Goal: Information Seeking & Learning: Learn about a topic

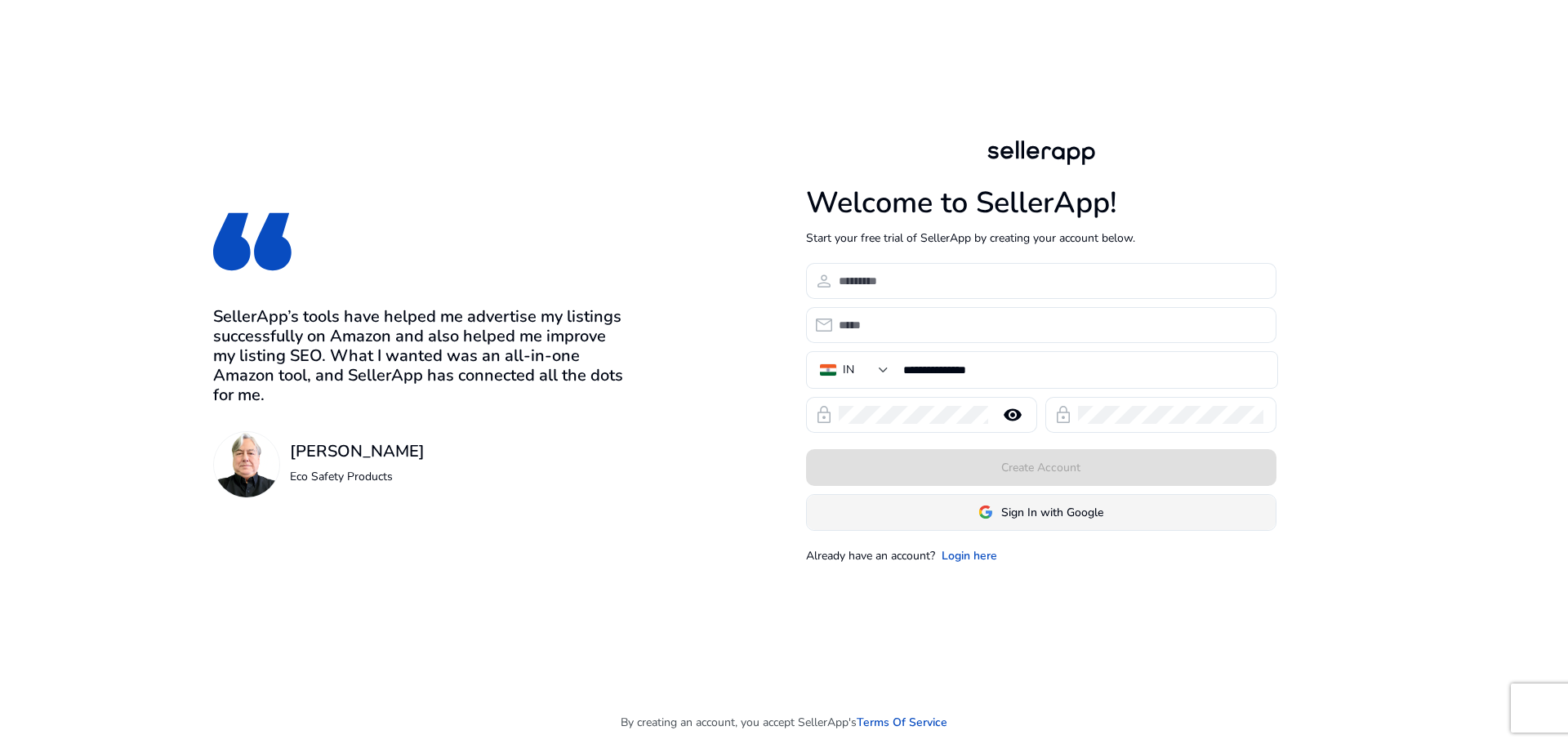
click at [1025, 514] on span "Sign In with Google" at bounding box center [1053, 512] width 102 height 17
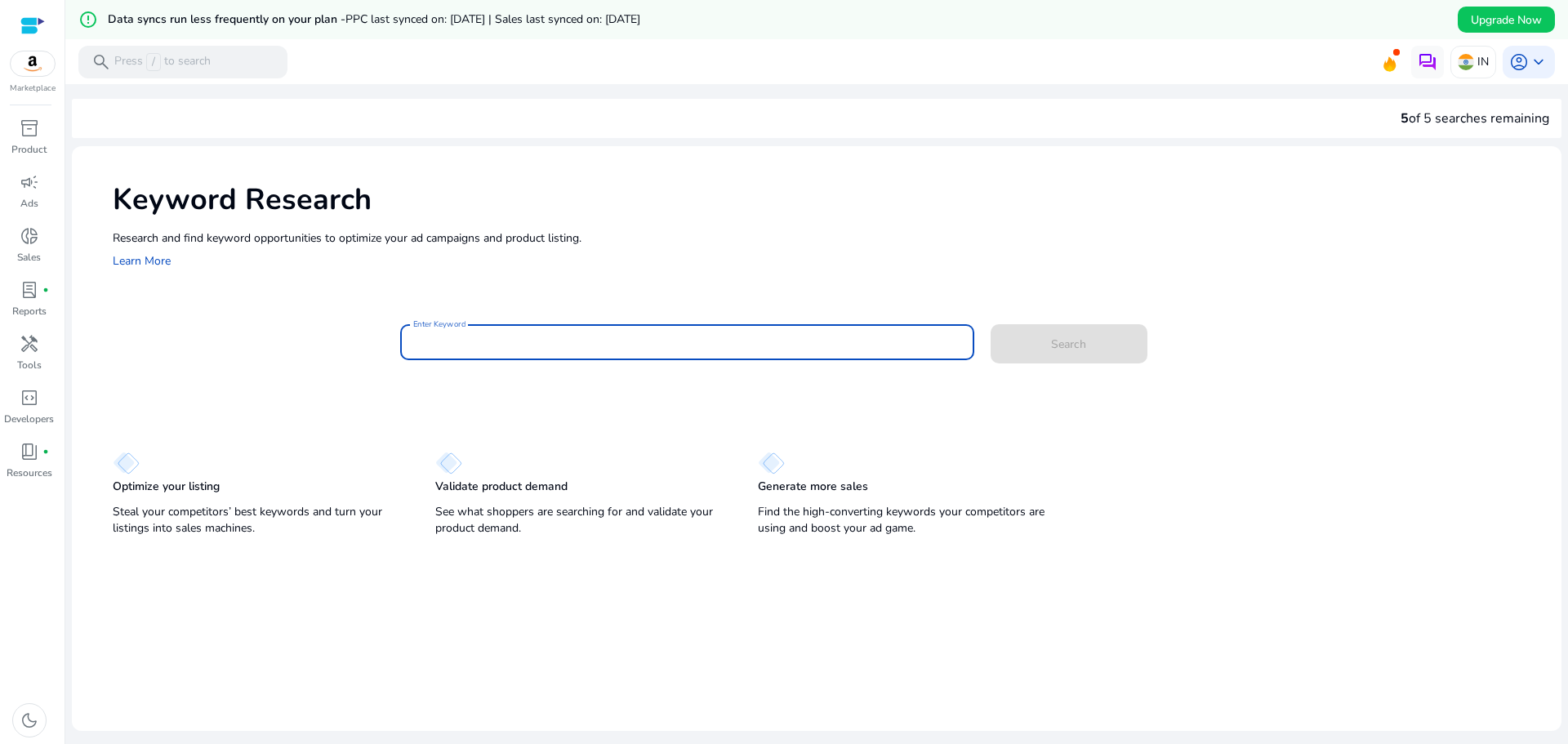
click at [588, 344] on input "Enter Keyword" at bounding box center [686, 341] width 548 height 18
click at [419, 339] on input "**********" at bounding box center [686, 341] width 548 height 18
click at [522, 339] on input "**********" at bounding box center [686, 341] width 548 height 18
type input "**********"
click at [1051, 352] on span "Search" at bounding box center [1069, 344] width 35 height 17
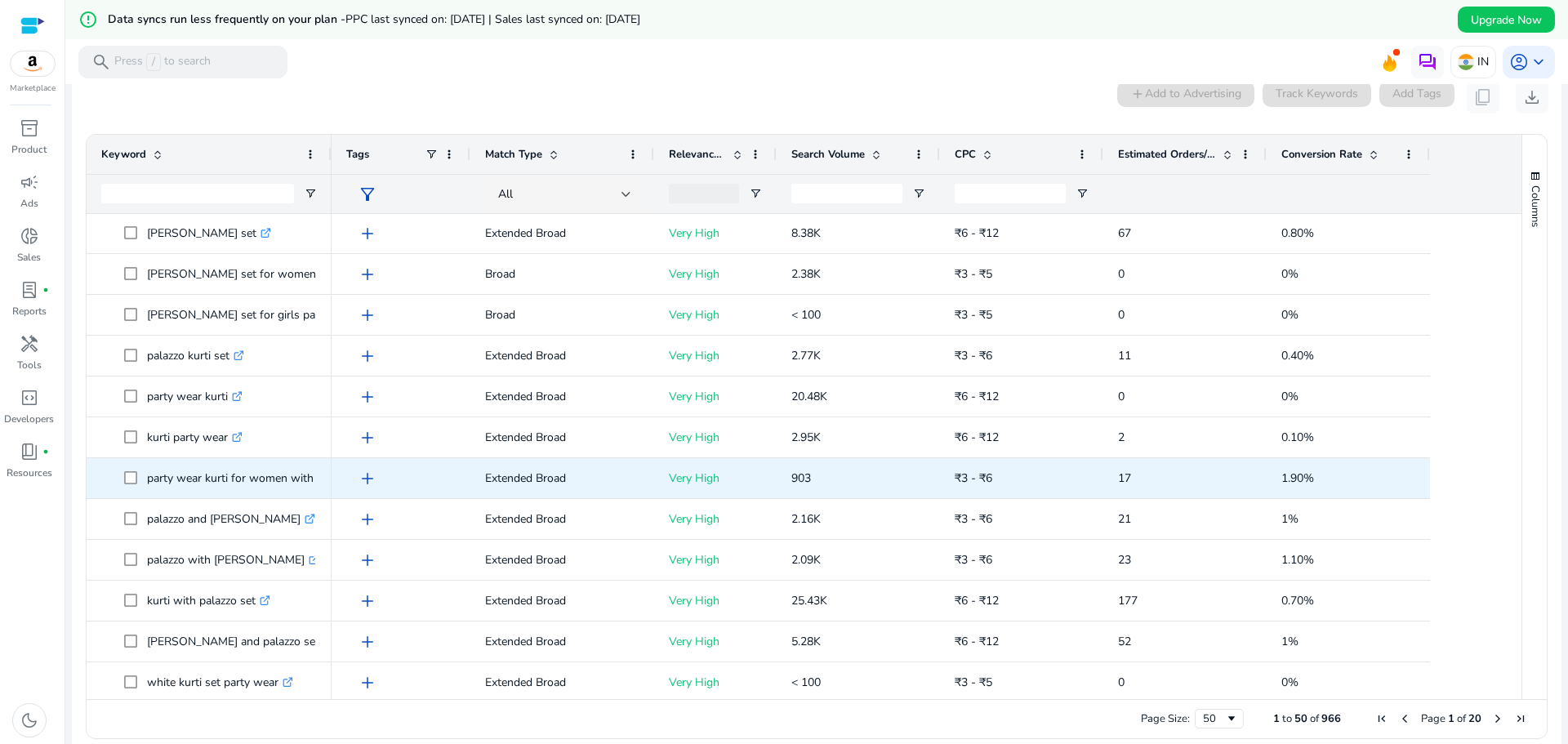
scroll to position [82, 0]
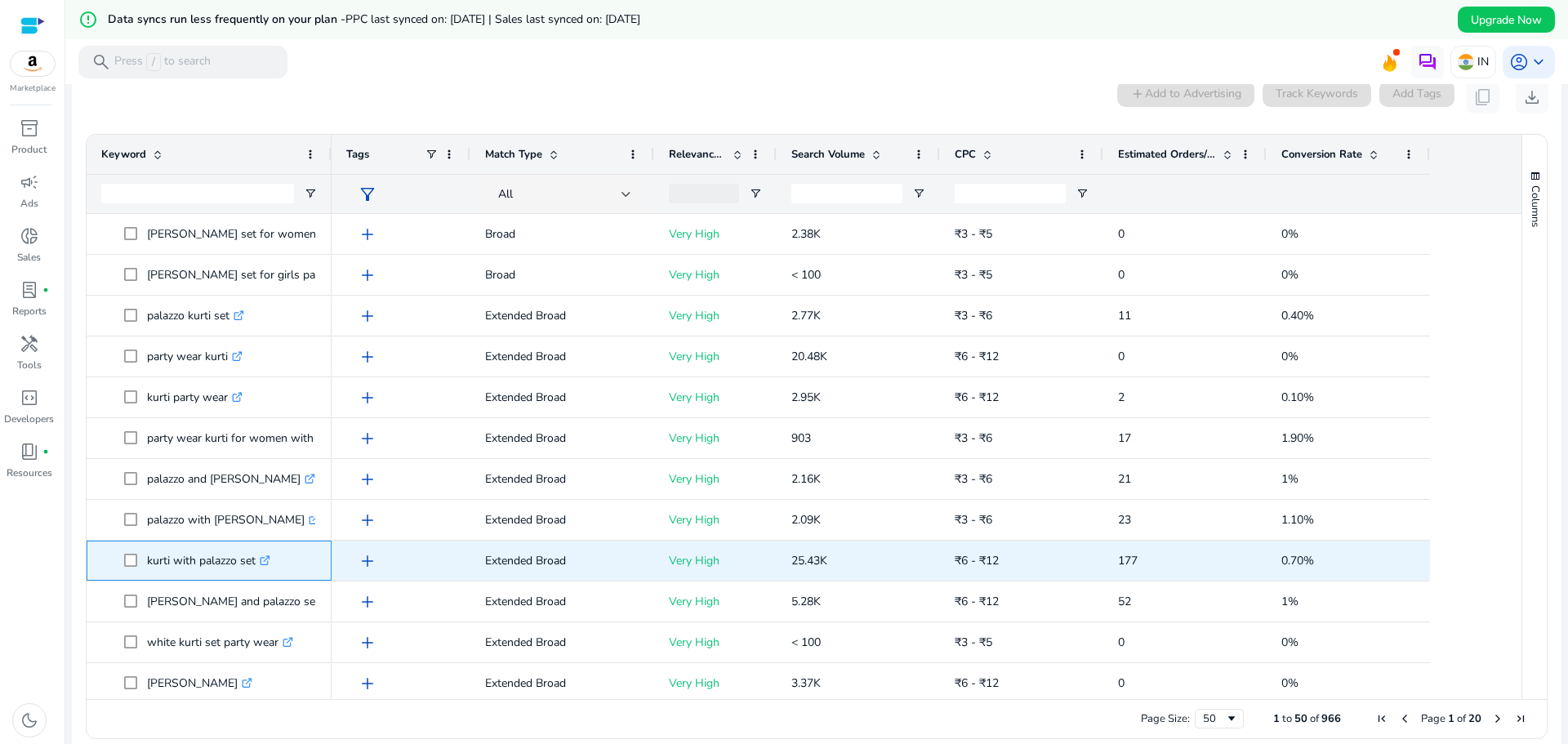
drag, startPoint x: 259, startPoint y: 564, endPoint x: 148, endPoint y: 565, distance: 111.0
click at [148, 565] on p "kurti with palazzo set .st0{fill:#2c8af8}" at bounding box center [208, 561] width 124 height 33
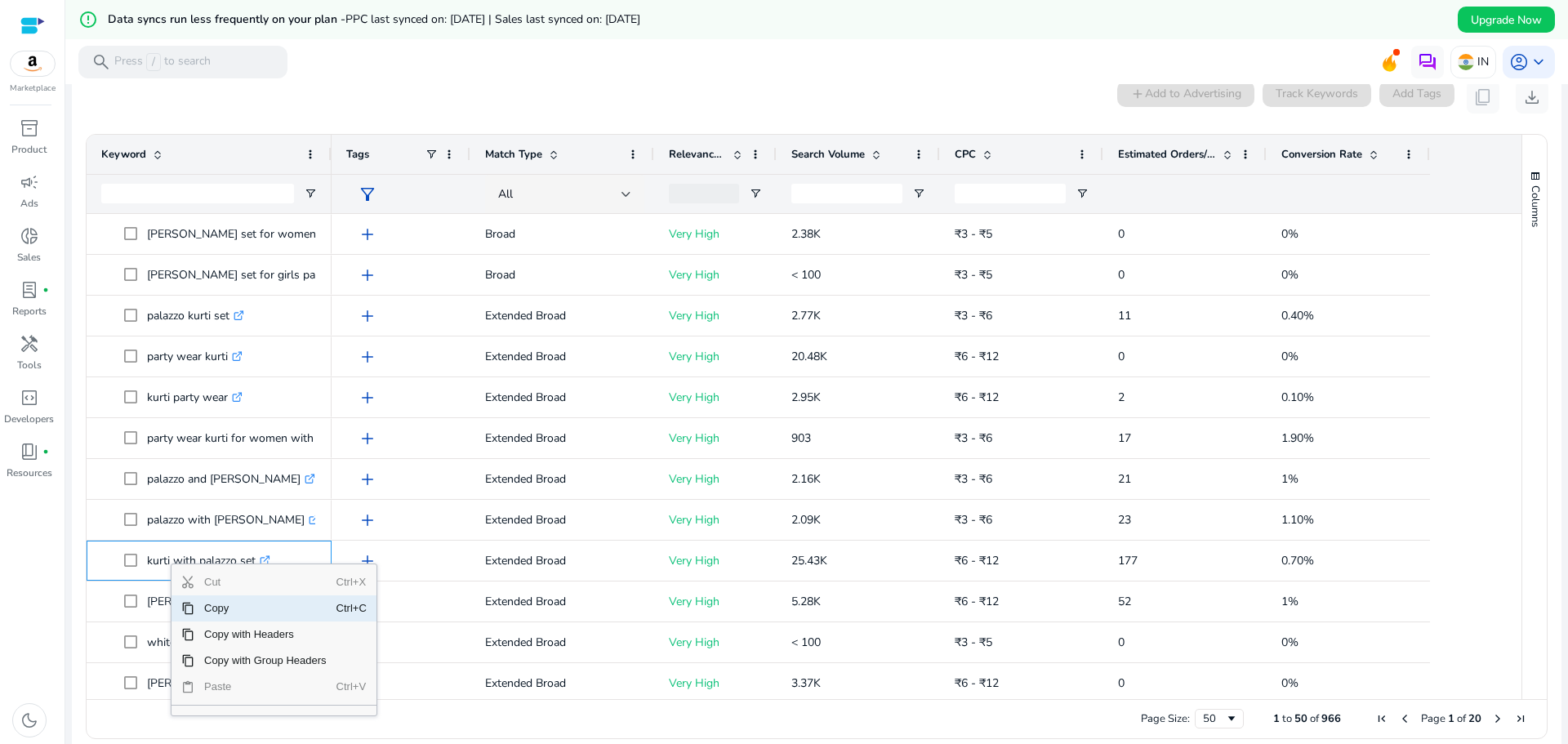
click at [202, 605] on span "Copy" at bounding box center [265, 608] width 142 height 26
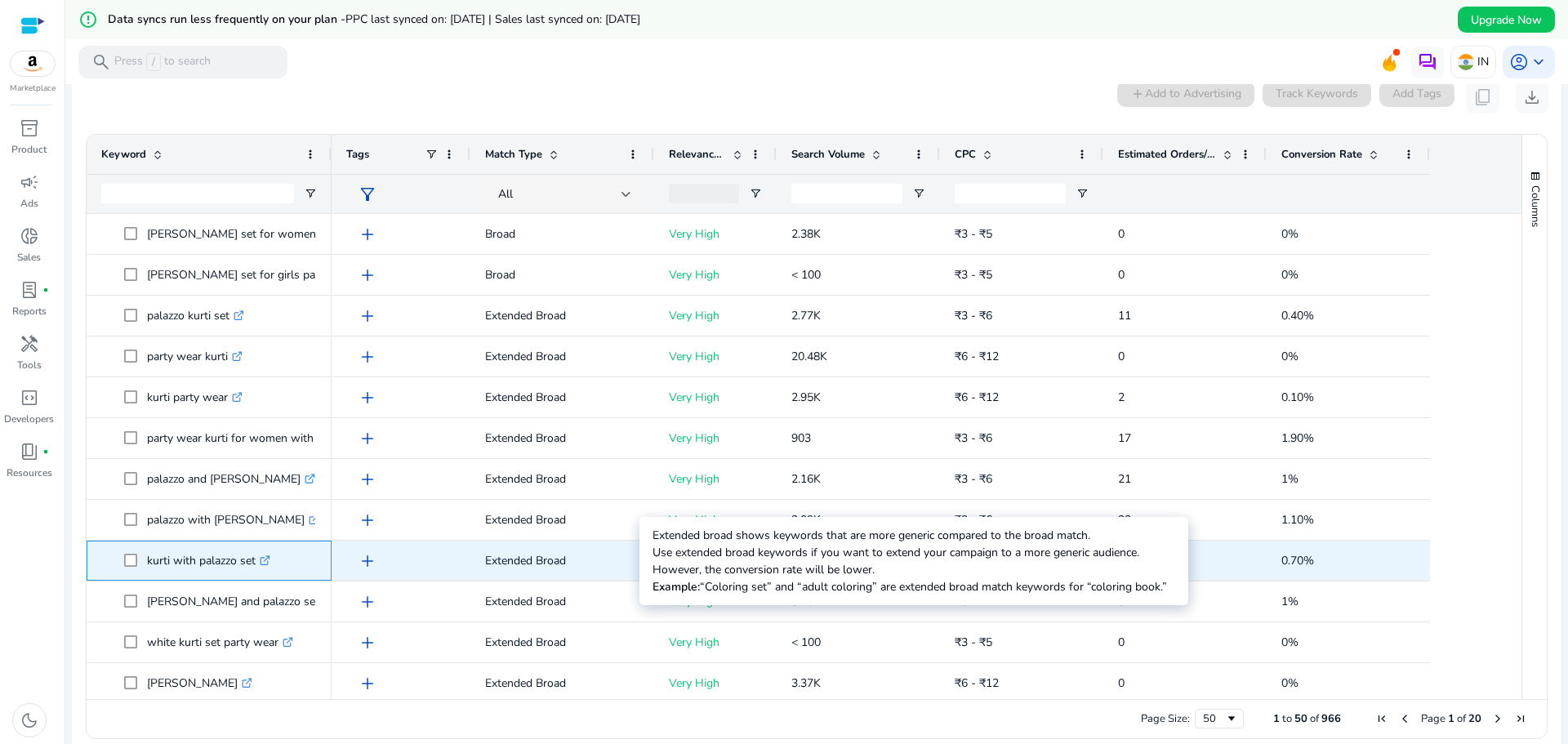
copy p "kurti with palazzo set"
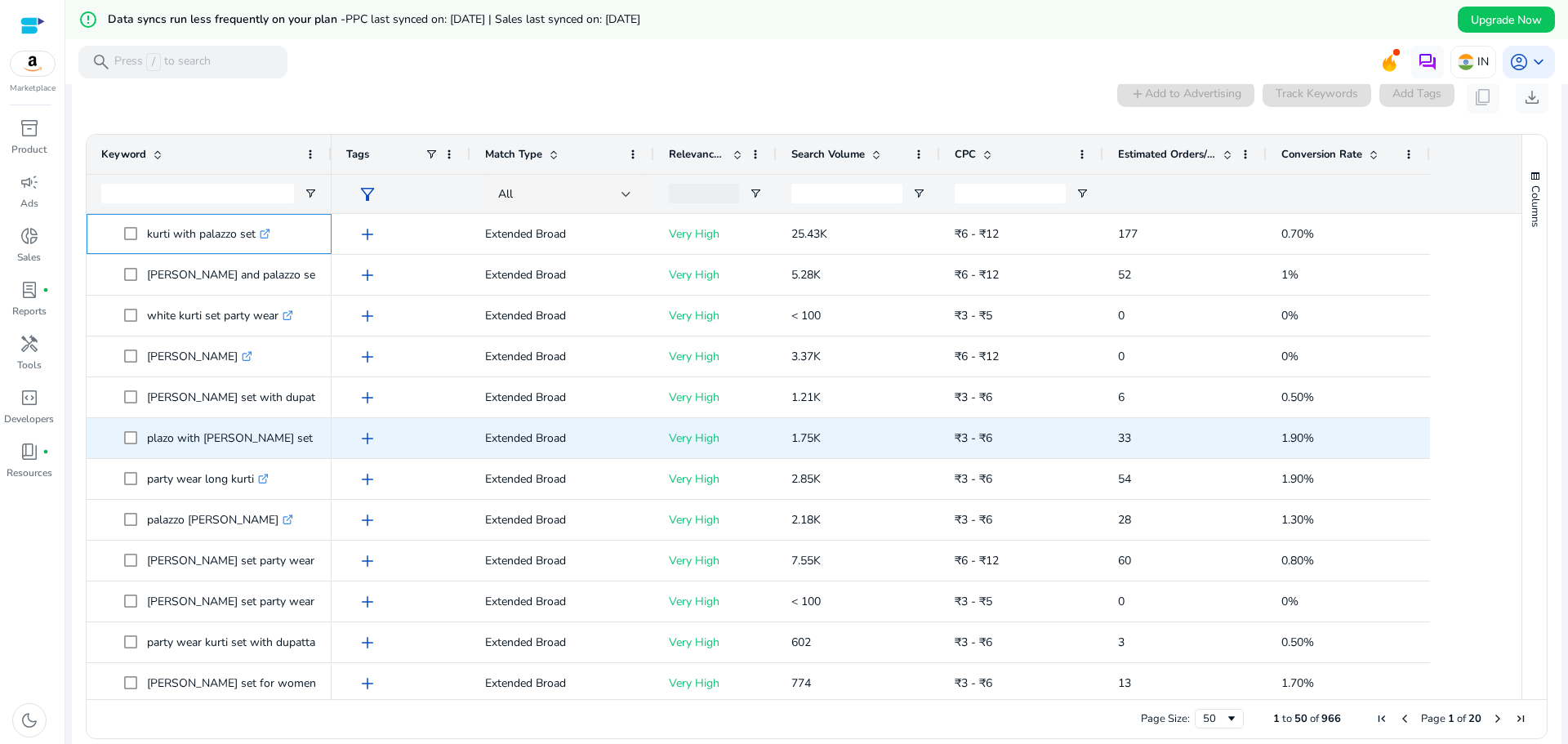
scroll to position [408, 0]
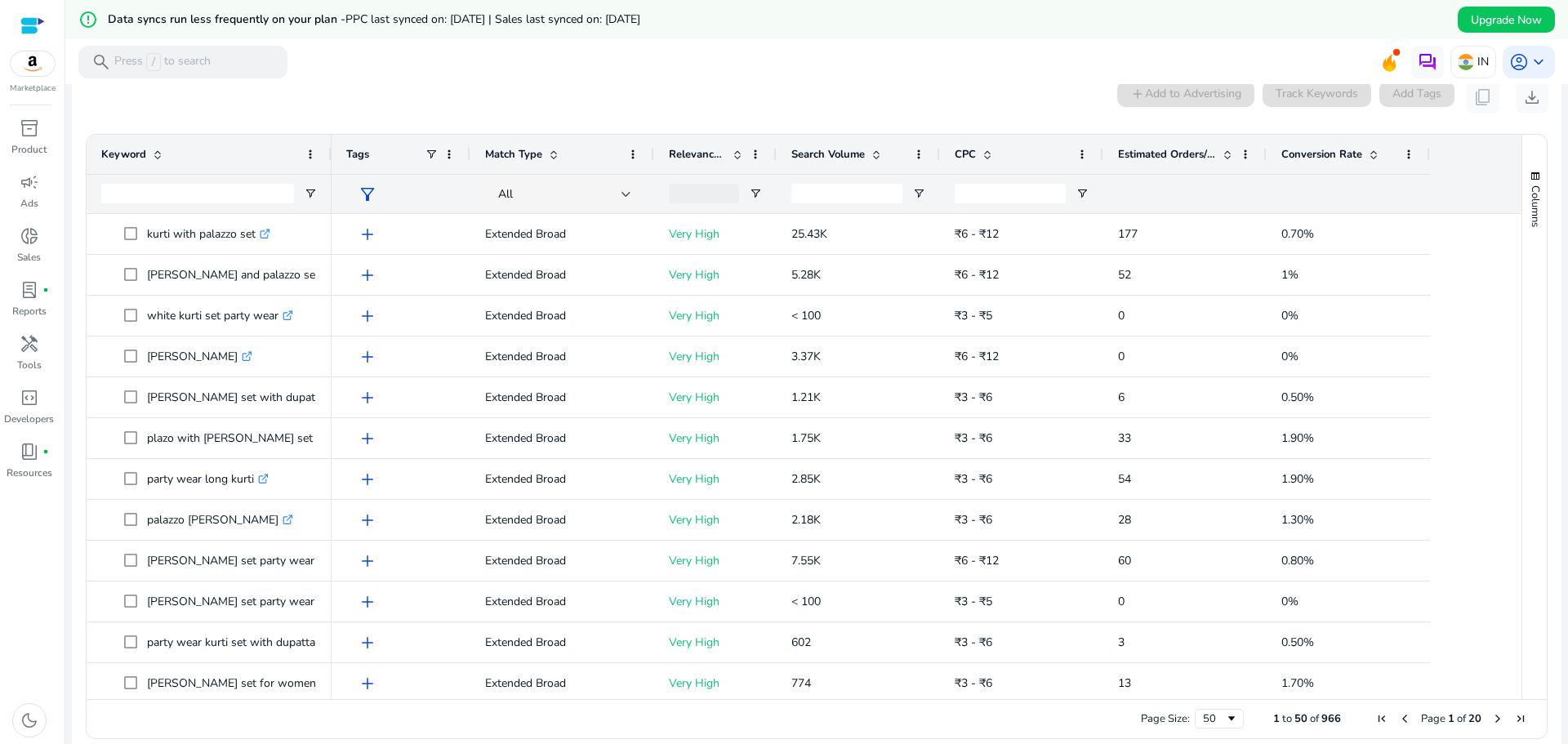
click at [1204, 153] on span "Estimated Orders/Month" at bounding box center [1166, 154] width 98 height 15
click at [1195, 158] on span "Estimated Orders/Month" at bounding box center [1166, 154] width 98 height 15
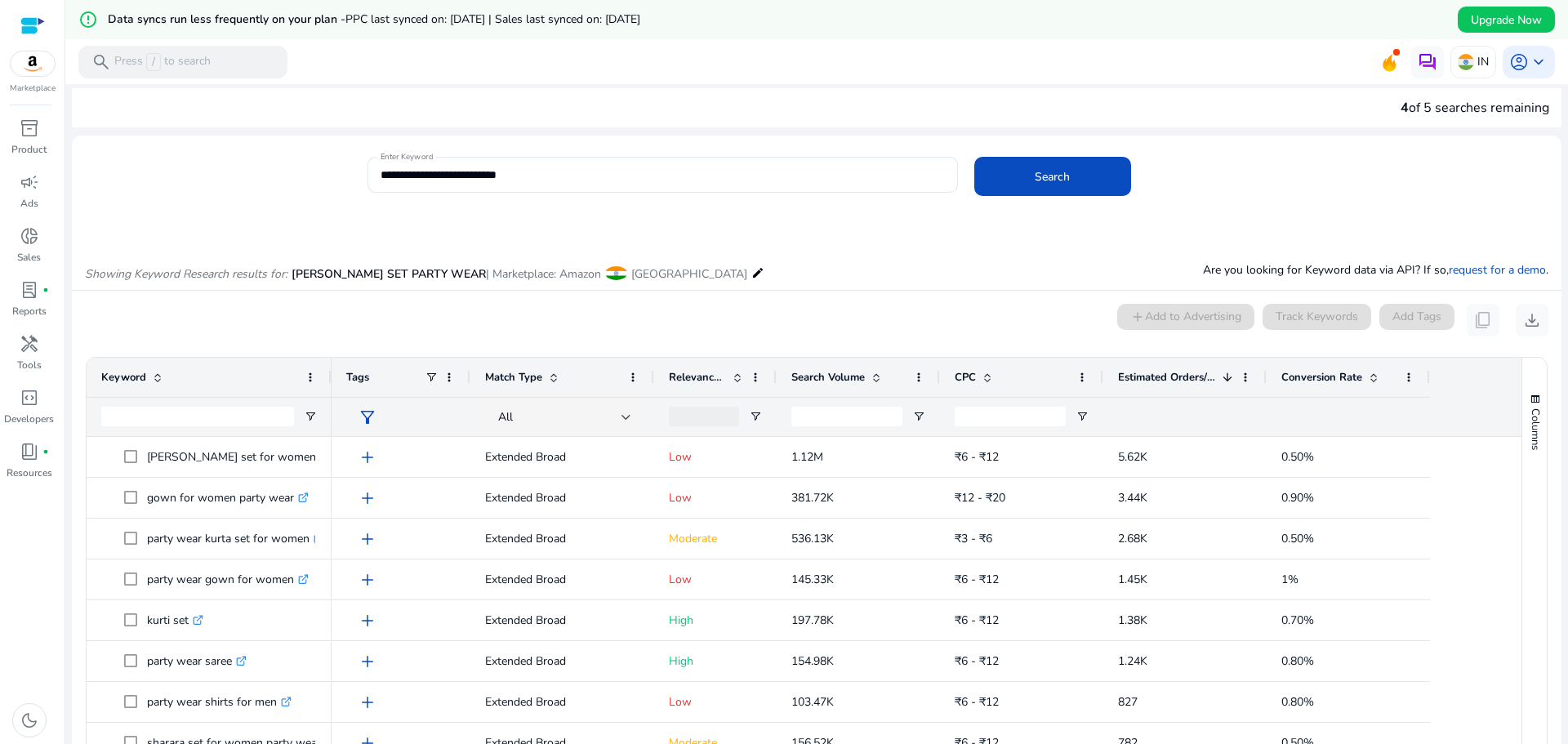
scroll to position [0, 0]
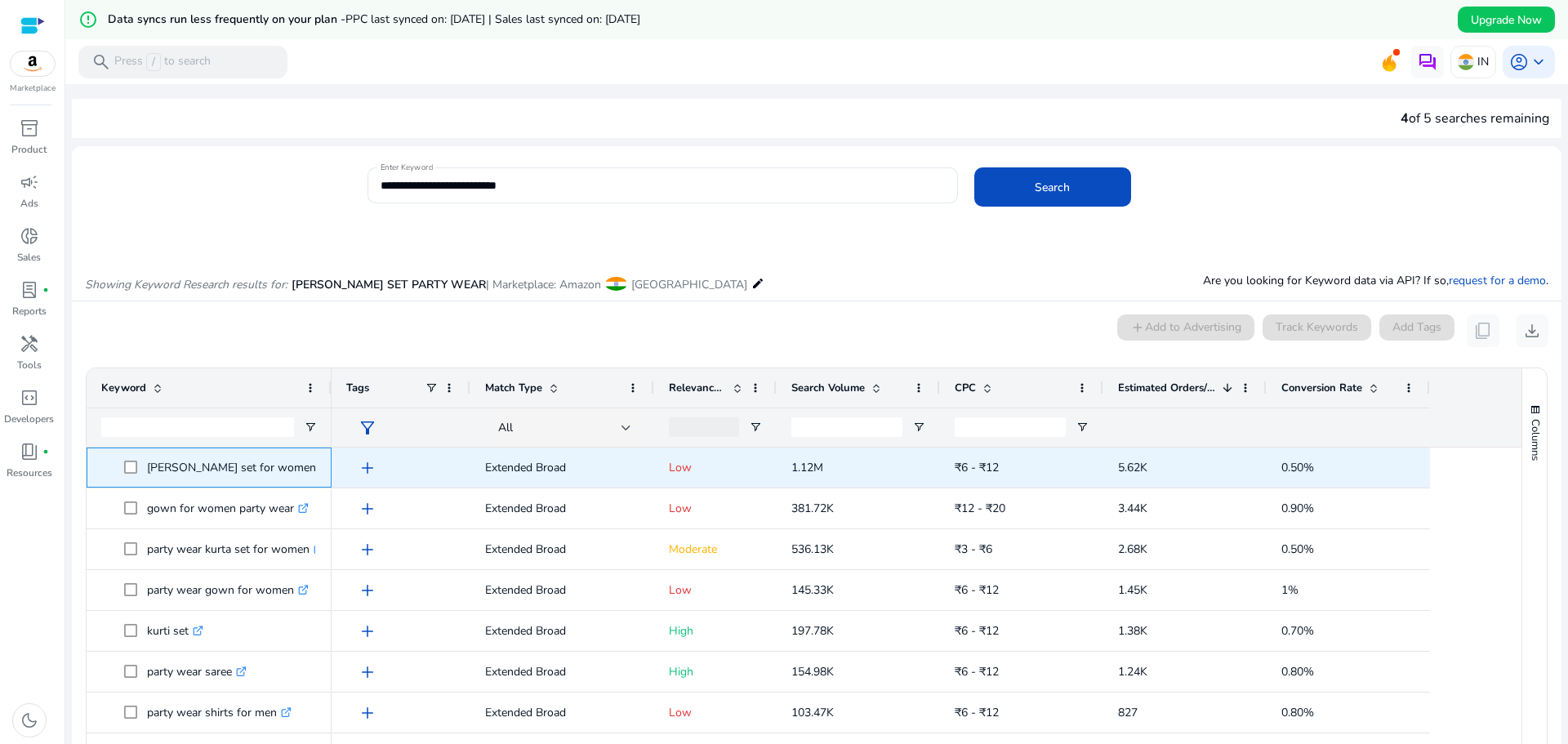
drag, startPoint x: 247, startPoint y: 470, endPoint x: 146, endPoint y: 472, distance: 101.0
click at [146, 472] on span "[PERSON_NAME] set for women .st0{fill:#2c8af8}" at bounding box center [219, 468] width 193 height 33
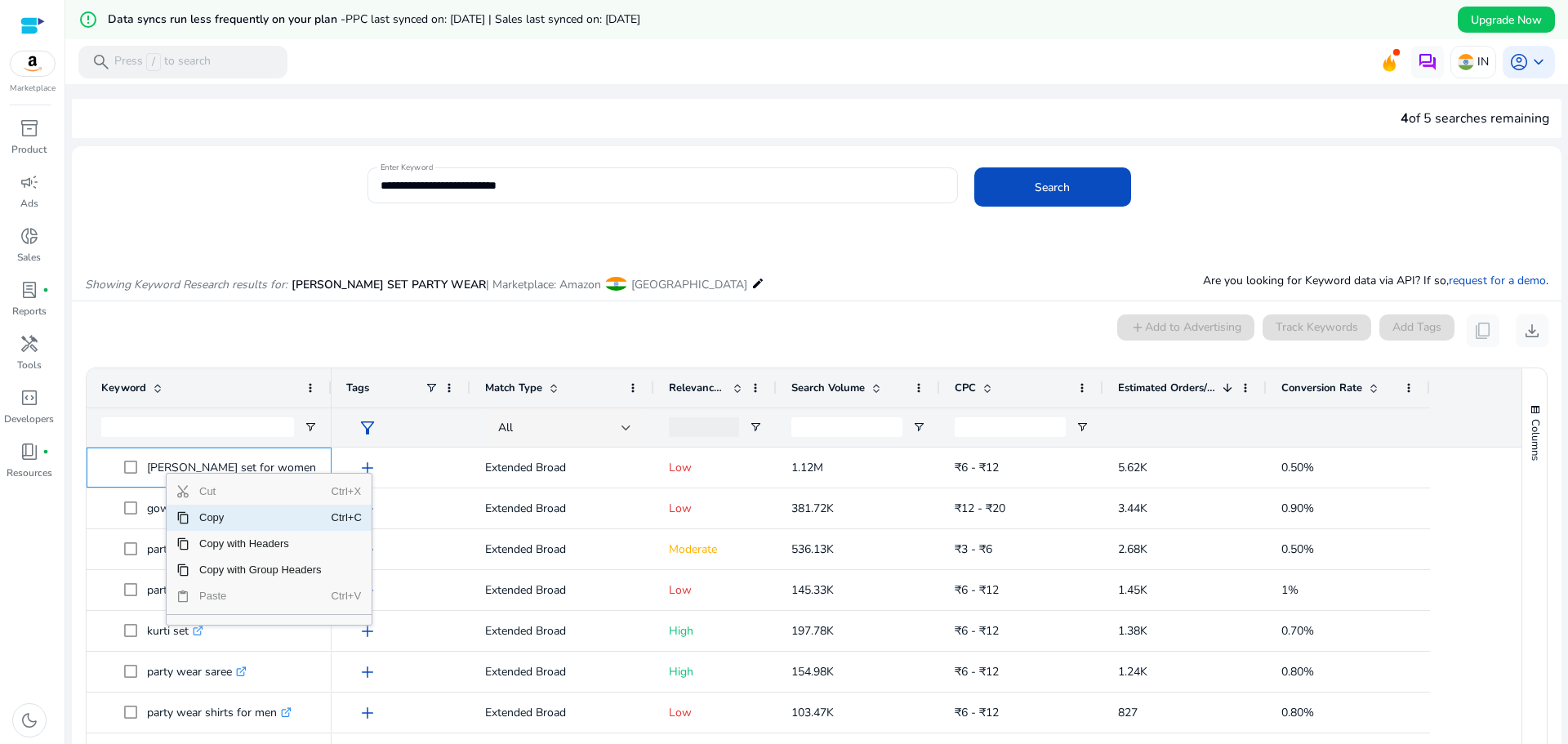
click at [211, 519] on span "Copy" at bounding box center [260, 518] width 142 height 26
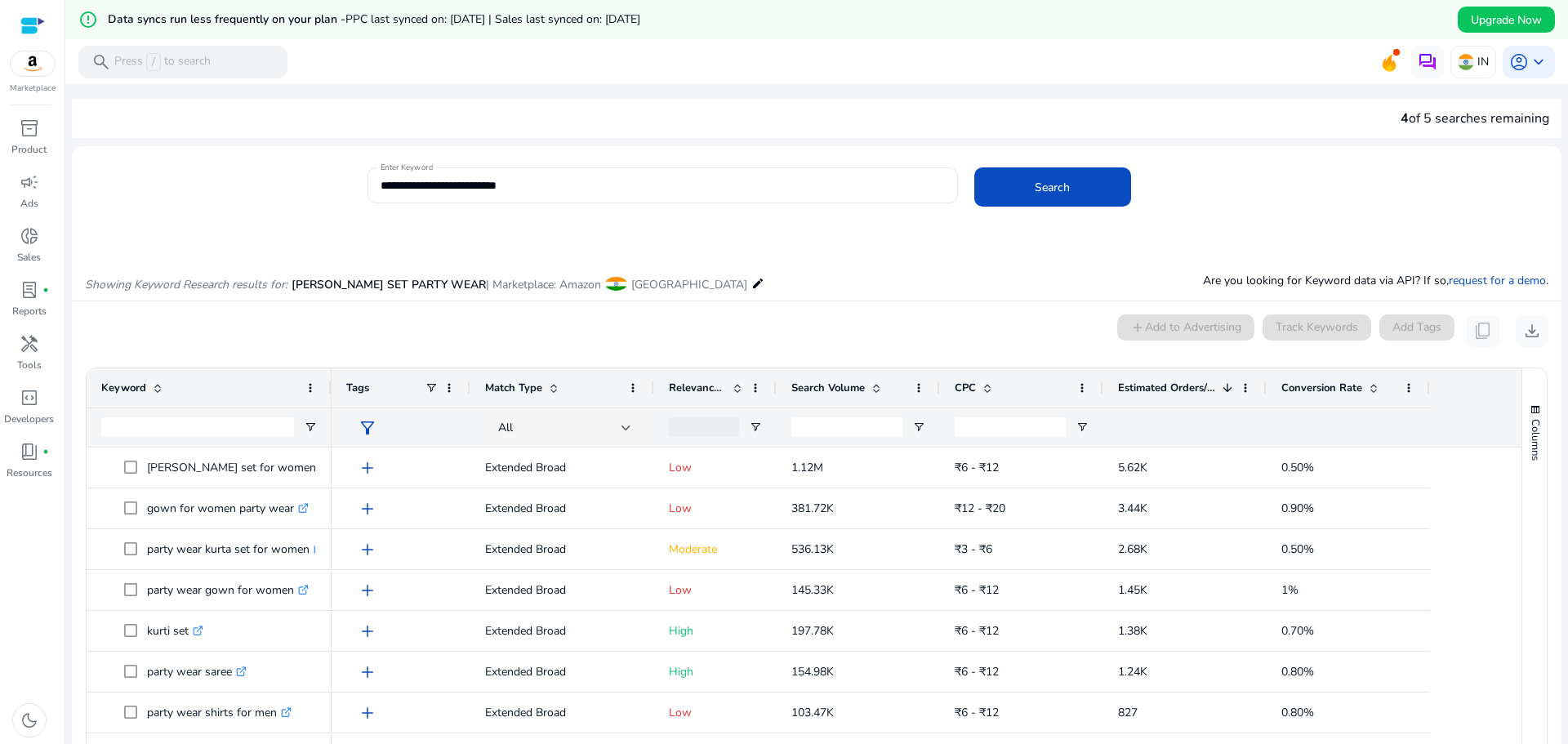
click at [1085, 55] on mat-toolbar "search Press / to search IN account_circle keyboard_arrow_down" at bounding box center [817, 61] width 1503 height 45
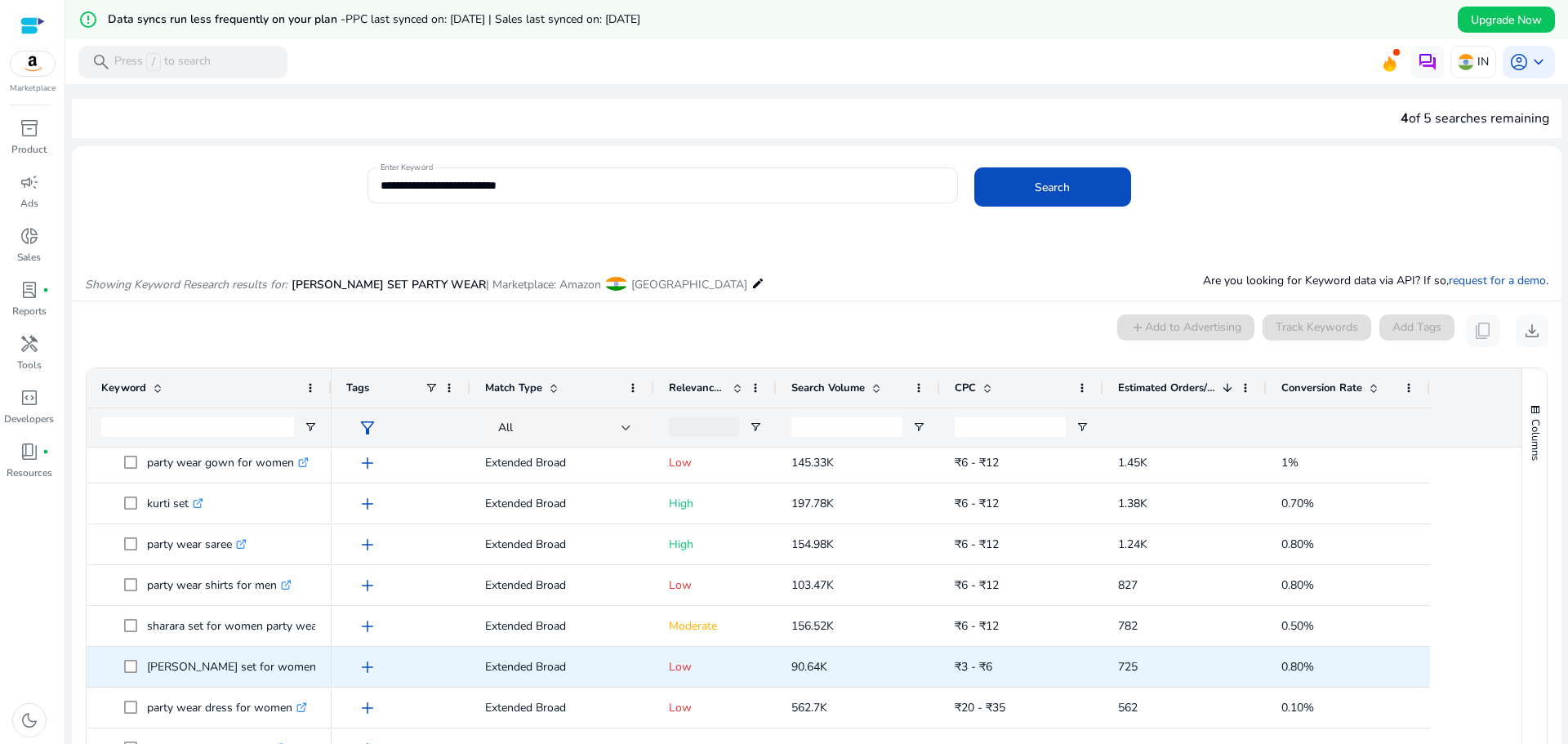
scroll to position [164, 0]
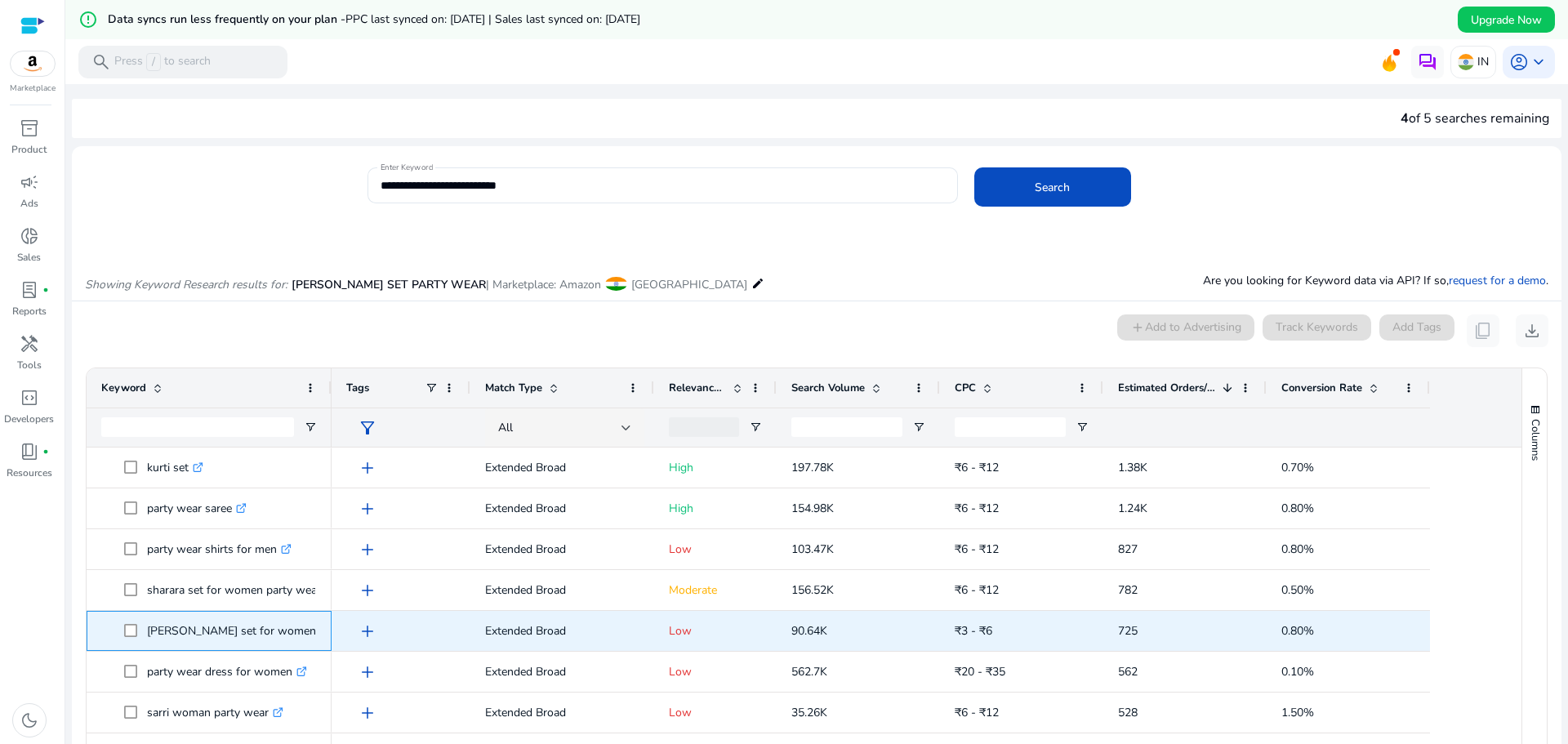
click at [136, 635] on span "[PERSON_NAME] set for women .st0{fill:#2c8af8}" at bounding box center [219, 631] width 193 height 33
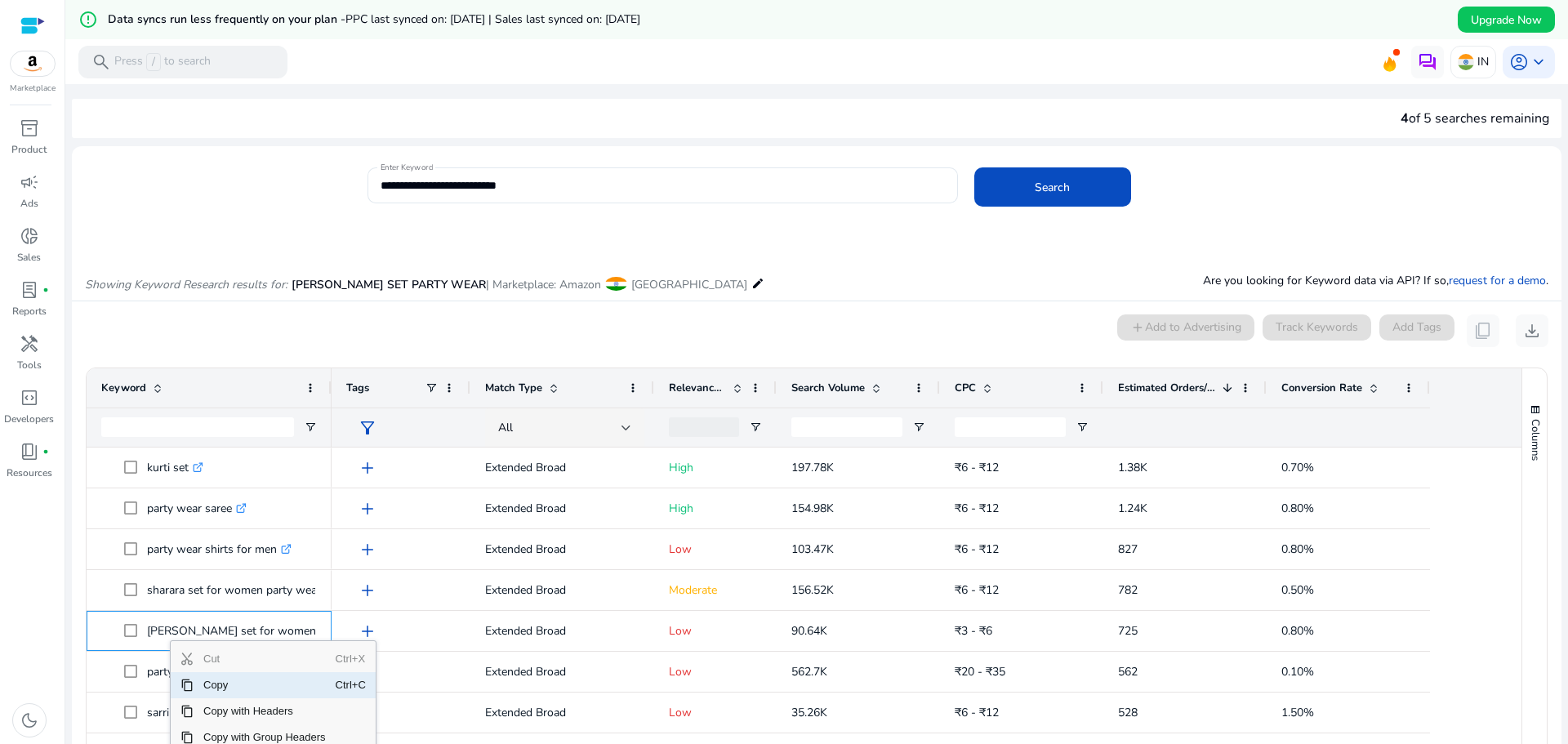
click at [223, 684] on span "Copy" at bounding box center [264, 685] width 142 height 26
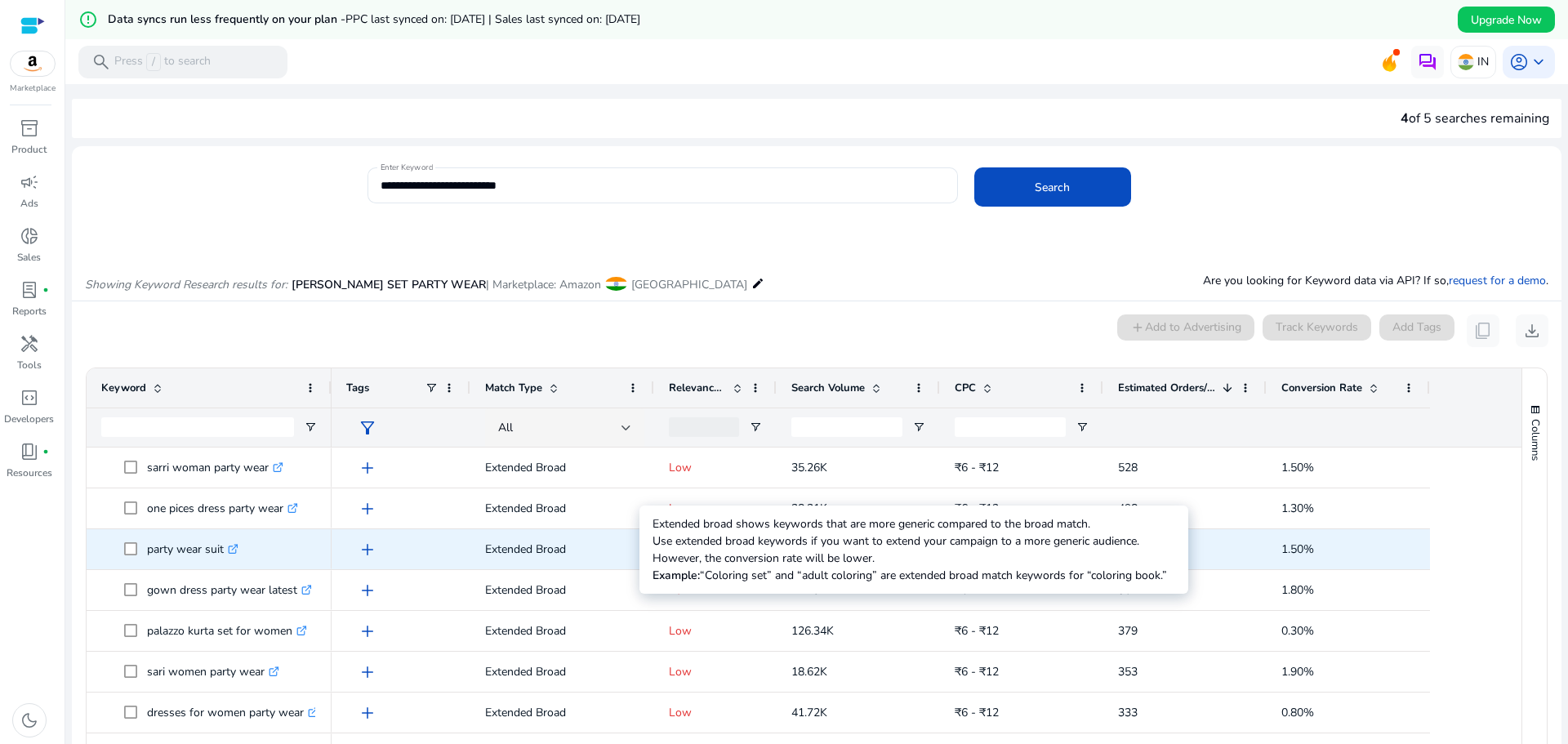
scroll to position [326, 0]
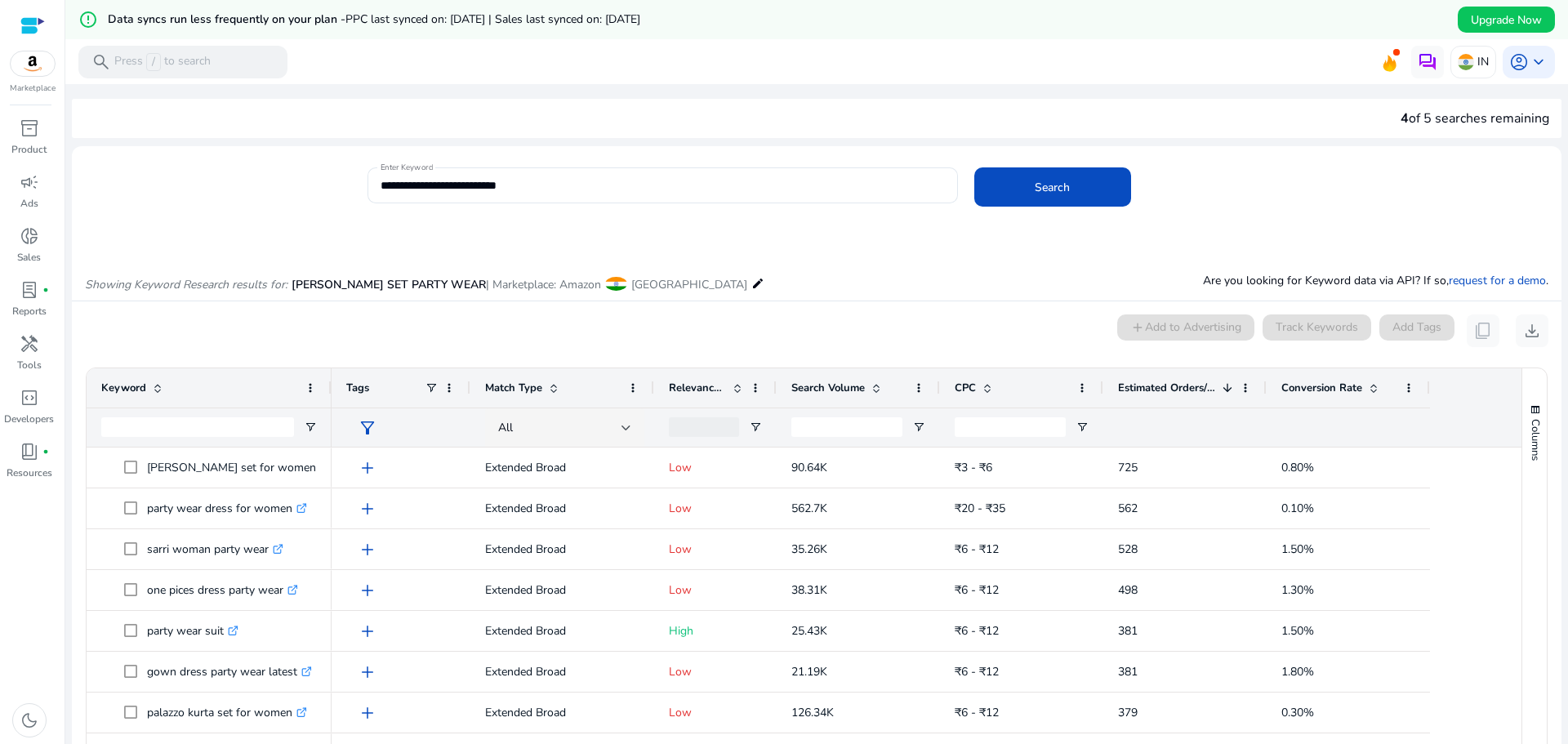
click at [881, 246] on div "Showing Keyword Research results for: [PERSON_NAME] SET PARTY WEAR | Marketplac…" at bounding box center [817, 267] width 1490 height 67
click at [1047, 33] on div "error_outline Data syncs run less frequently on your plan - PPC last synced on:…" at bounding box center [817, 20] width 1503 height 39
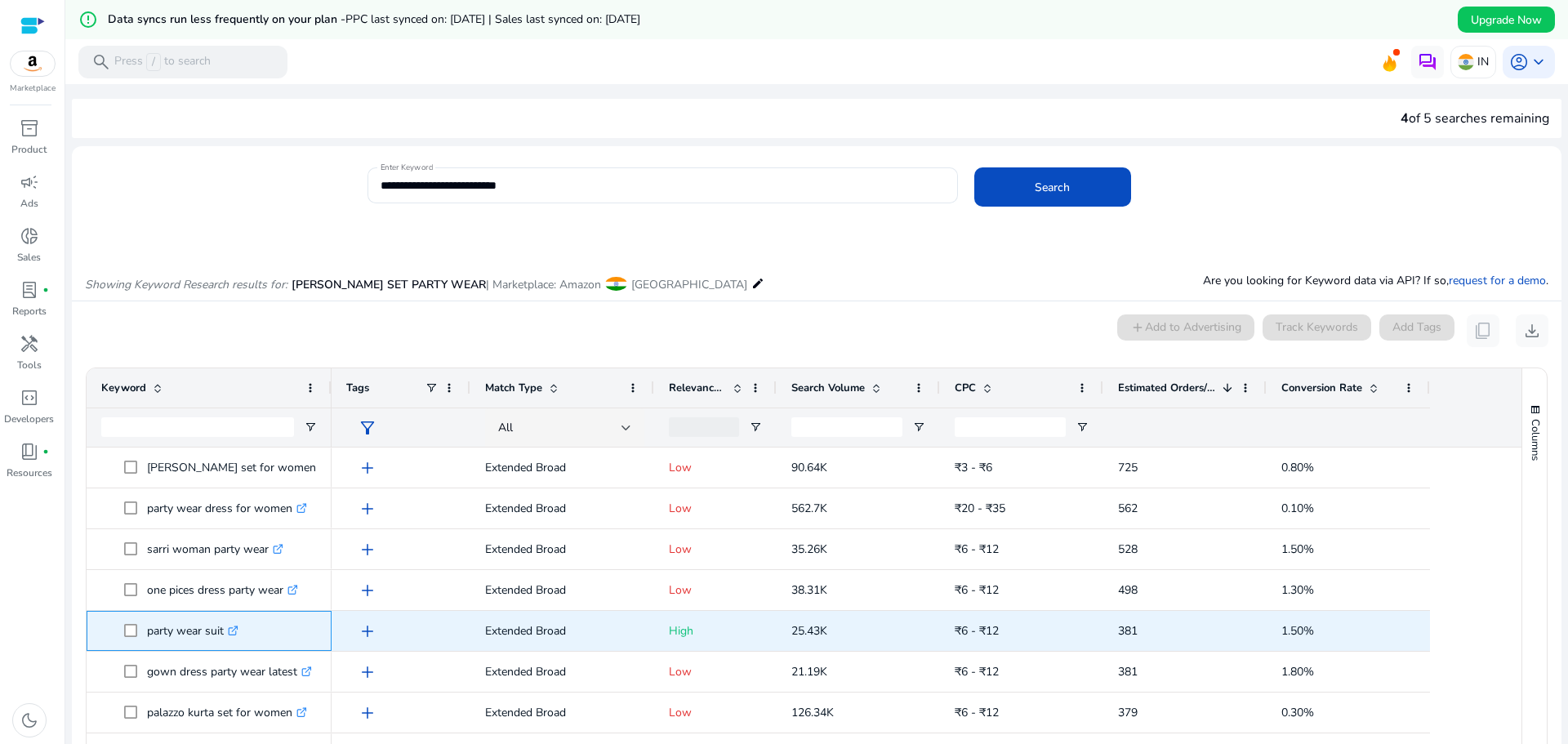
drag, startPoint x: 226, startPoint y: 633, endPoint x: 152, endPoint y: 640, distance: 74.3
click at [147, 634] on p "party wear suit .st0{fill:#2c8af8}" at bounding box center [193, 631] width 91 height 33
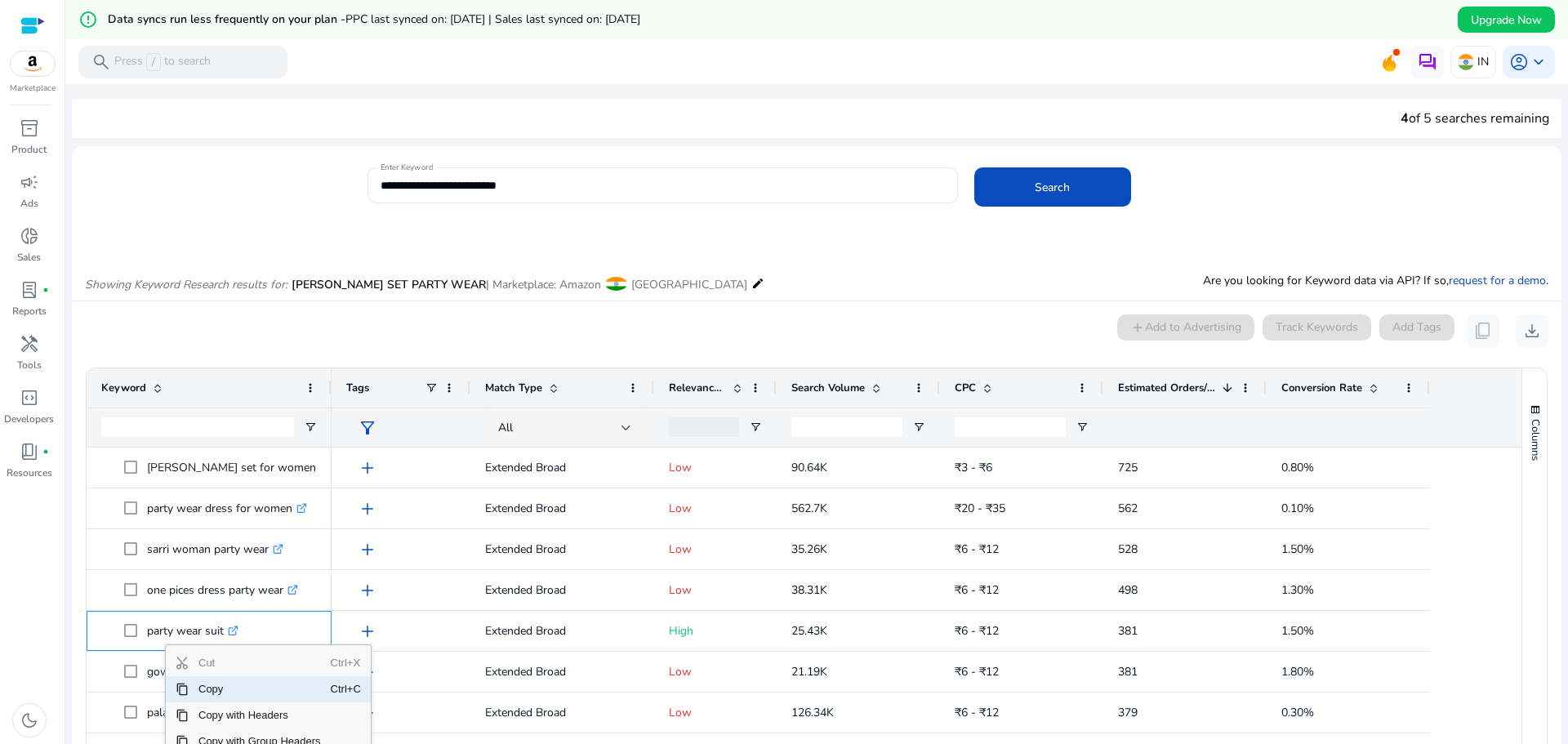
click at [231, 693] on span "Copy" at bounding box center [259, 689] width 142 height 26
click at [905, 38] on div "error_outline Data syncs run less frequently on your plan - PPC last synced on:…" at bounding box center [817, 20] width 1503 height 39
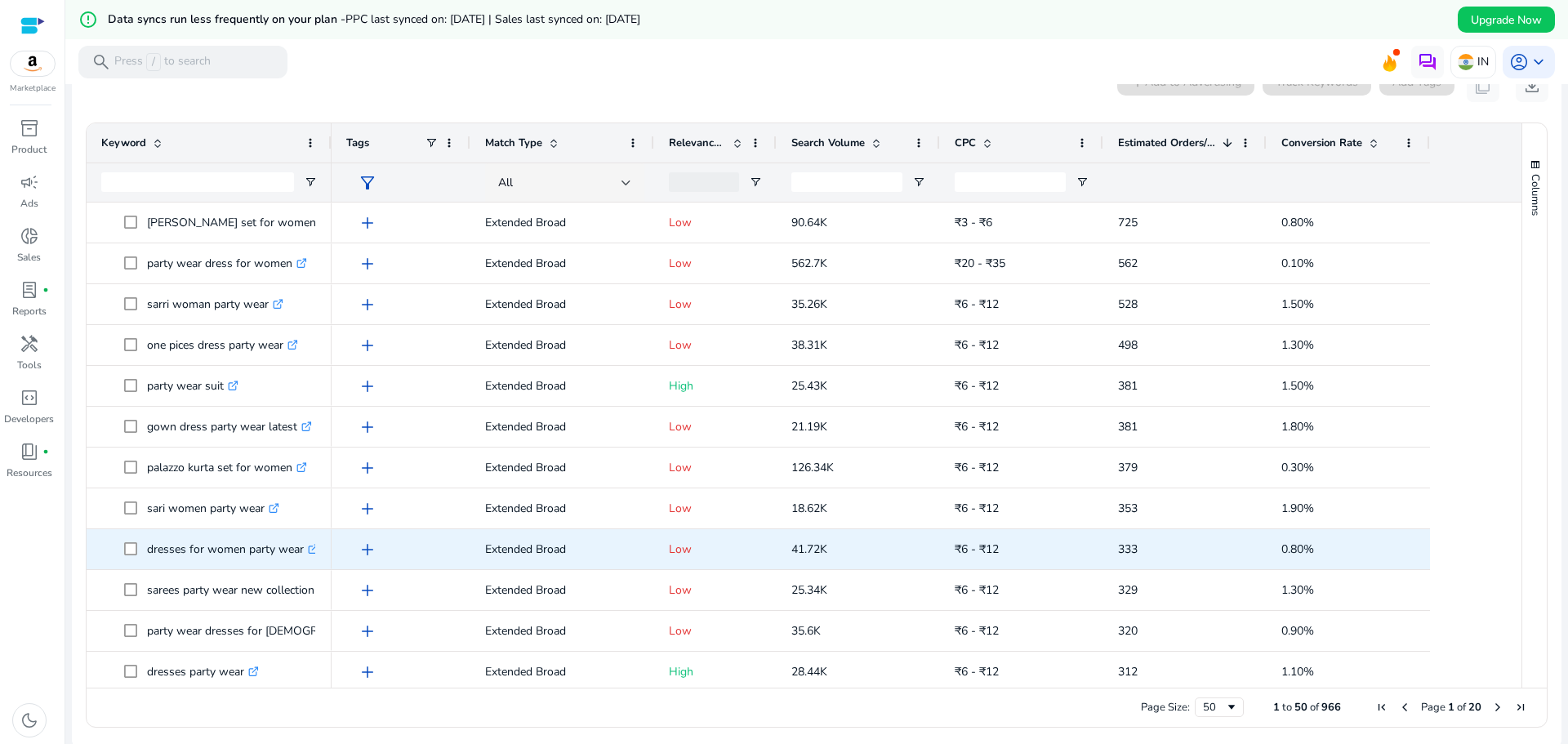
scroll to position [408, 0]
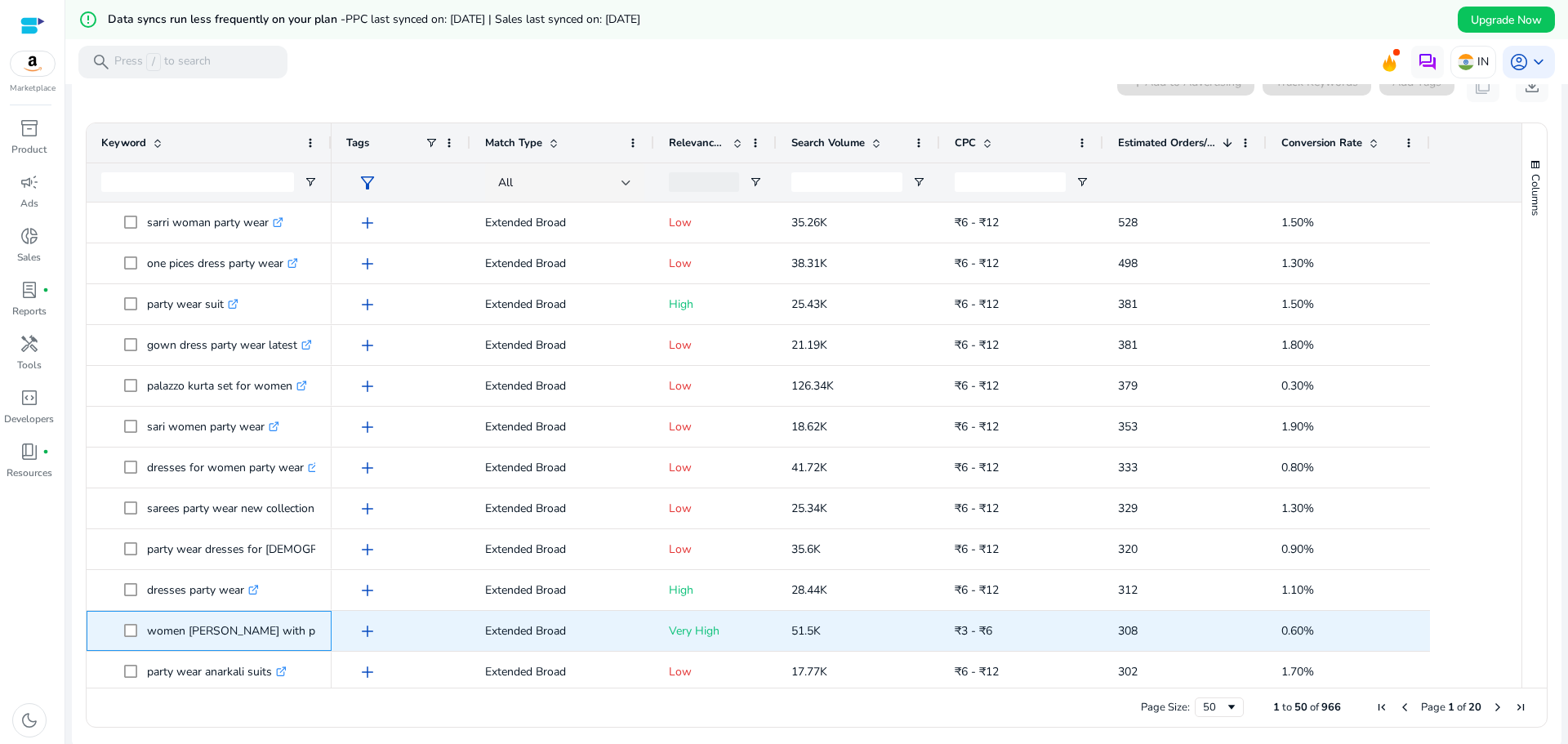
drag, startPoint x: 299, startPoint y: 633, endPoint x: 151, endPoint y: 633, distance: 148.0
click at [151, 633] on p "women [PERSON_NAME] with palazzo set .st0{fill:#2c8af8}" at bounding box center [263, 631] width 233 height 33
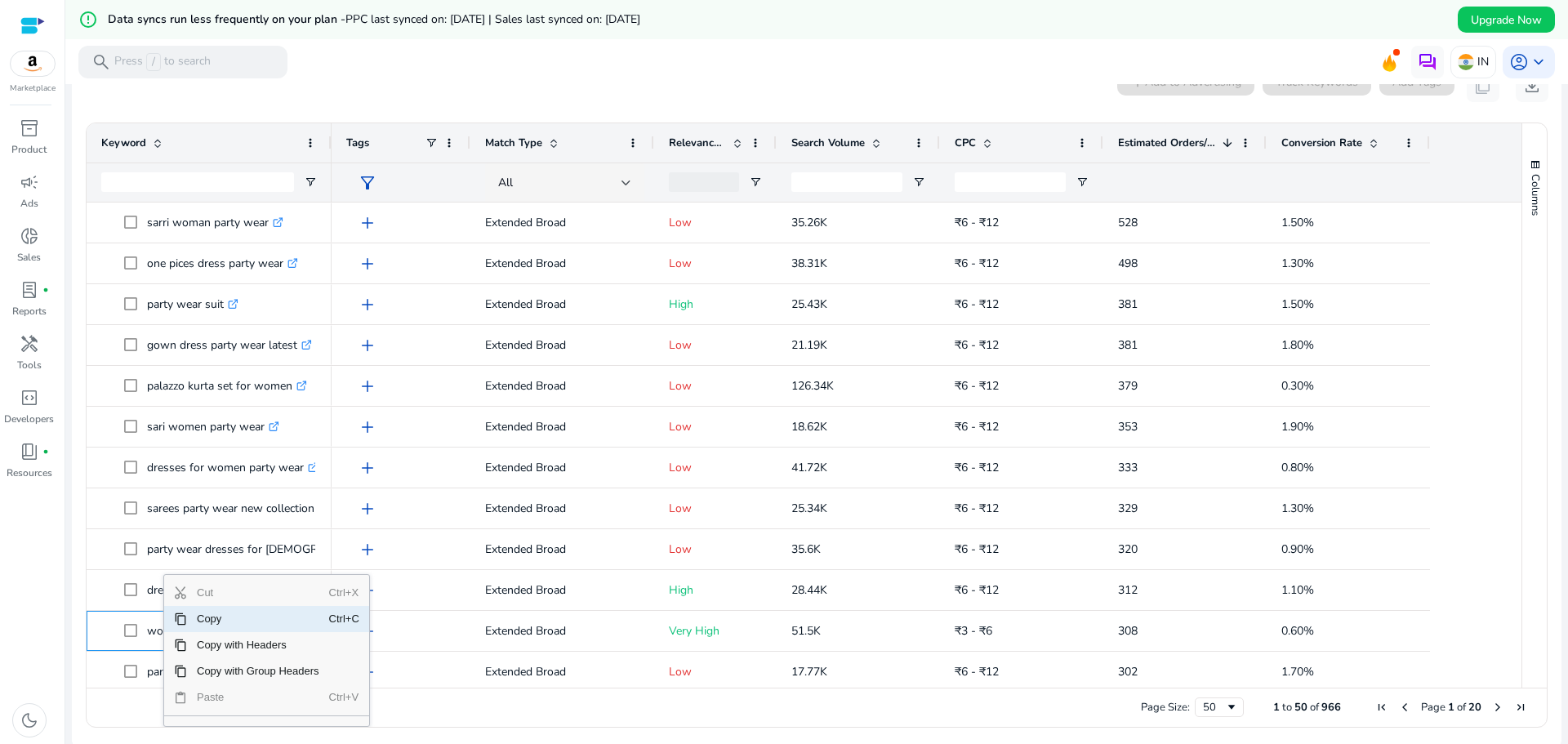
click at [218, 620] on span "Copy" at bounding box center [258, 619] width 142 height 26
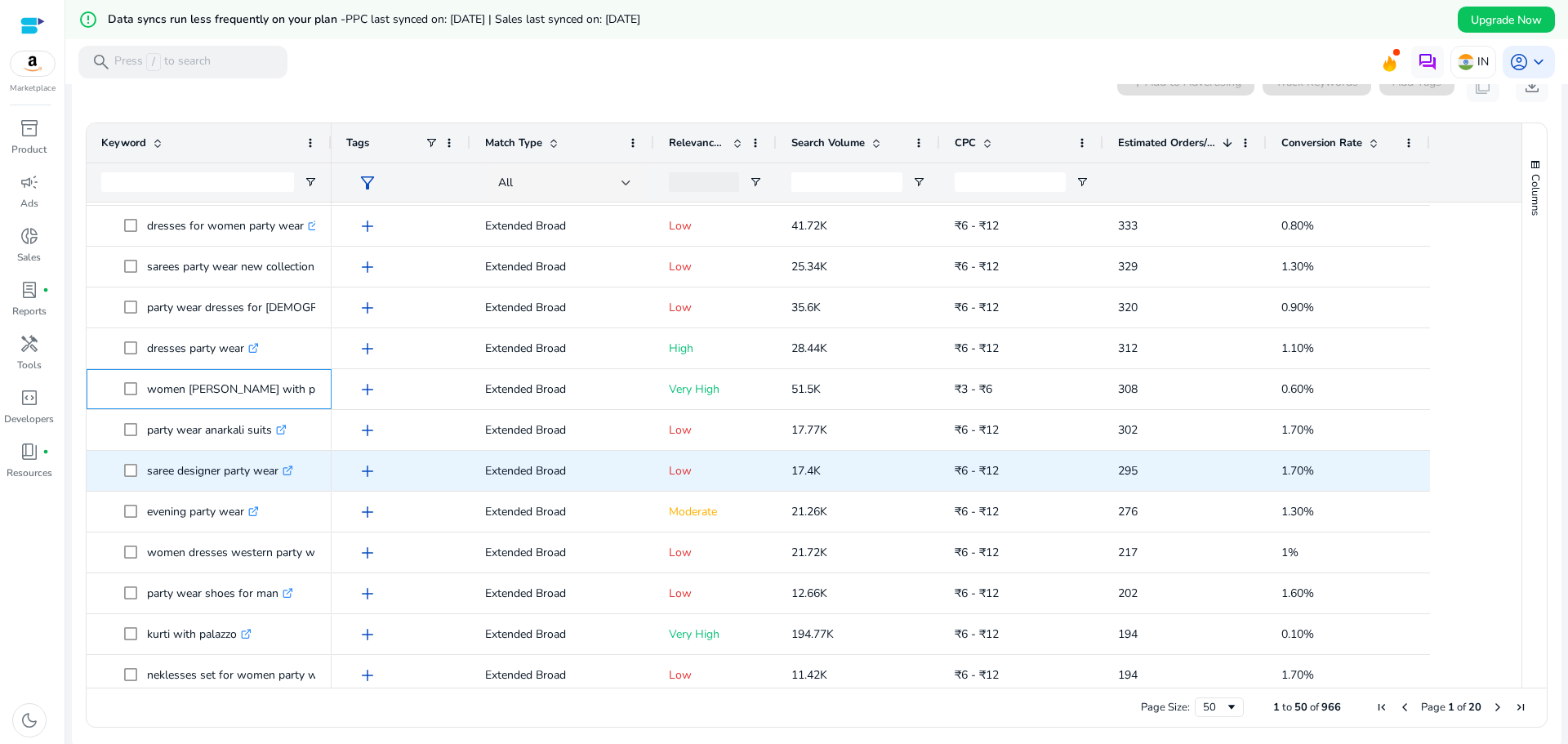
scroll to position [653, 0]
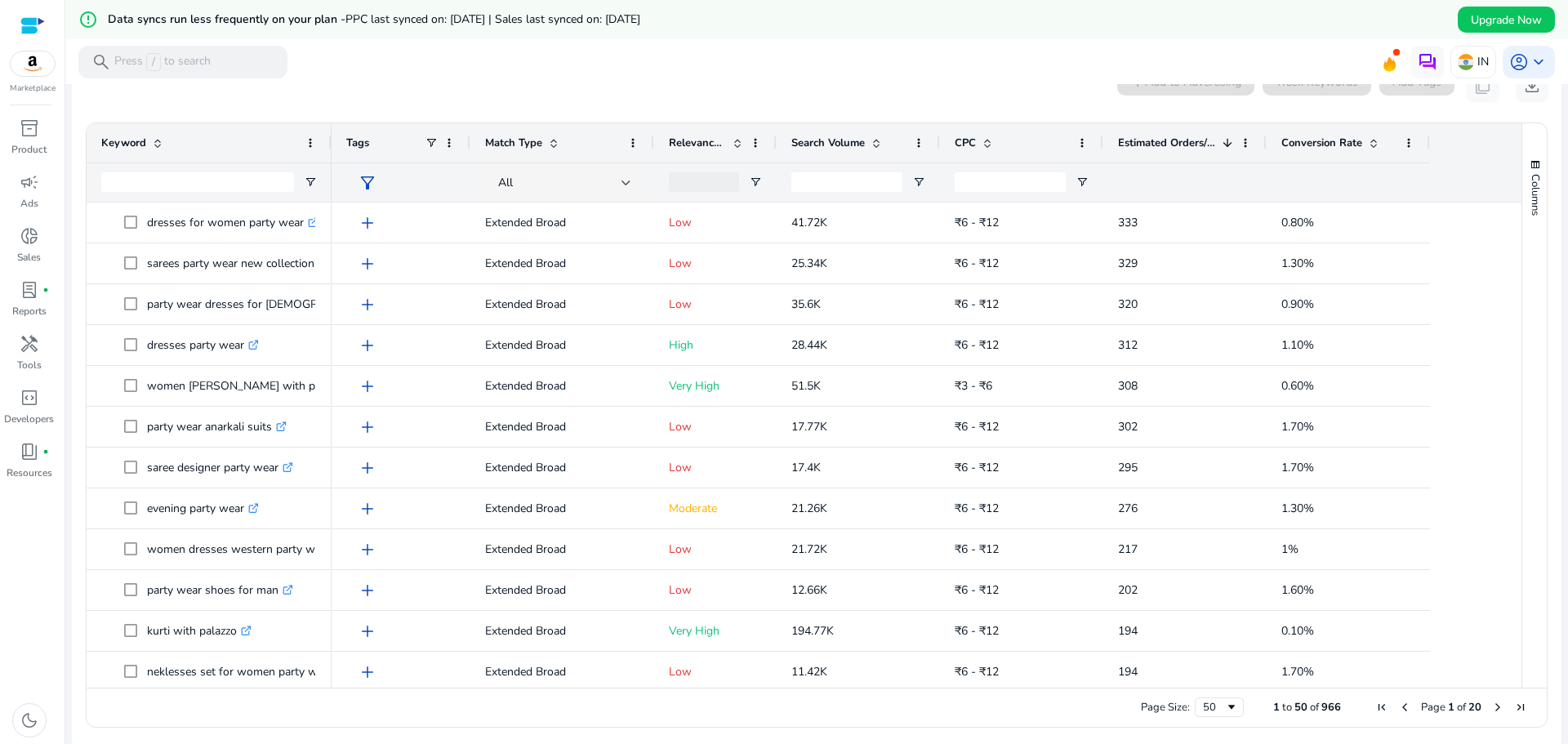
click at [539, 83] on mat-toolbar "search Press / to search IN account_circle keyboard_arrow_down" at bounding box center [817, 61] width 1503 height 45
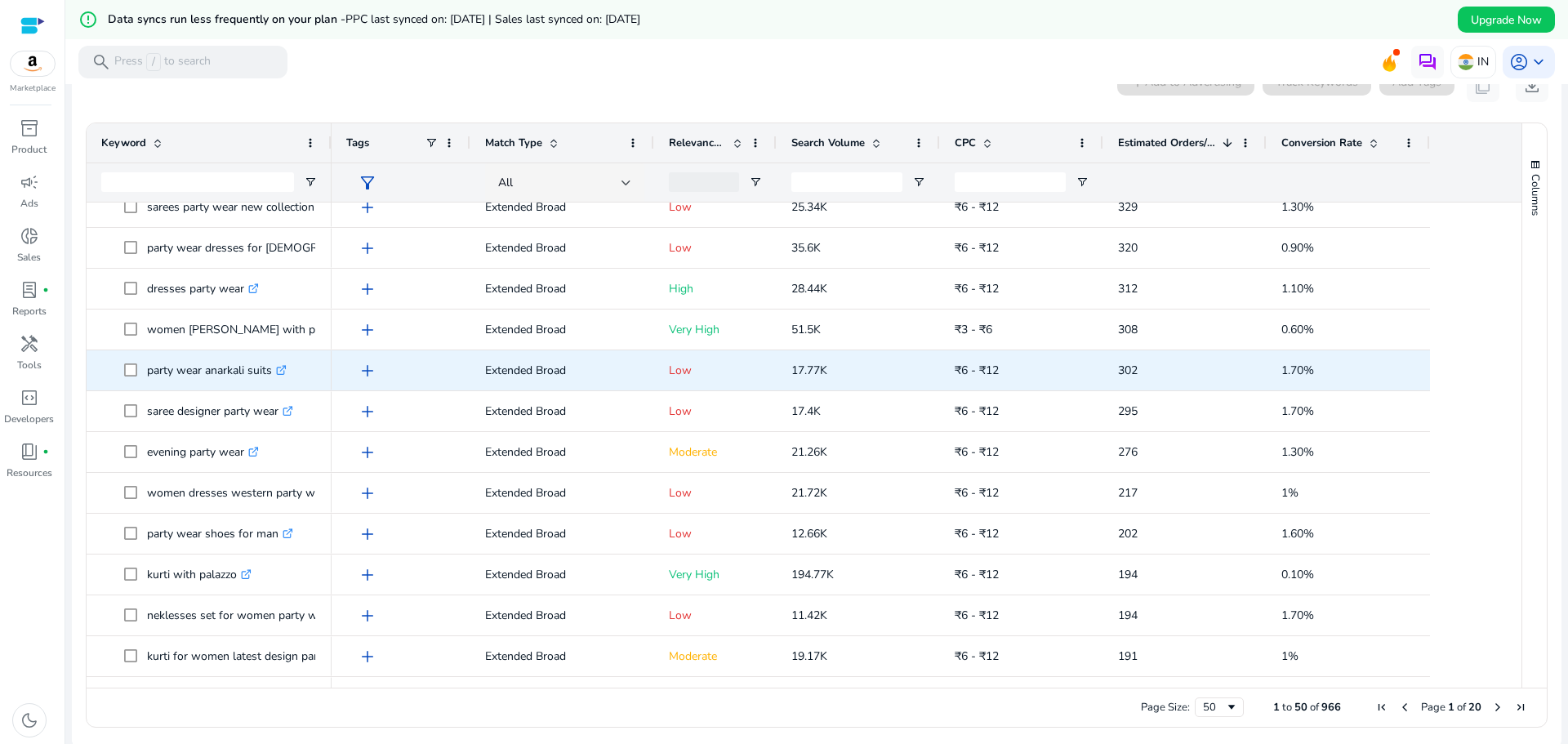
scroll to position [735, 0]
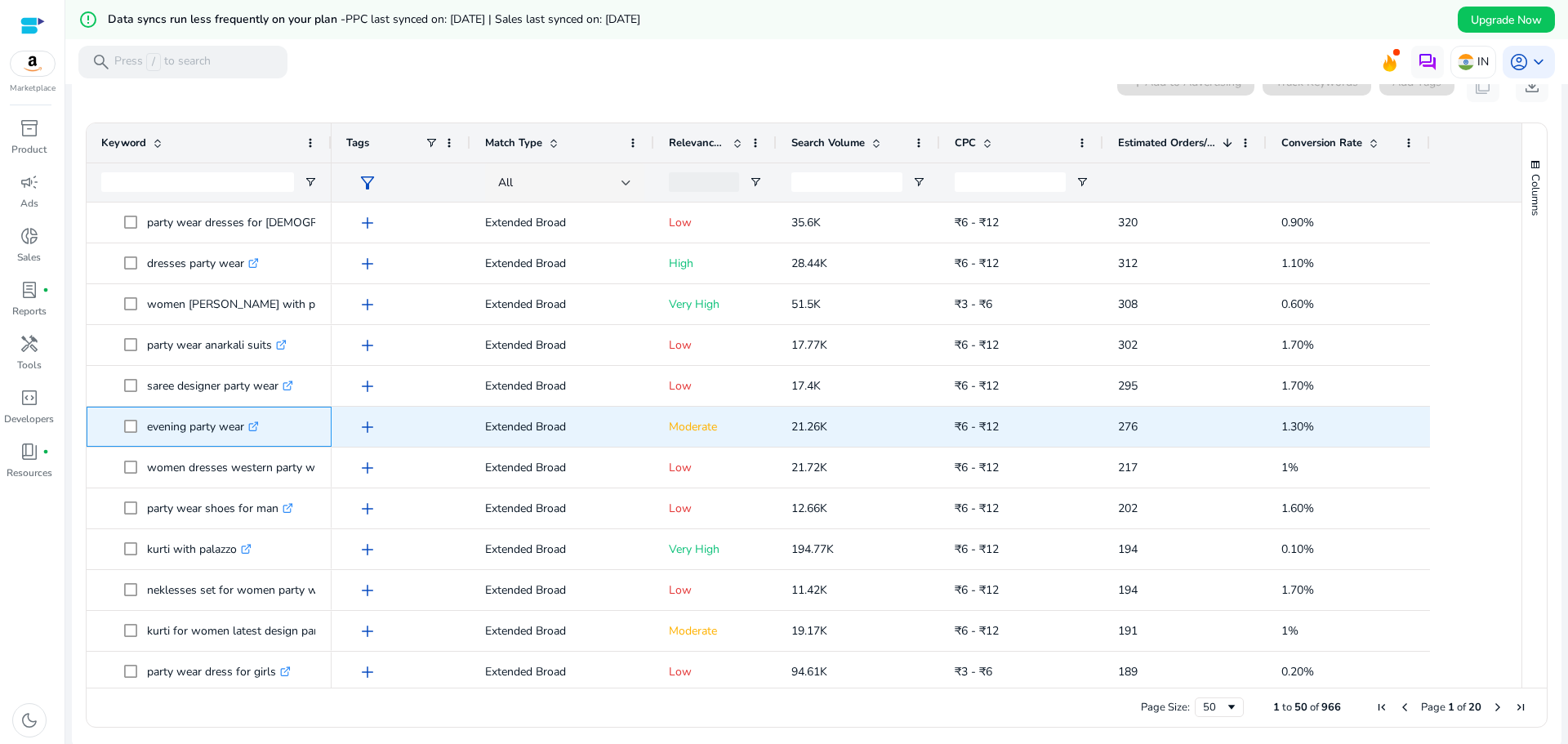
drag, startPoint x: 248, startPoint y: 430, endPoint x: 147, endPoint y: 431, distance: 101.0
click at [147, 431] on p "evening party wear .st0{fill:#2c8af8}" at bounding box center [203, 427] width 112 height 33
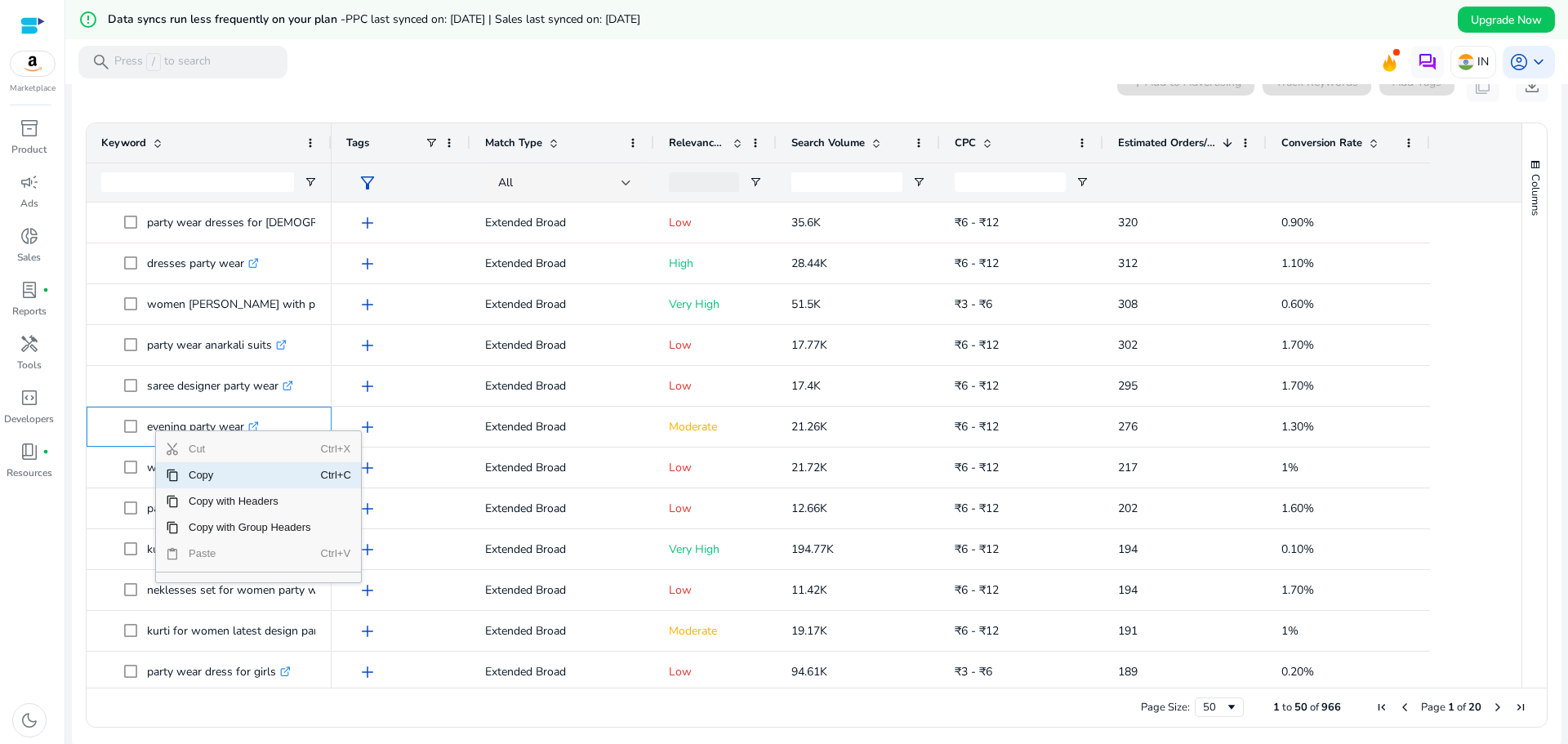
click at [196, 470] on span "Copy" at bounding box center [249, 475] width 142 height 26
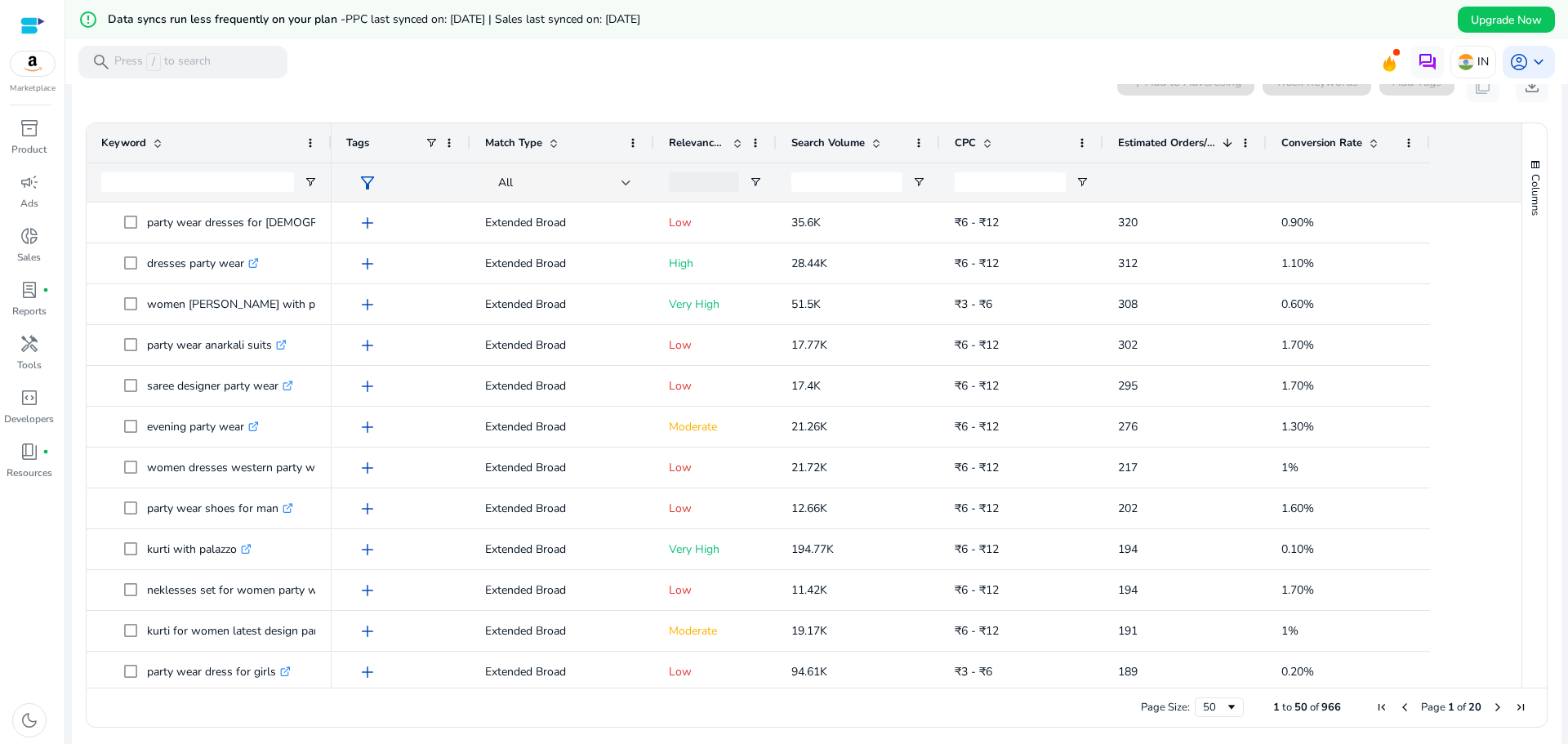
click at [779, 57] on mat-toolbar "search Press / to search IN account_circle keyboard_arrow_down" at bounding box center [817, 61] width 1503 height 45
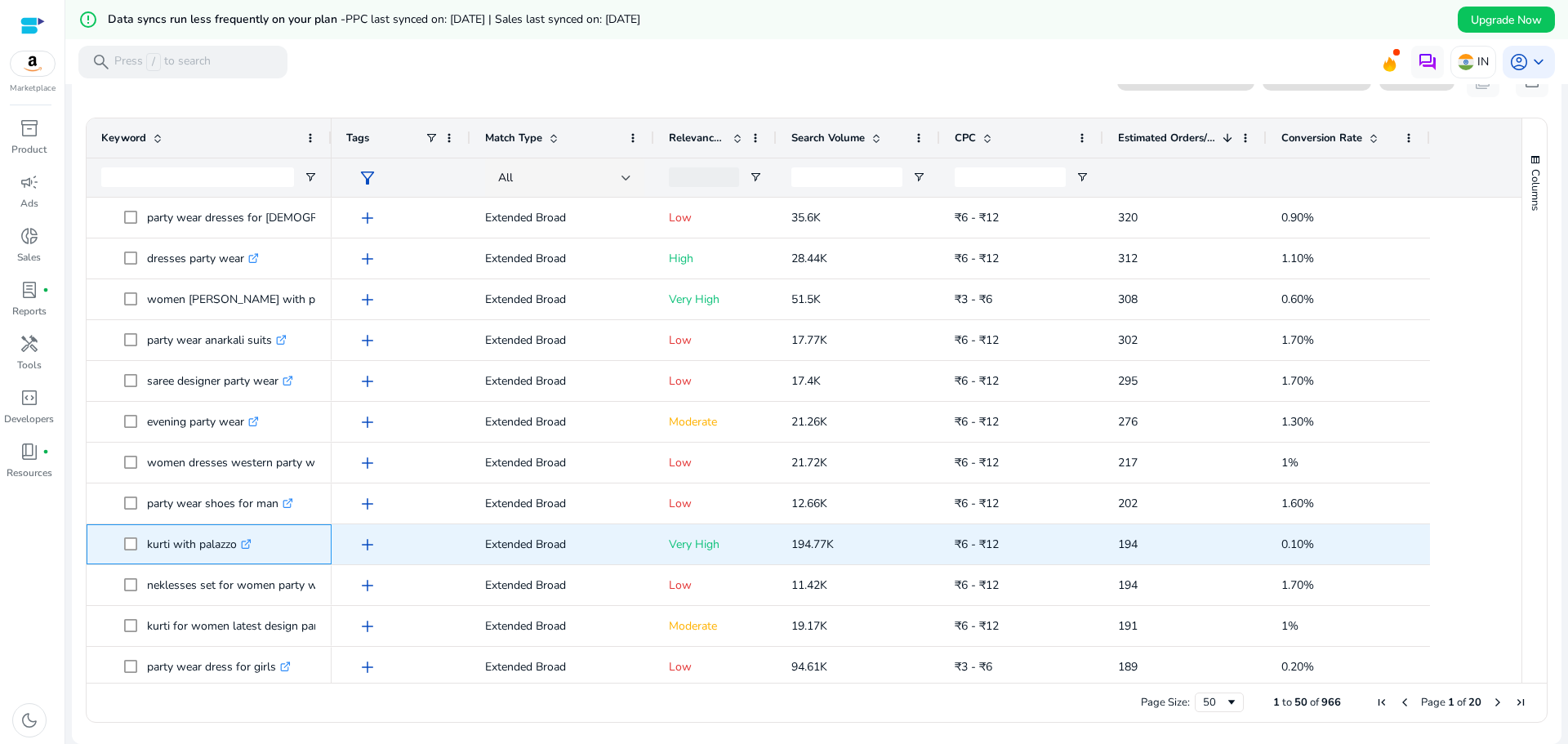
drag, startPoint x: 236, startPoint y: 549, endPoint x: 174, endPoint y: 547, distance: 62.0
click at [174, 547] on p "kurti with palazzo .st0{fill:#2c8af8}" at bounding box center [199, 544] width 104 height 33
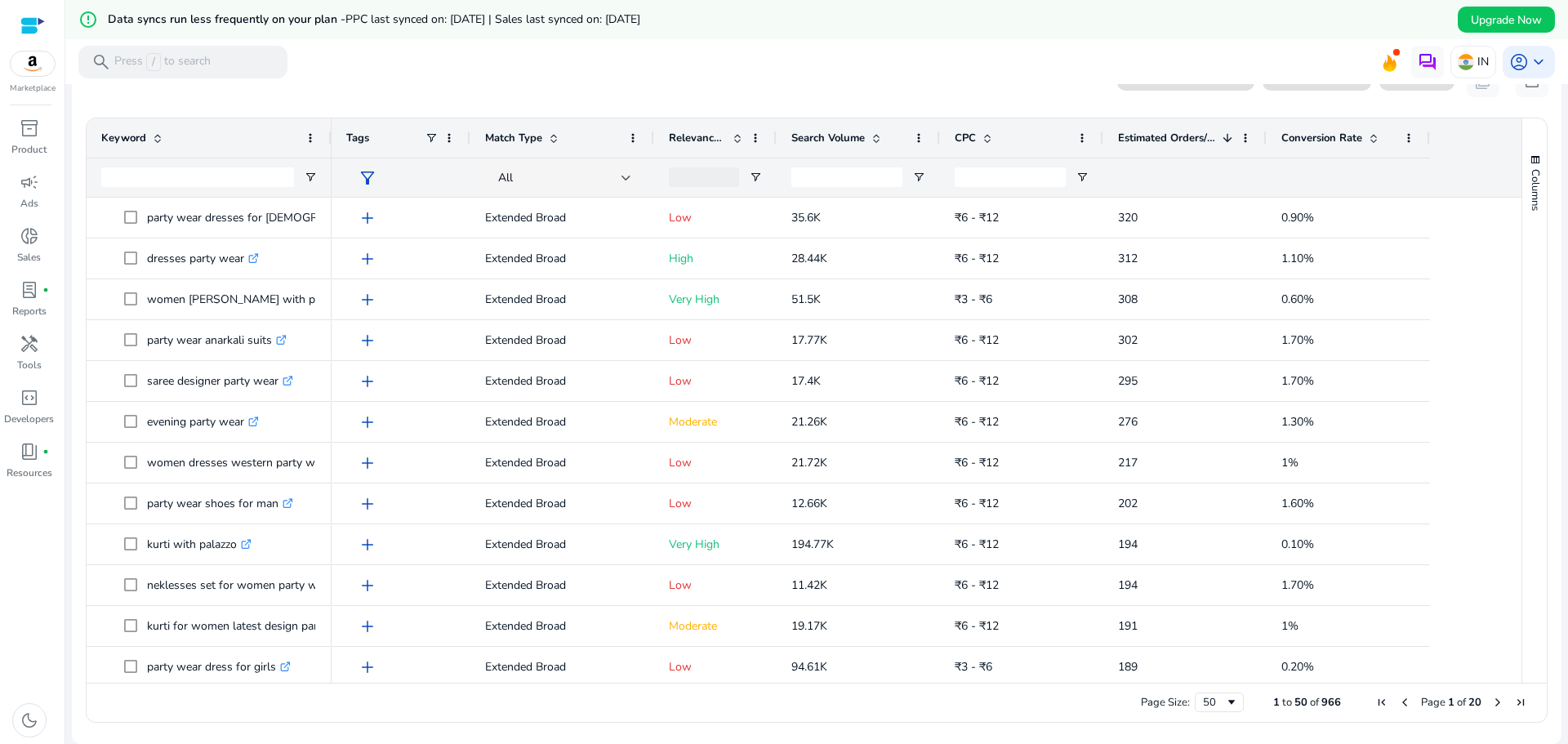
click at [59, 523] on div "inventory_2 Product campaign Ads donut_small Sales lab_profile fiber_manual_rec…" at bounding box center [32, 430] width 64 height 629
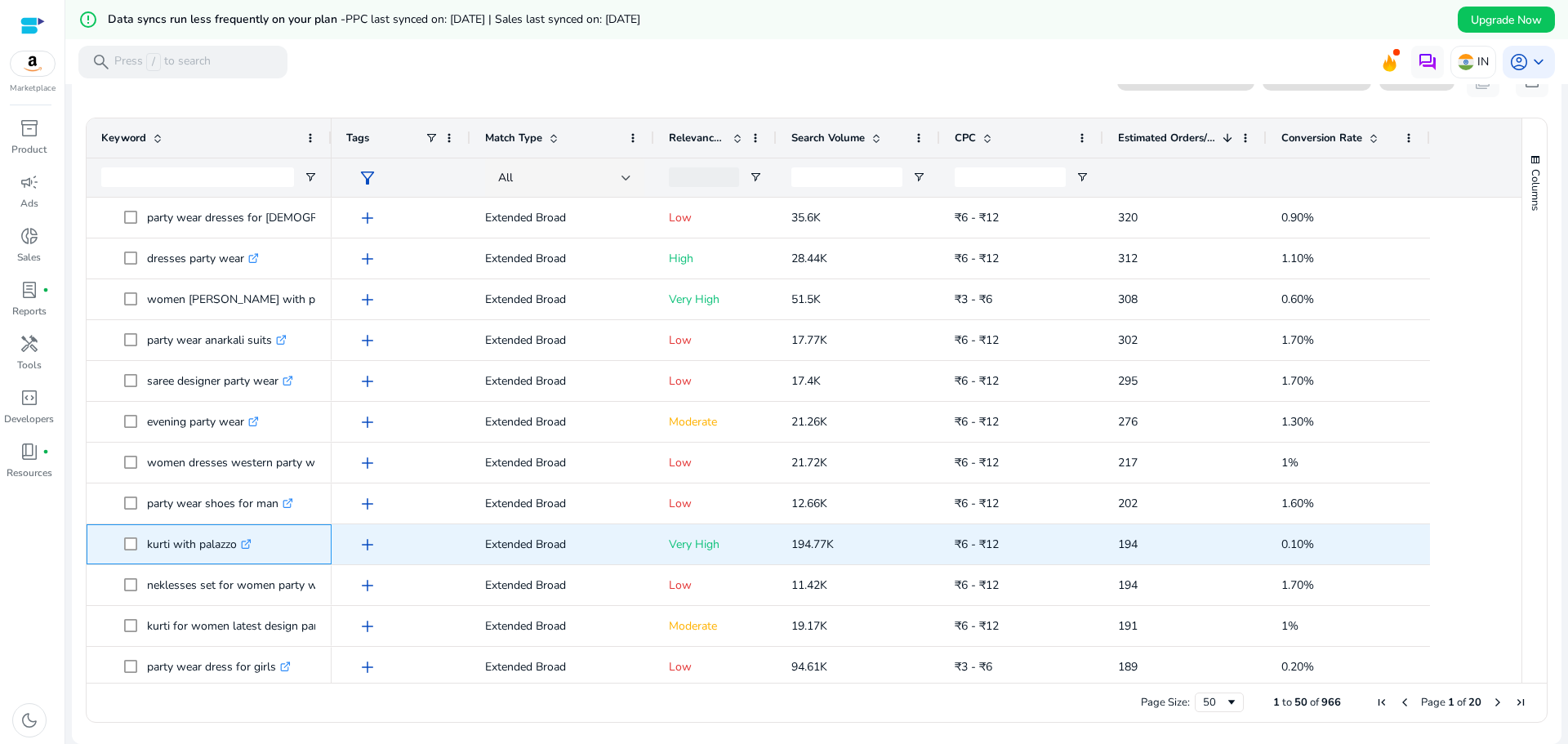
drag, startPoint x: 238, startPoint y: 547, endPoint x: 148, endPoint y: 546, distance: 90.0
click at [148, 546] on p "kurti with palazzo .st0{fill:#2c8af8}" at bounding box center [199, 544] width 104 height 33
copy p "kurti with palazzo"
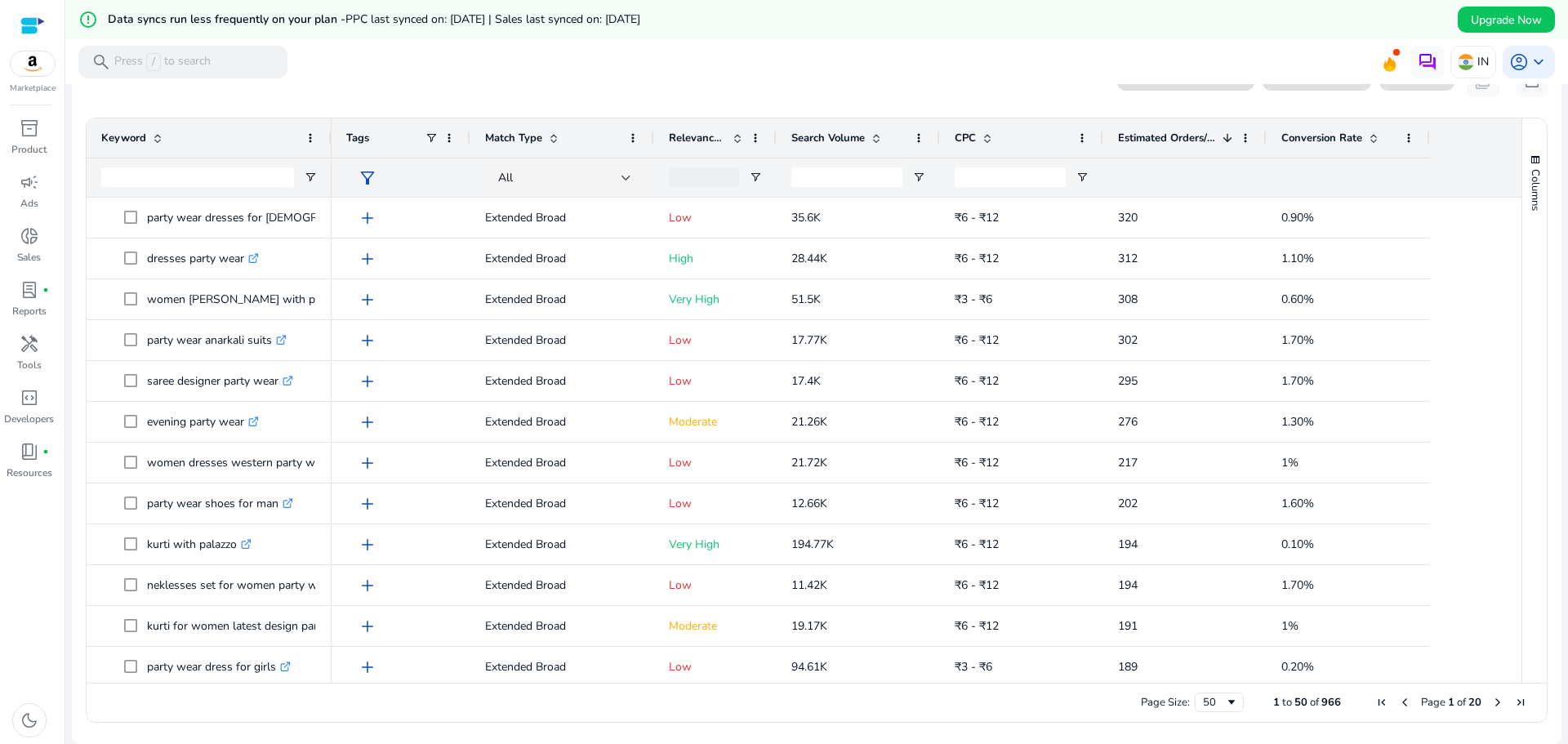
click at [1029, 19] on div "error_outline Data syncs run less frequently on your plan - PPC last synced on:…" at bounding box center [817, 20] width 1503 height 39
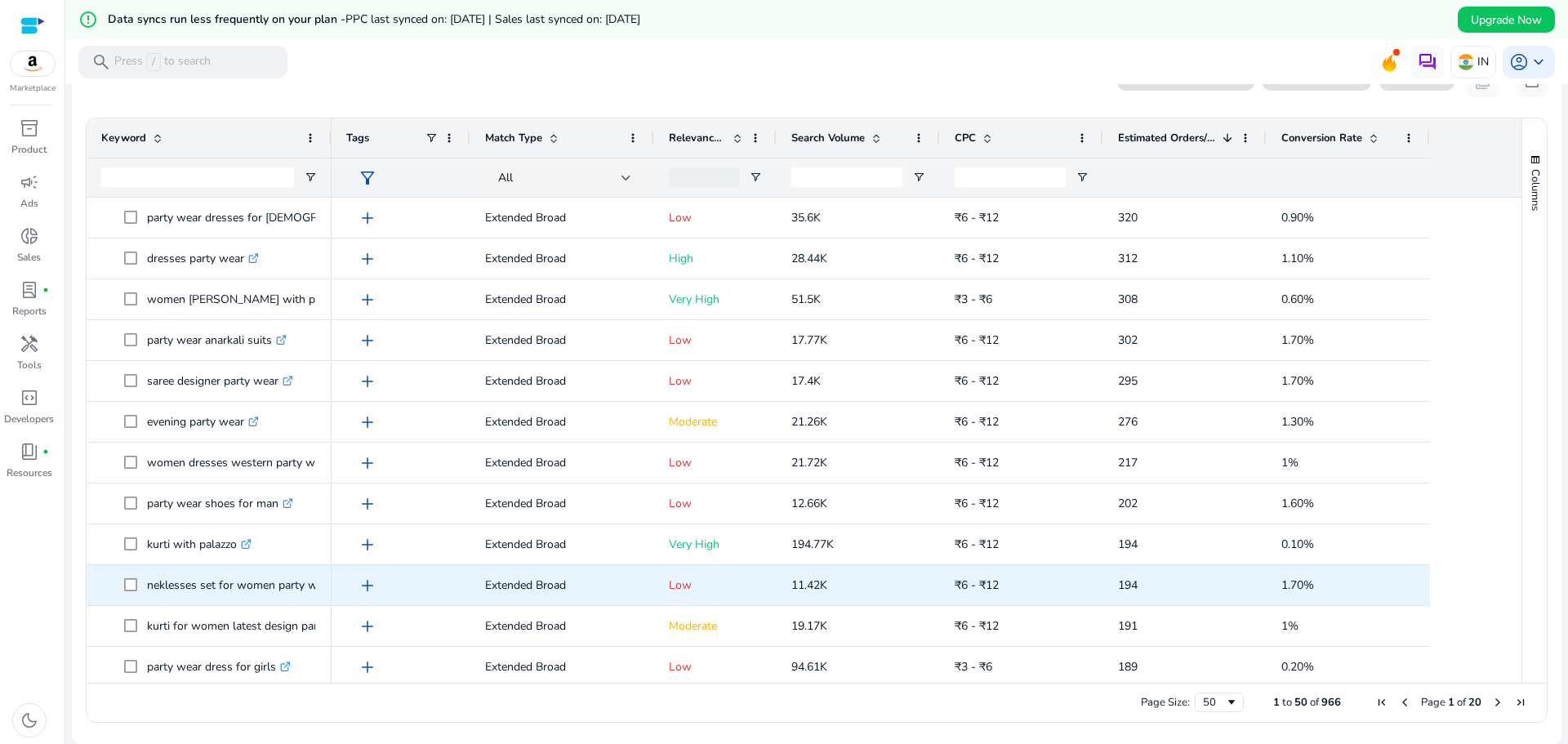
scroll to position [817, 0]
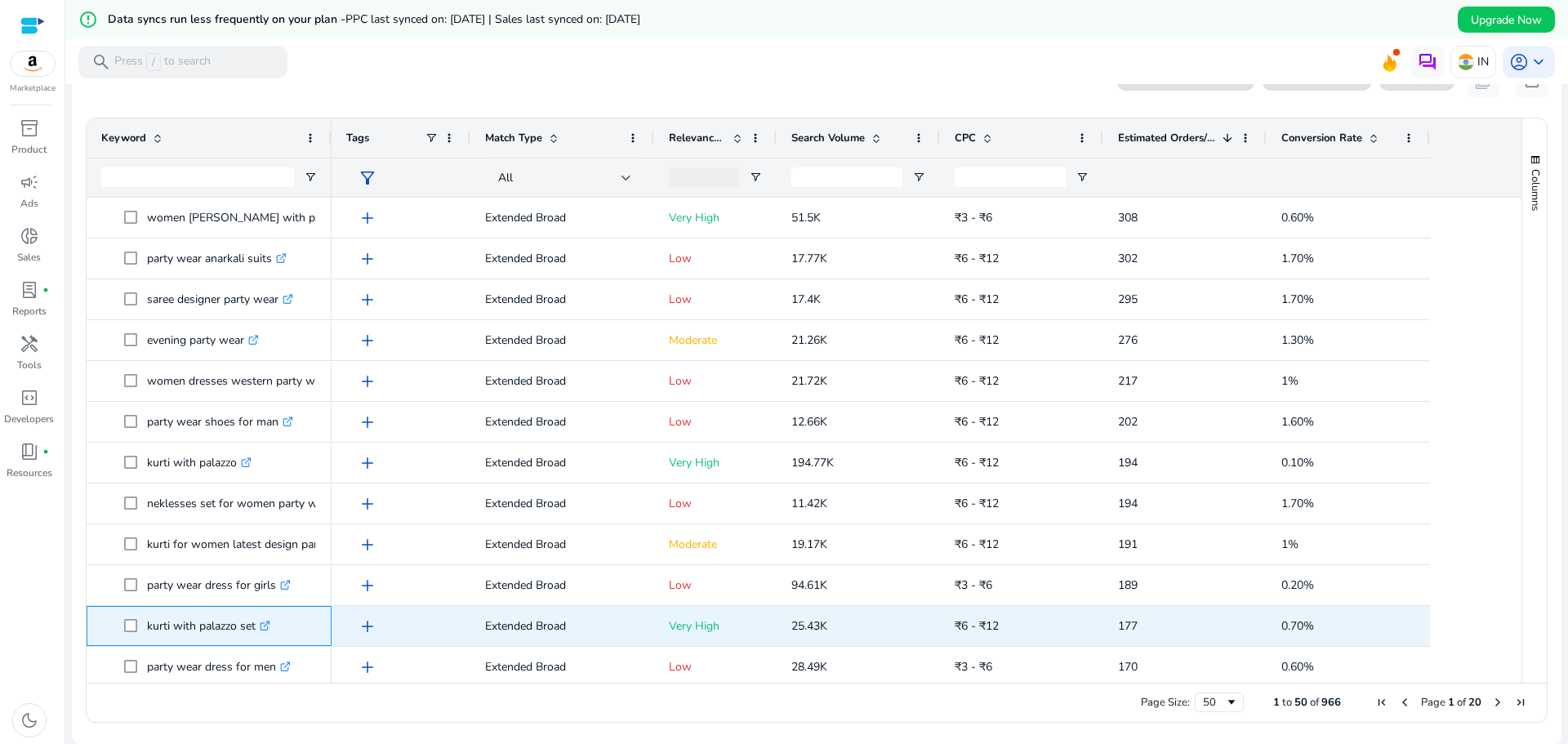
drag, startPoint x: 256, startPoint y: 631, endPoint x: 144, endPoint y: 632, distance: 112.0
click at [144, 632] on span "kurti with palazzo set .st0{fill:#2c8af8}" at bounding box center [219, 626] width 193 height 33
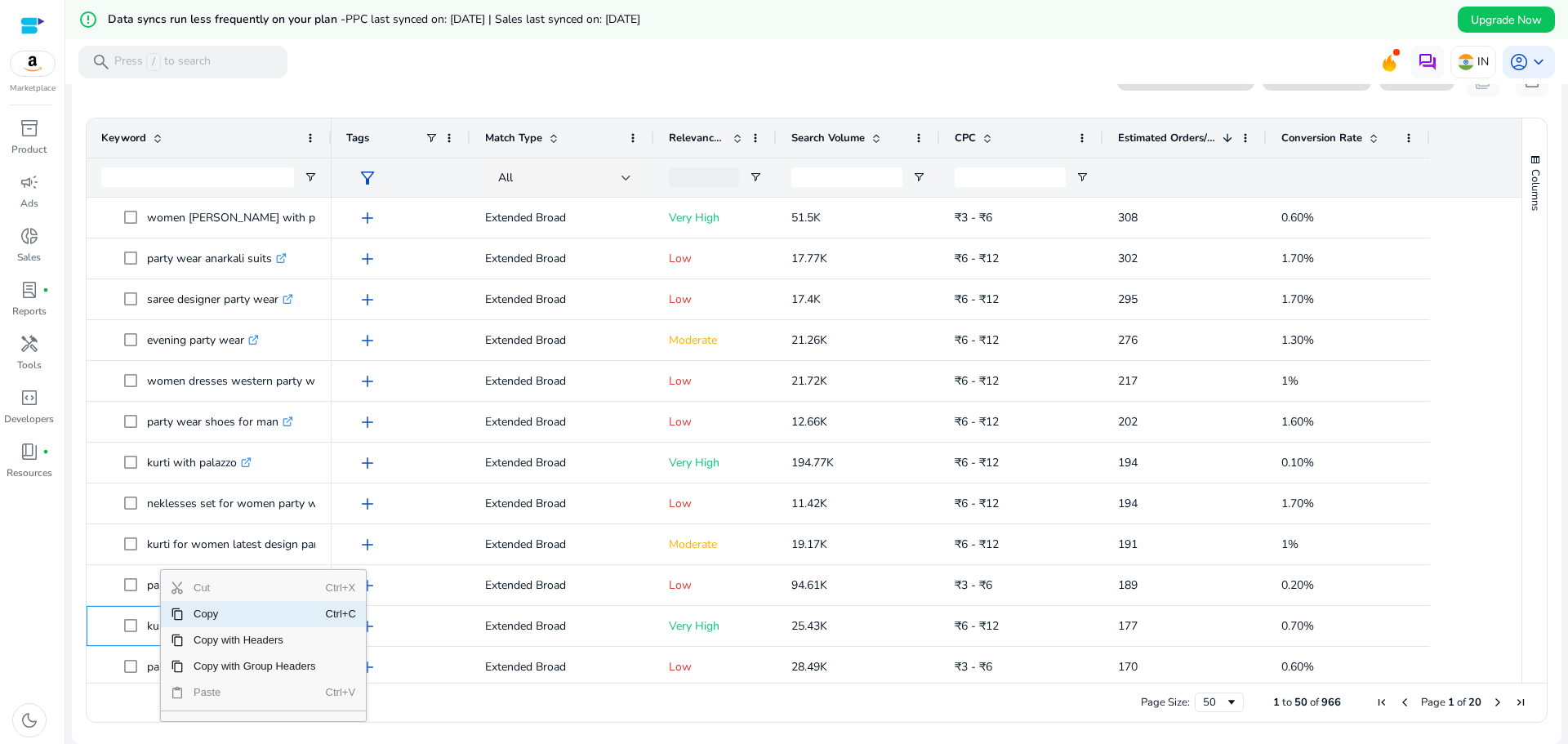
click at [213, 612] on span "Copy" at bounding box center [255, 614] width 142 height 26
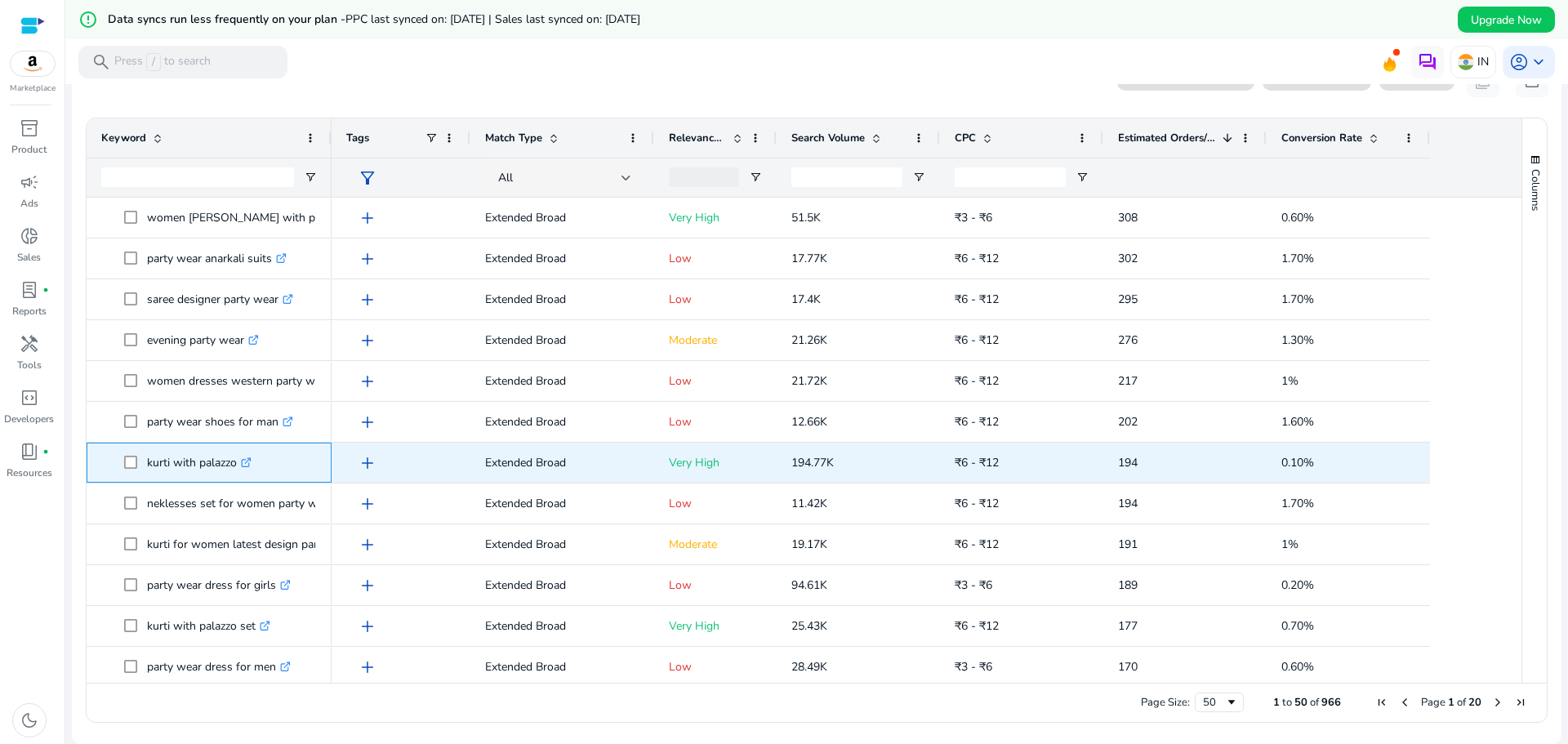
drag, startPoint x: 239, startPoint y: 464, endPoint x: 140, endPoint y: 466, distance: 99.0
click at [140, 466] on span "kurti with palazzo .st0{fill:#2c8af8}" at bounding box center [219, 462] width 193 height 33
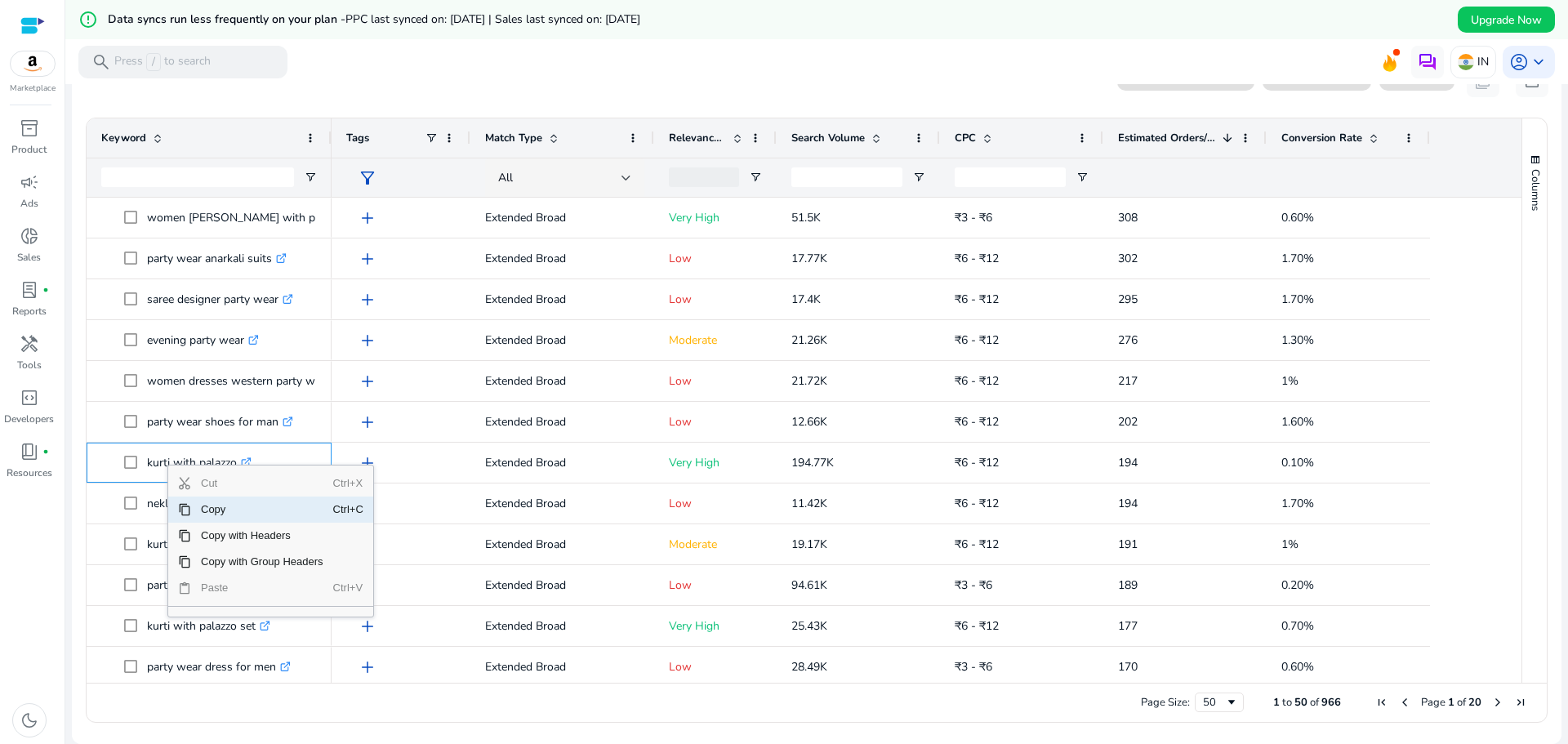
click at [233, 508] on span "Copy" at bounding box center [261, 510] width 142 height 26
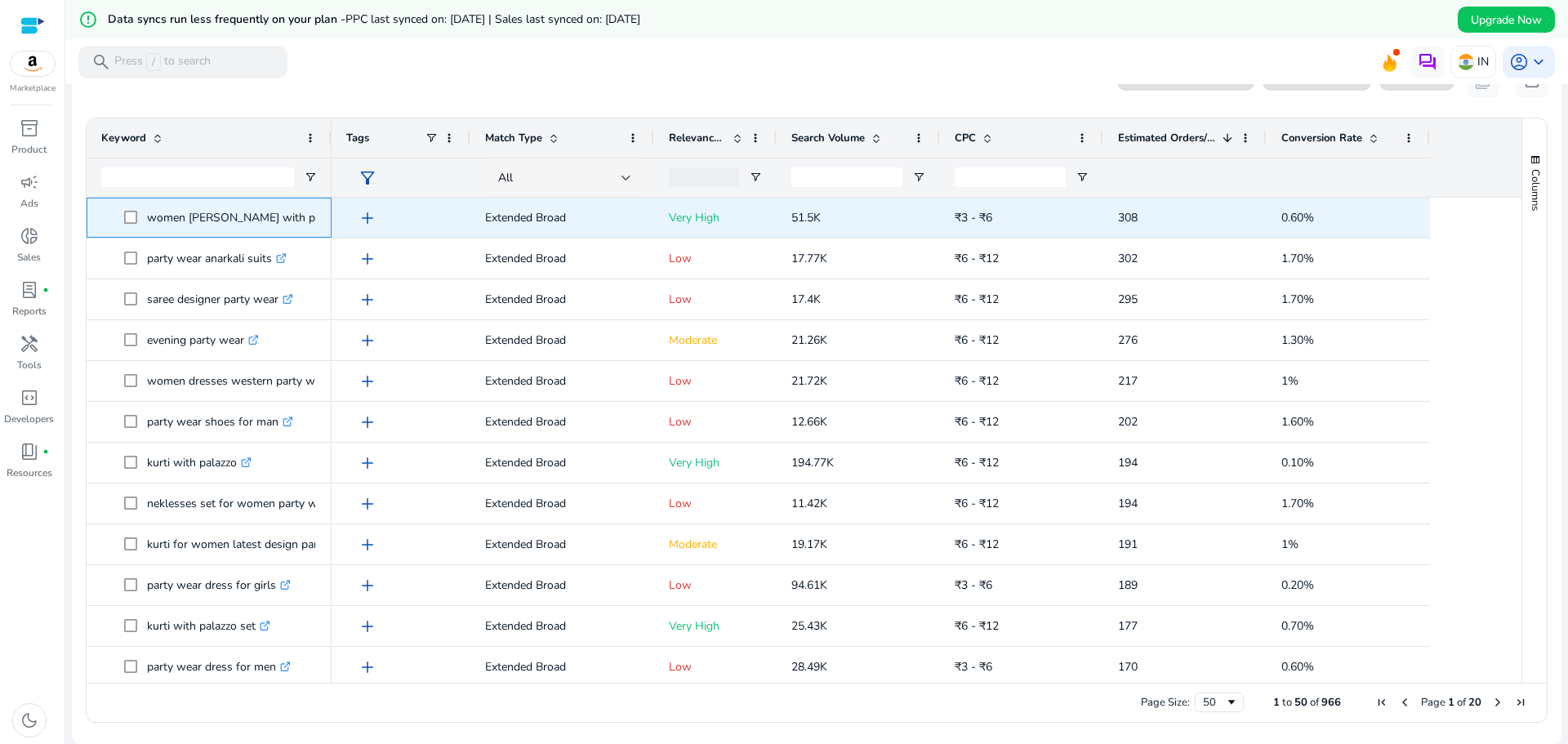
drag, startPoint x: 298, startPoint y: 219, endPoint x: 146, endPoint y: 219, distance: 152.0
click at [146, 219] on span "women [PERSON_NAME] with palazzo set .st0{fill:#2c8af8}" at bounding box center [219, 218] width 193 height 33
copy span "women [PERSON_NAME] with palazzo set"
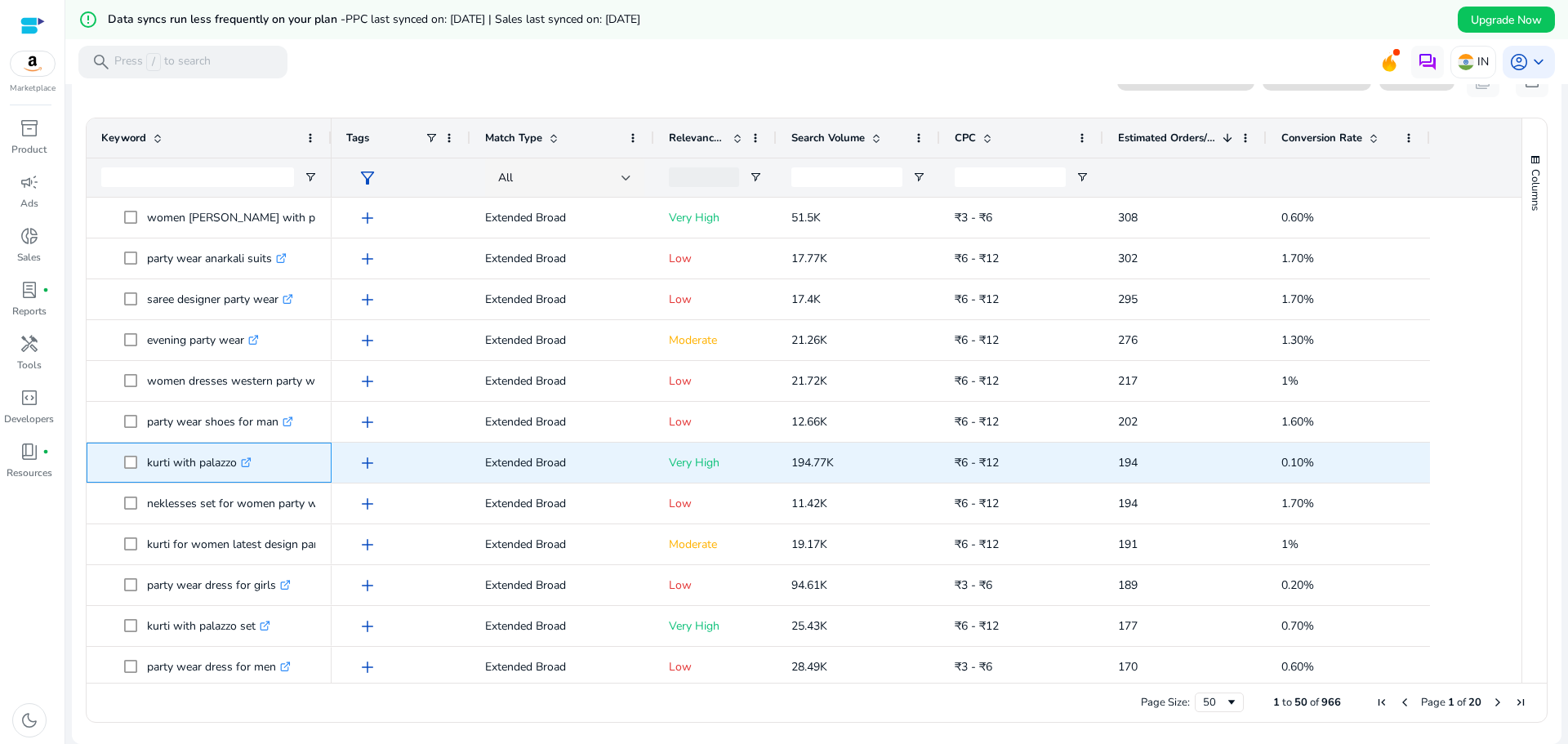
drag, startPoint x: 238, startPoint y: 470, endPoint x: 149, endPoint y: 471, distance: 89.0
click at [149, 471] on p "kurti with palazzo .st0{fill:#2c8af8}" at bounding box center [199, 462] width 104 height 33
copy p "kurti with palazzo"
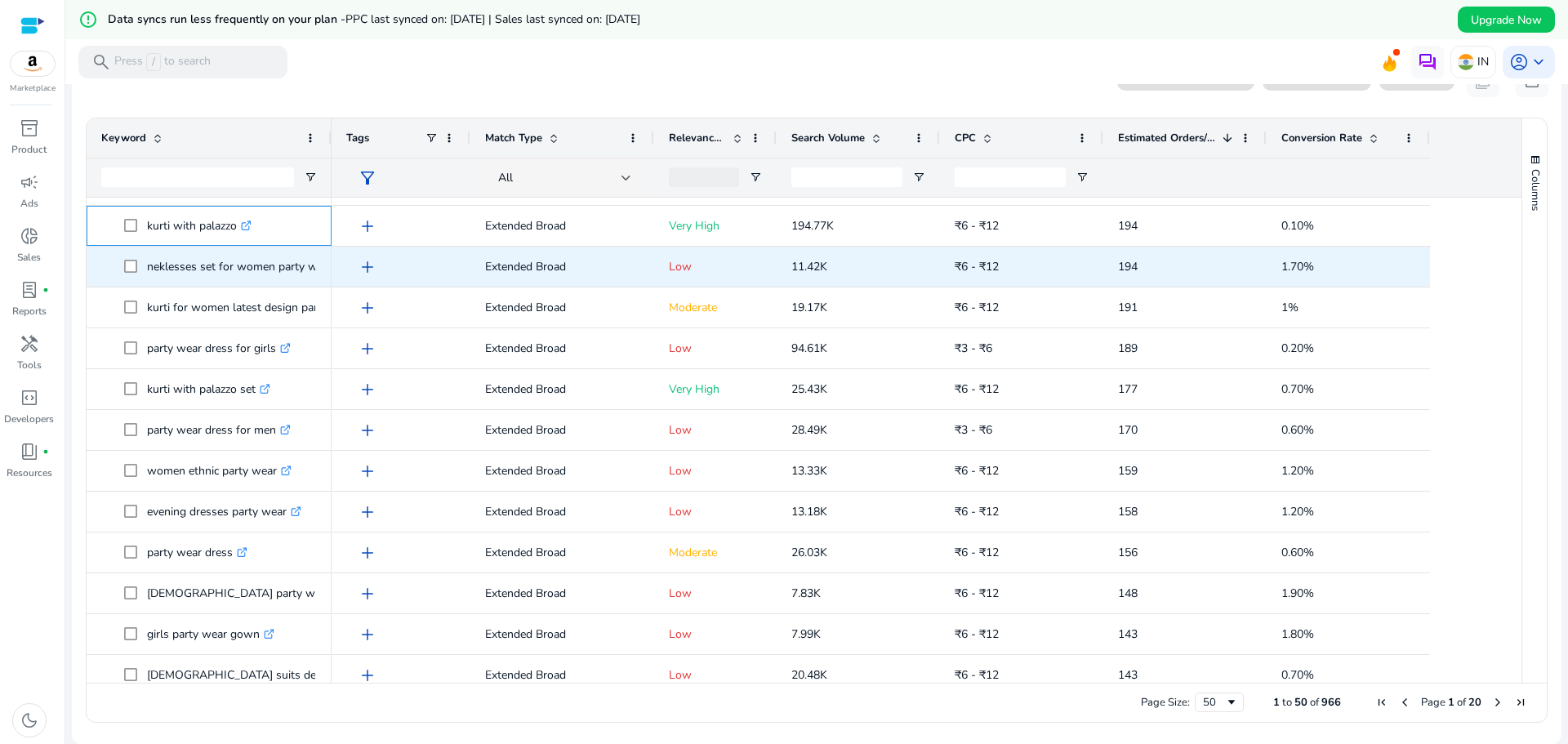
scroll to position [1062, 0]
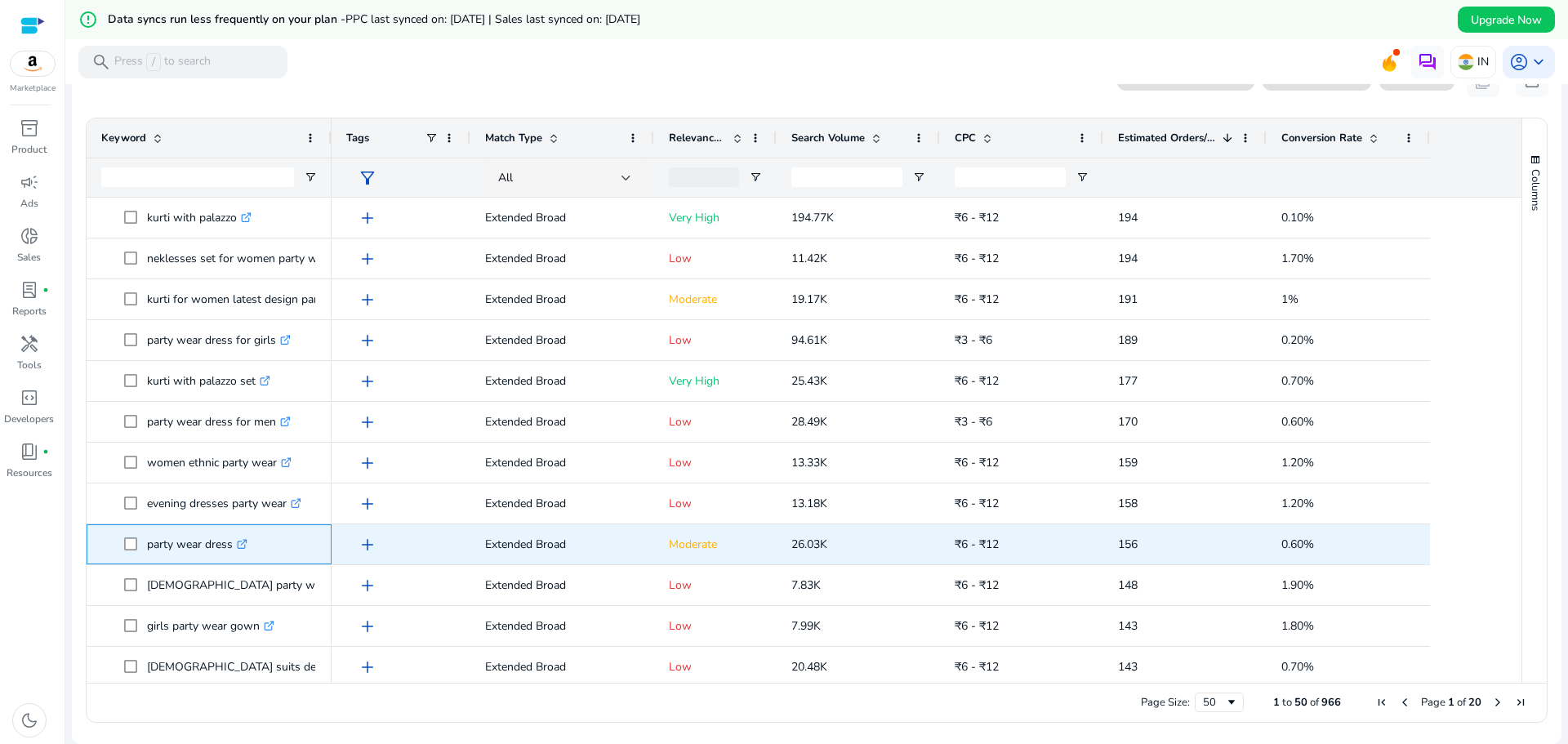
drag, startPoint x: 233, startPoint y: 546, endPoint x: 145, endPoint y: 552, distance: 88.2
click at [145, 552] on span "party wear dress .st0{fill:#2c8af8}" at bounding box center [219, 544] width 193 height 33
copy span "party wear dress"
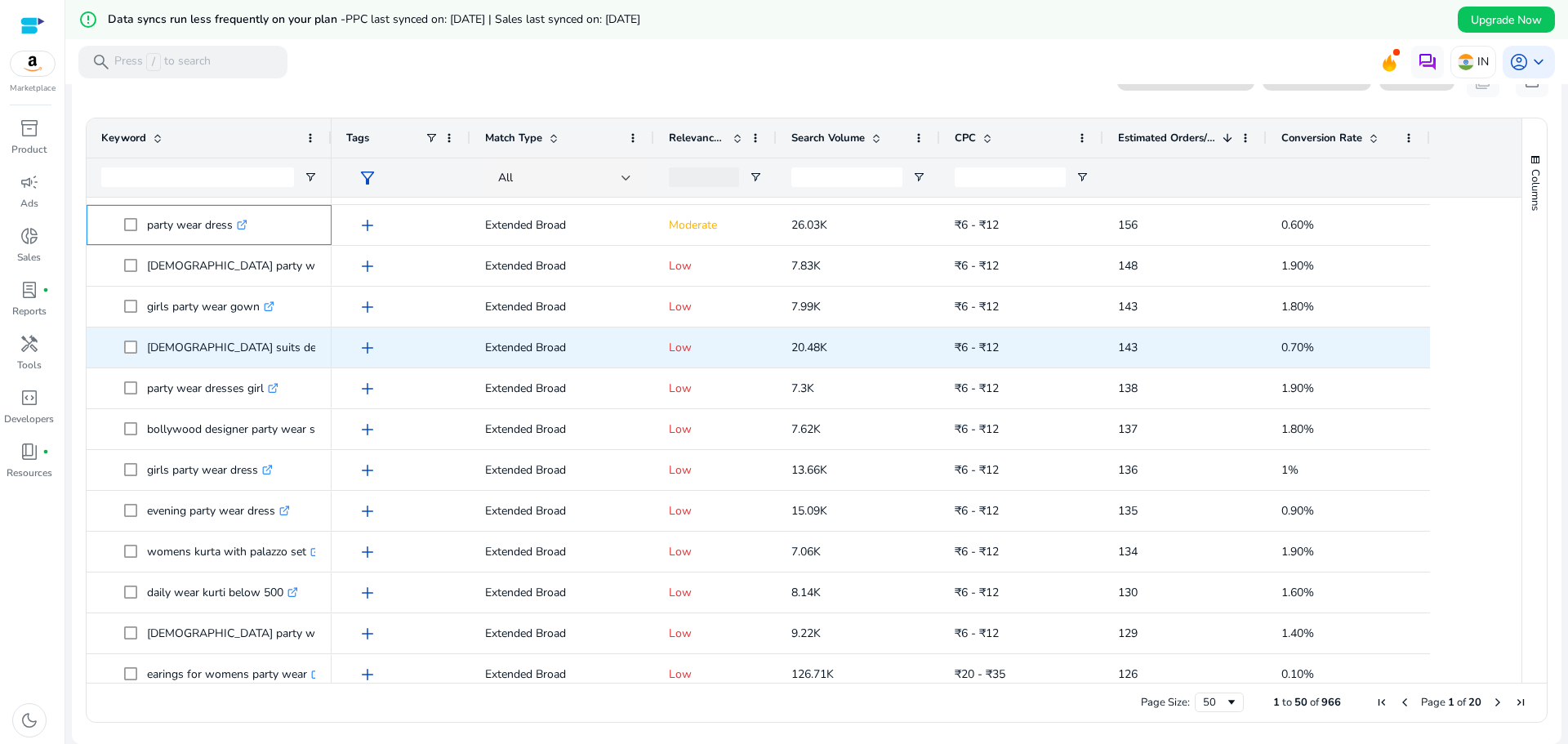
scroll to position [1388, 0]
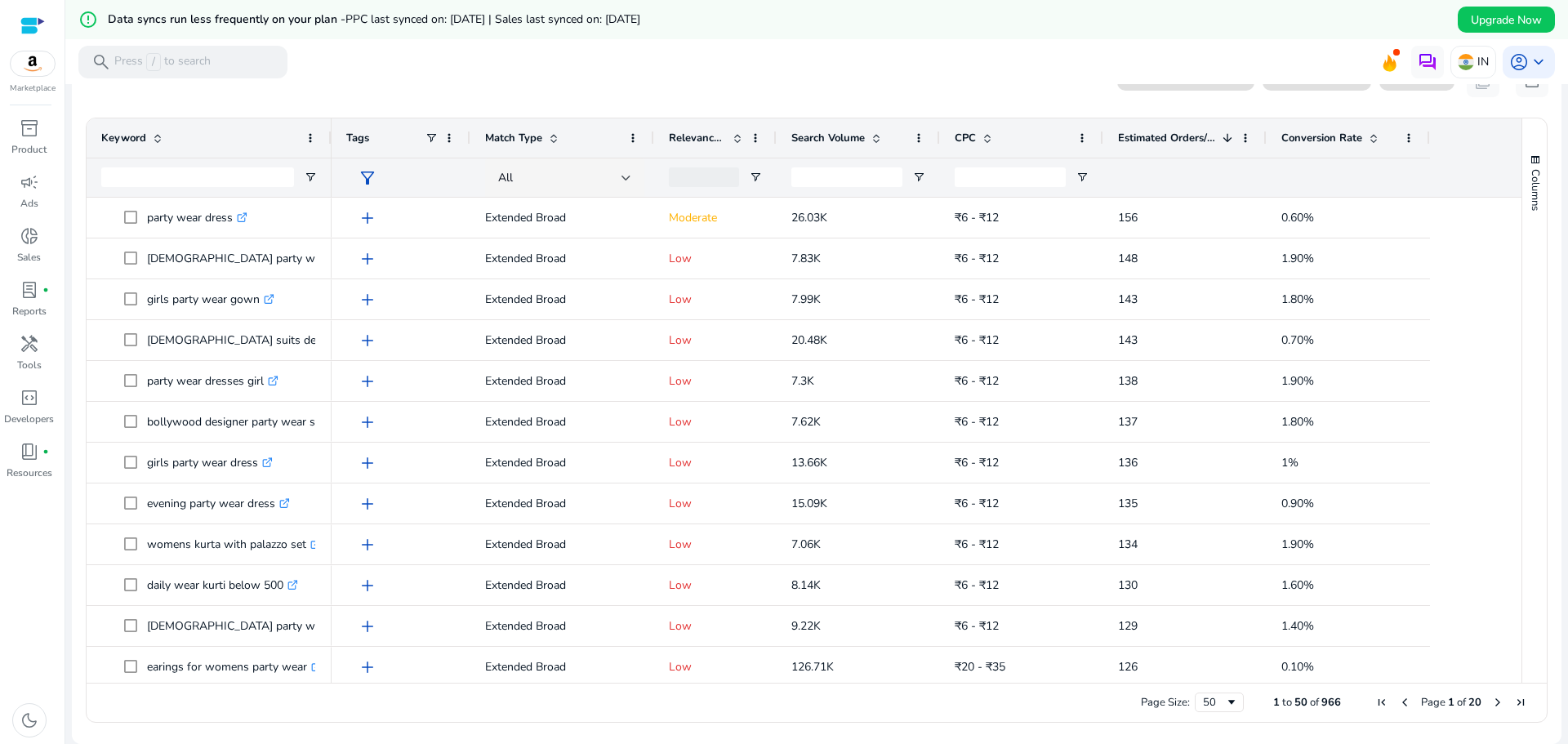
click at [581, 39] on mat-toolbar "search Press / to search IN account_circle keyboard_arrow_down" at bounding box center [817, 61] width 1503 height 45
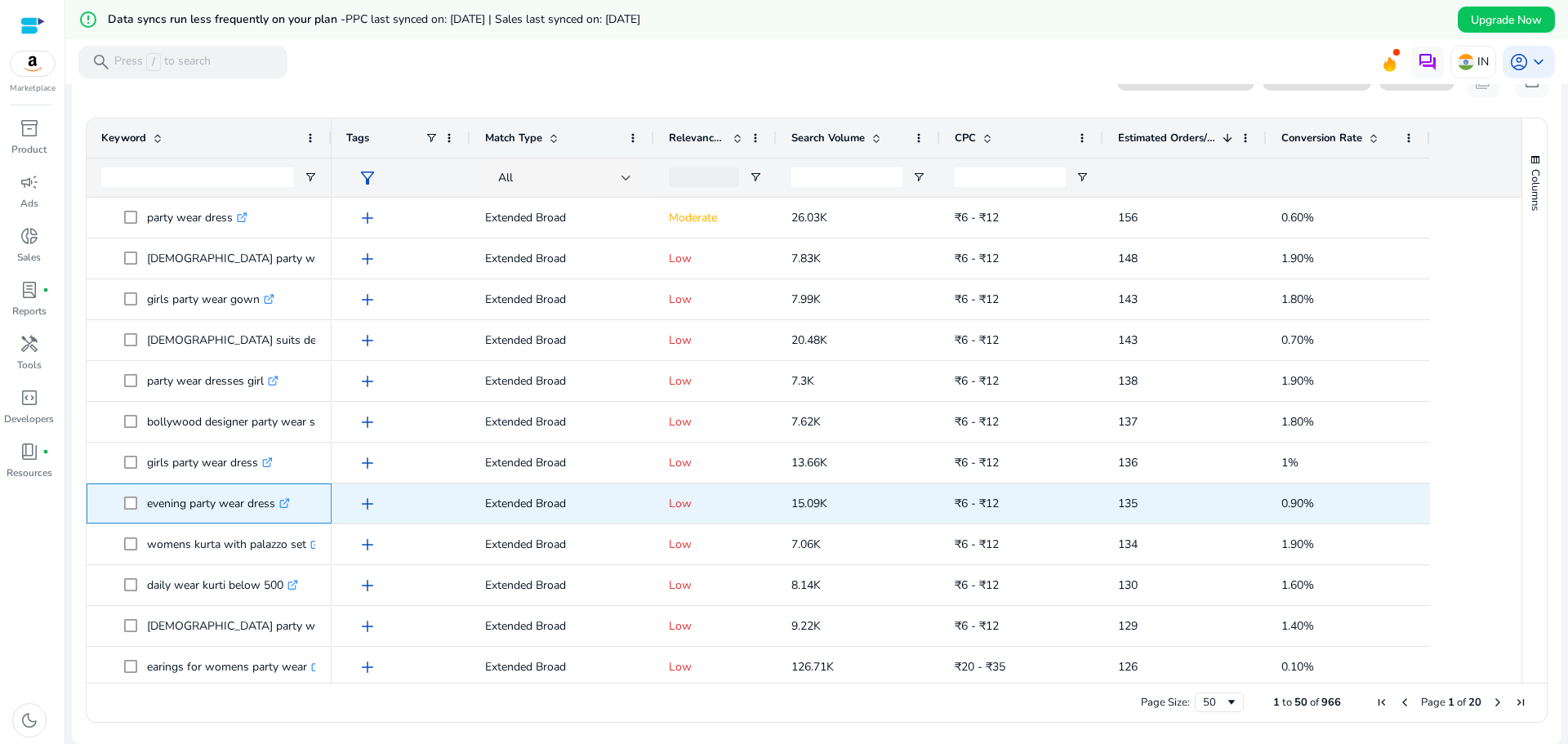
drag, startPoint x: 277, startPoint y: 512, endPoint x: 146, endPoint y: 512, distance: 131.0
click at [146, 512] on span "evening party wear dress .st0{fill:#2c8af8}" at bounding box center [219, 503] width 193 height 33
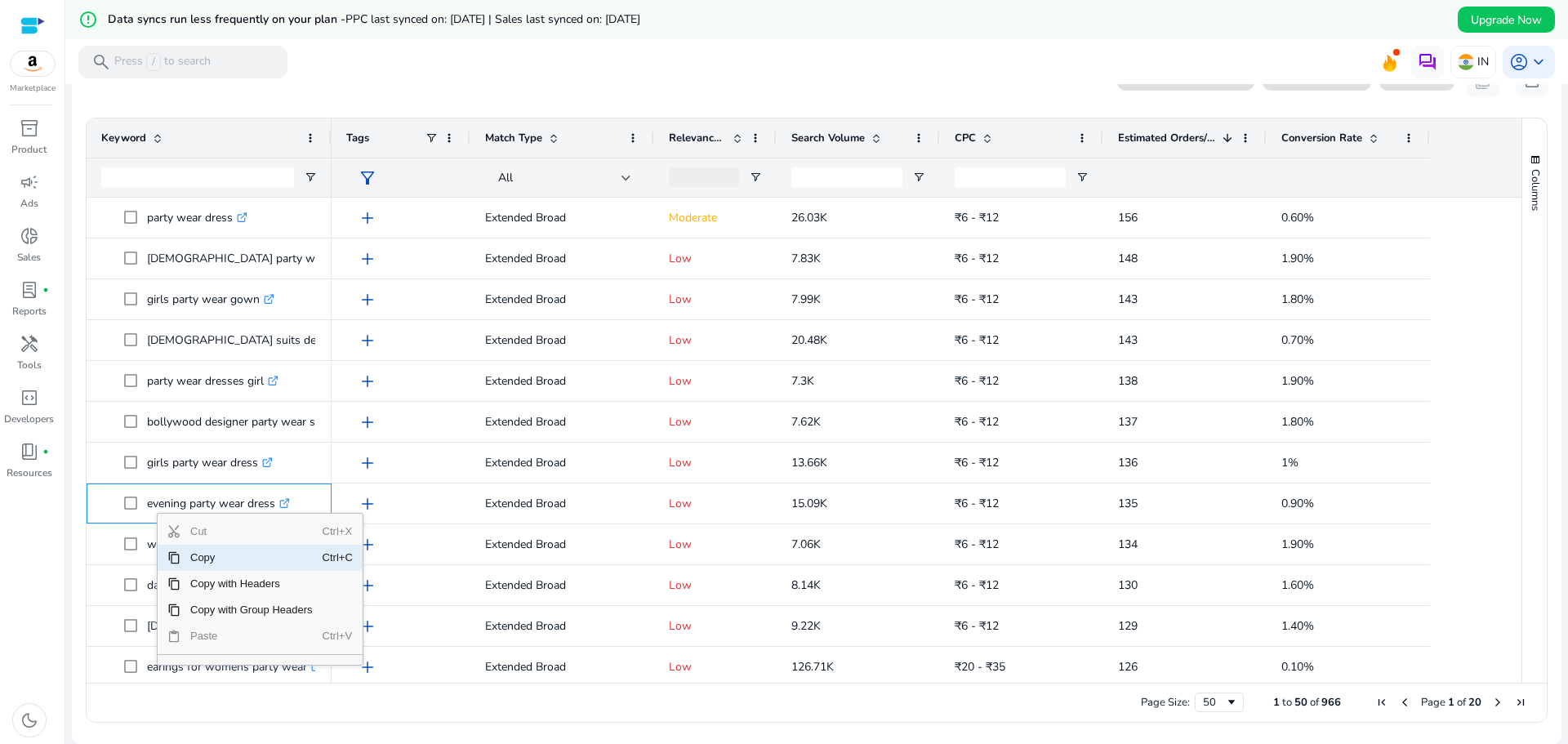
click at [205, 556] on span "Copy" at bounding box center [251, 558] width 142 height 26
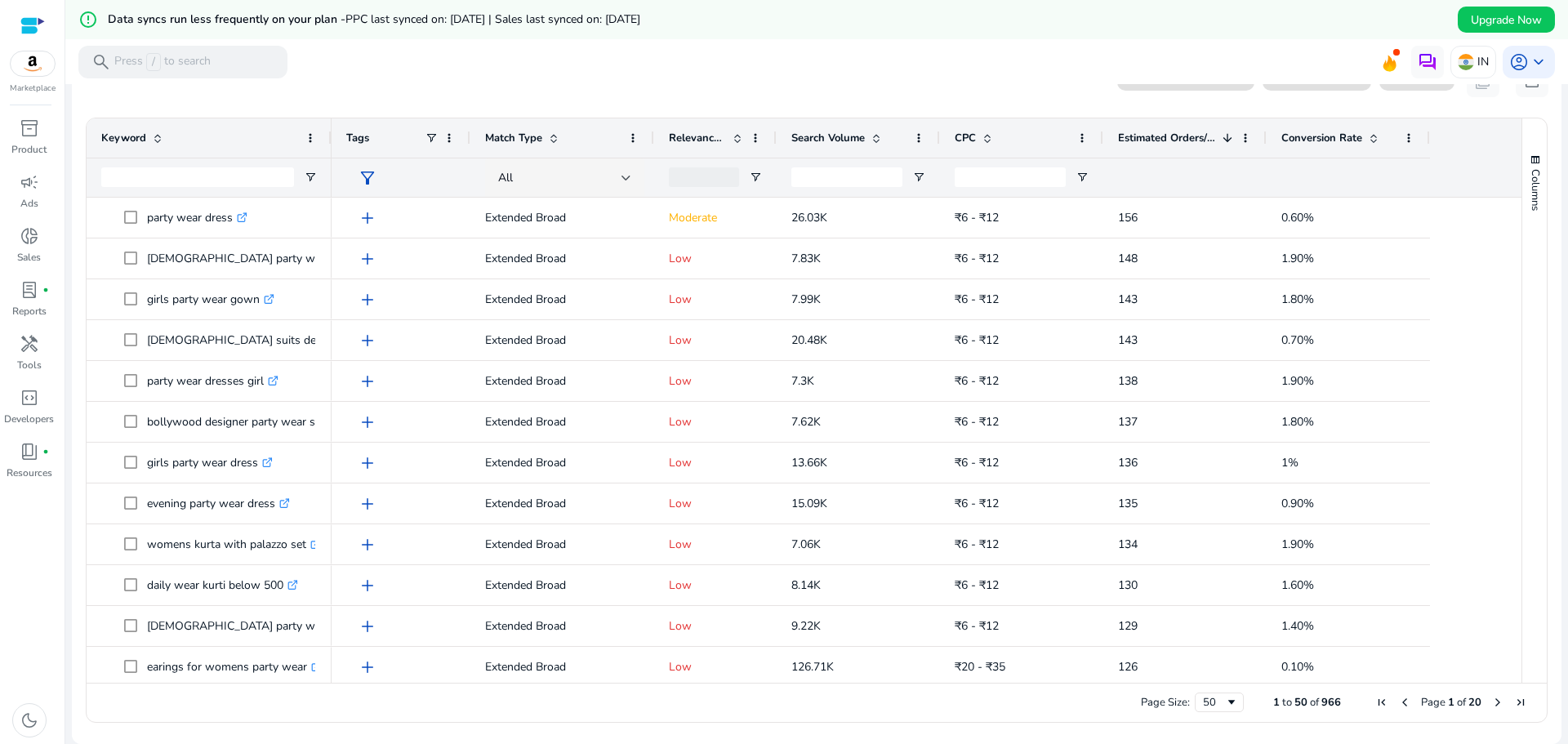
click at [756, 85] on div at bounding box center [817, 86] width 1503 height 4
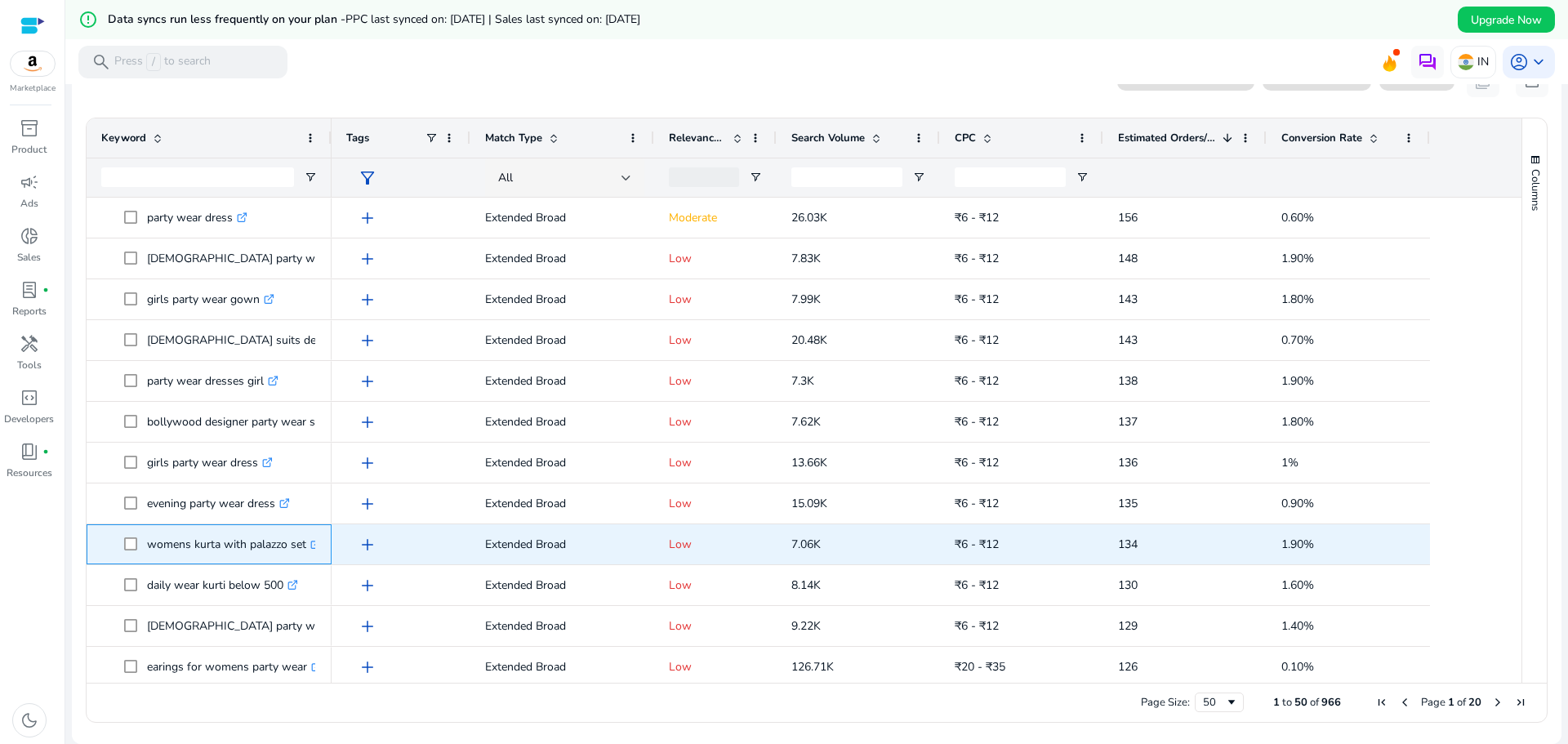
drag, startPoint x: 146, startPoint y: 544, endPoint x: 316, endPoint y: 546, distance: 170.0
click at [316, 546] on span "womens kurta with palazzo set .st0{fill:#2c8af8}" at bounding box center [219, 544] width 193 height 33
copy span "womens kurta with palazzo set .st0{fill:#2c8af8}"
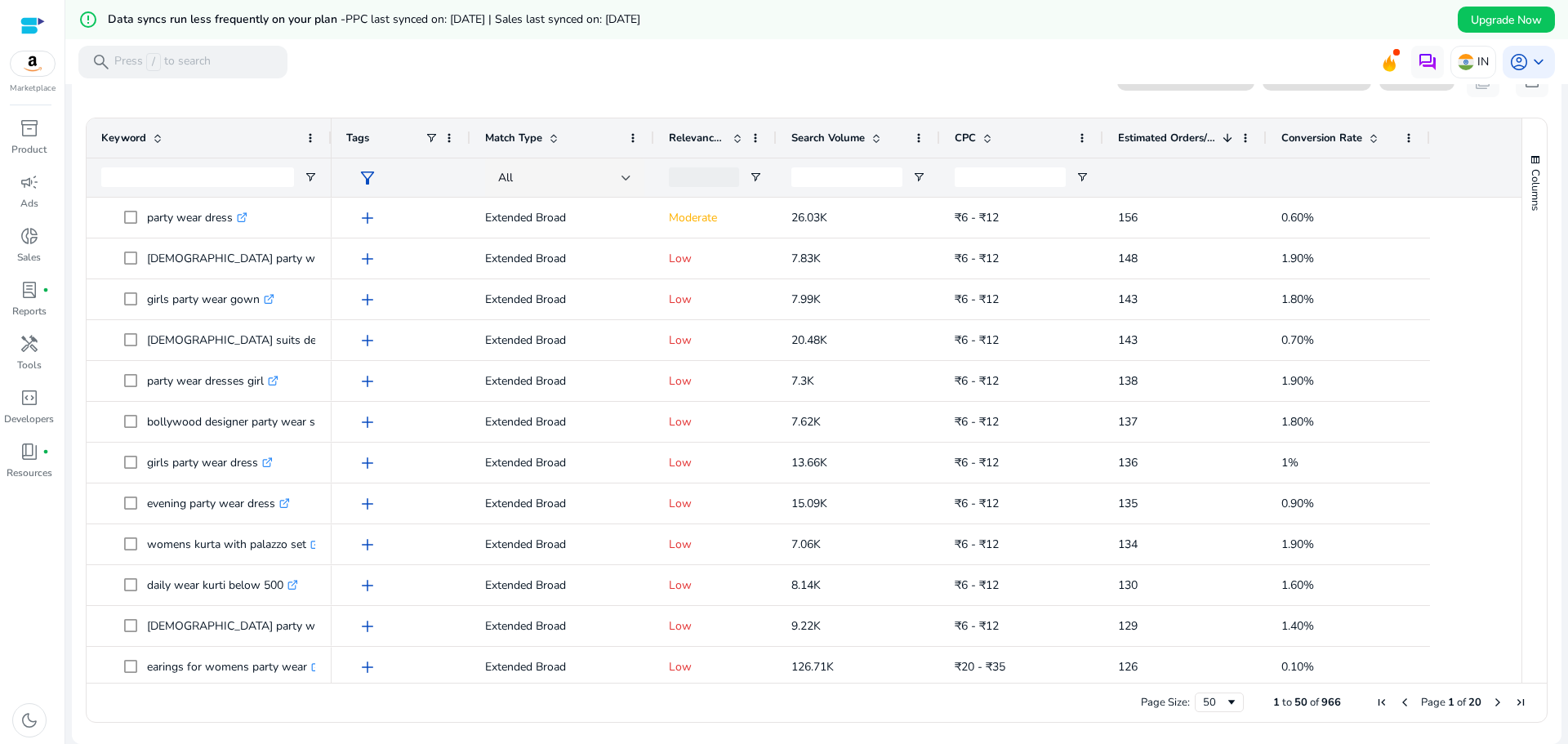
click at [892, 52] on mat-toolbar "search Press / to search IN account_circle keyboard_arrow_down" at bounding box center [817, 61] width 1503 height 45
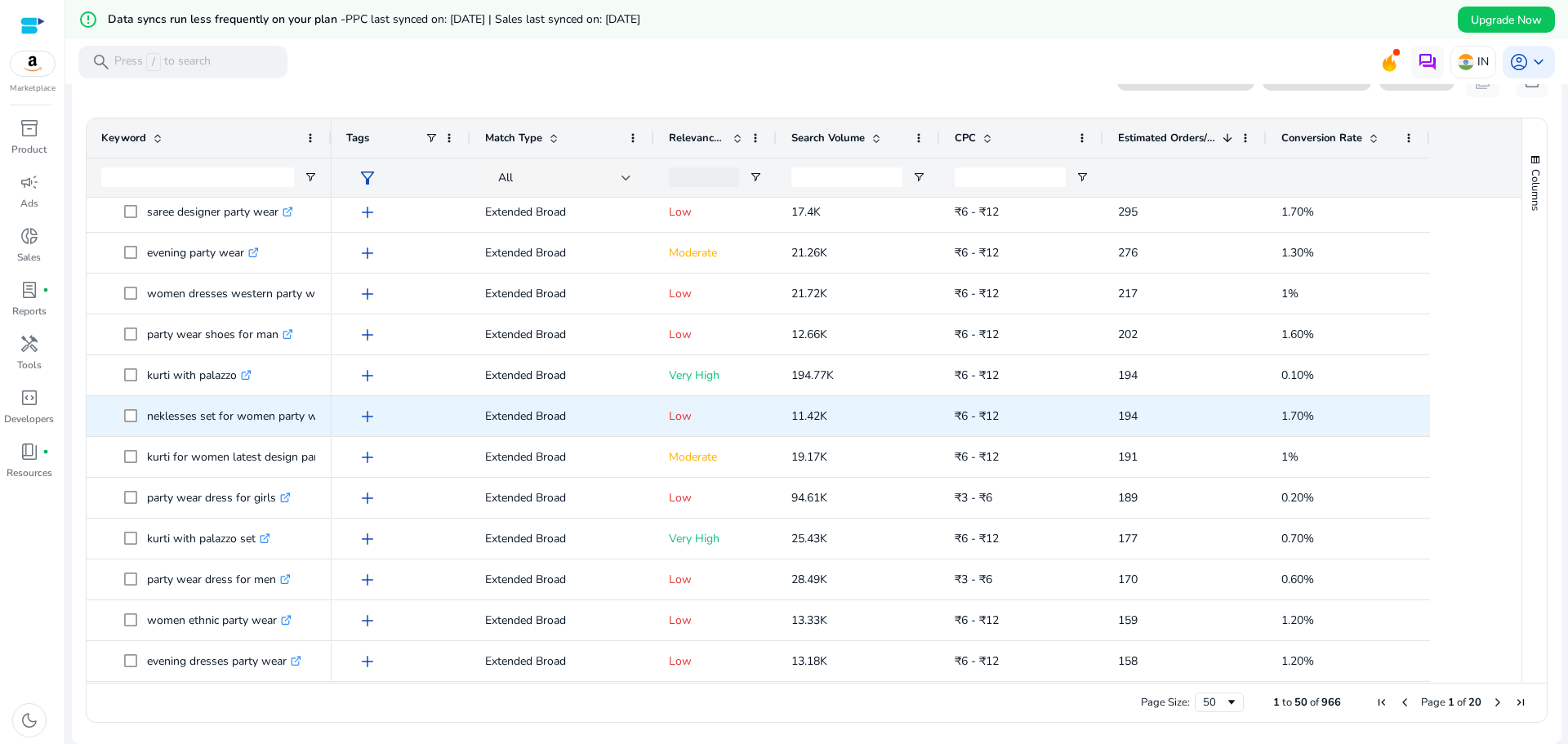
scroll to position [903, 0]
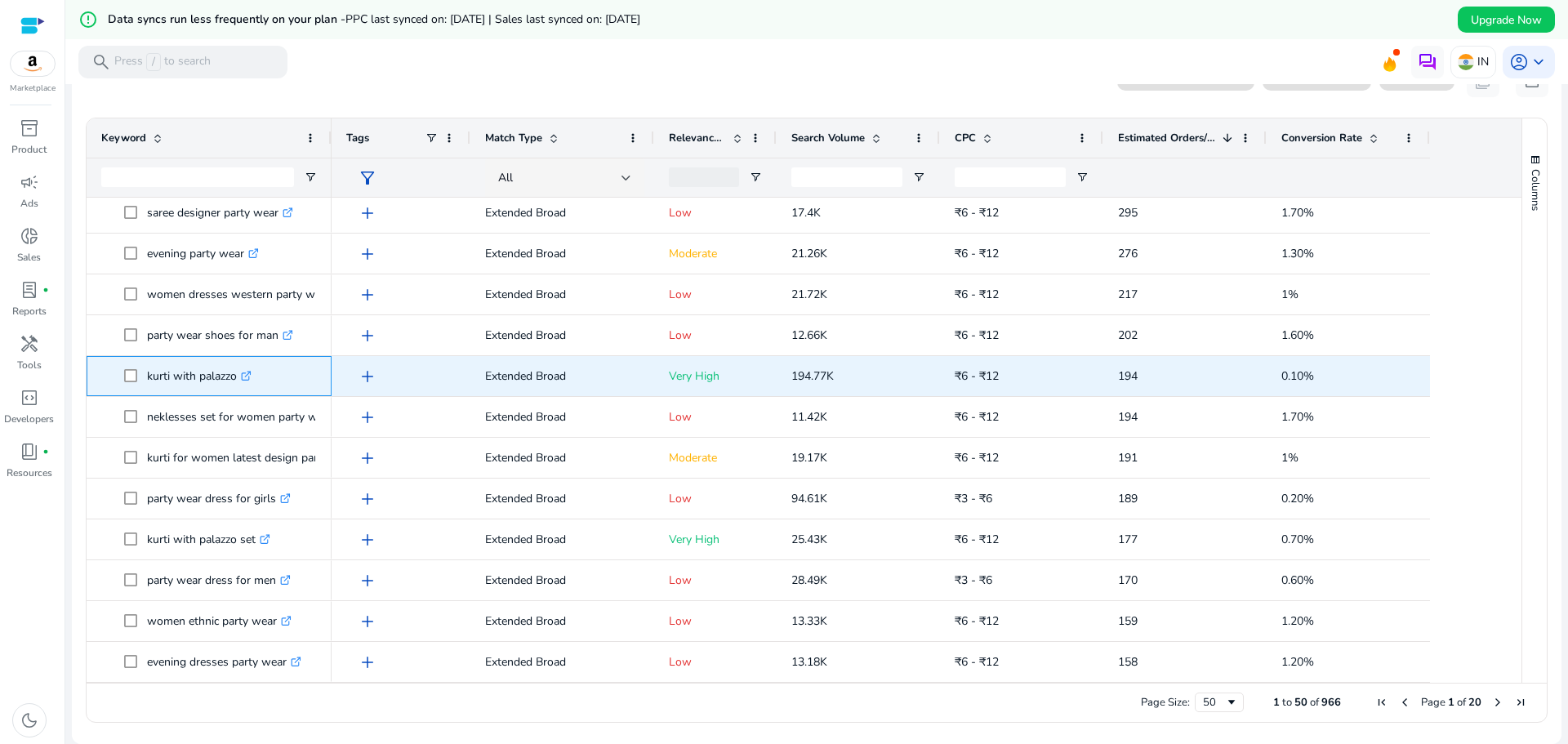
drag, startPoint x: 238, startPoint y: 380, endPoint x: 145, endPoint y: 390, distance: 93.5
click at [145, 390] on span "kurti with palazzo .st0{fill:#2c8af8}" at bounding box center [219, 376] width 193 height 33
copy span "kurti with palazzo"
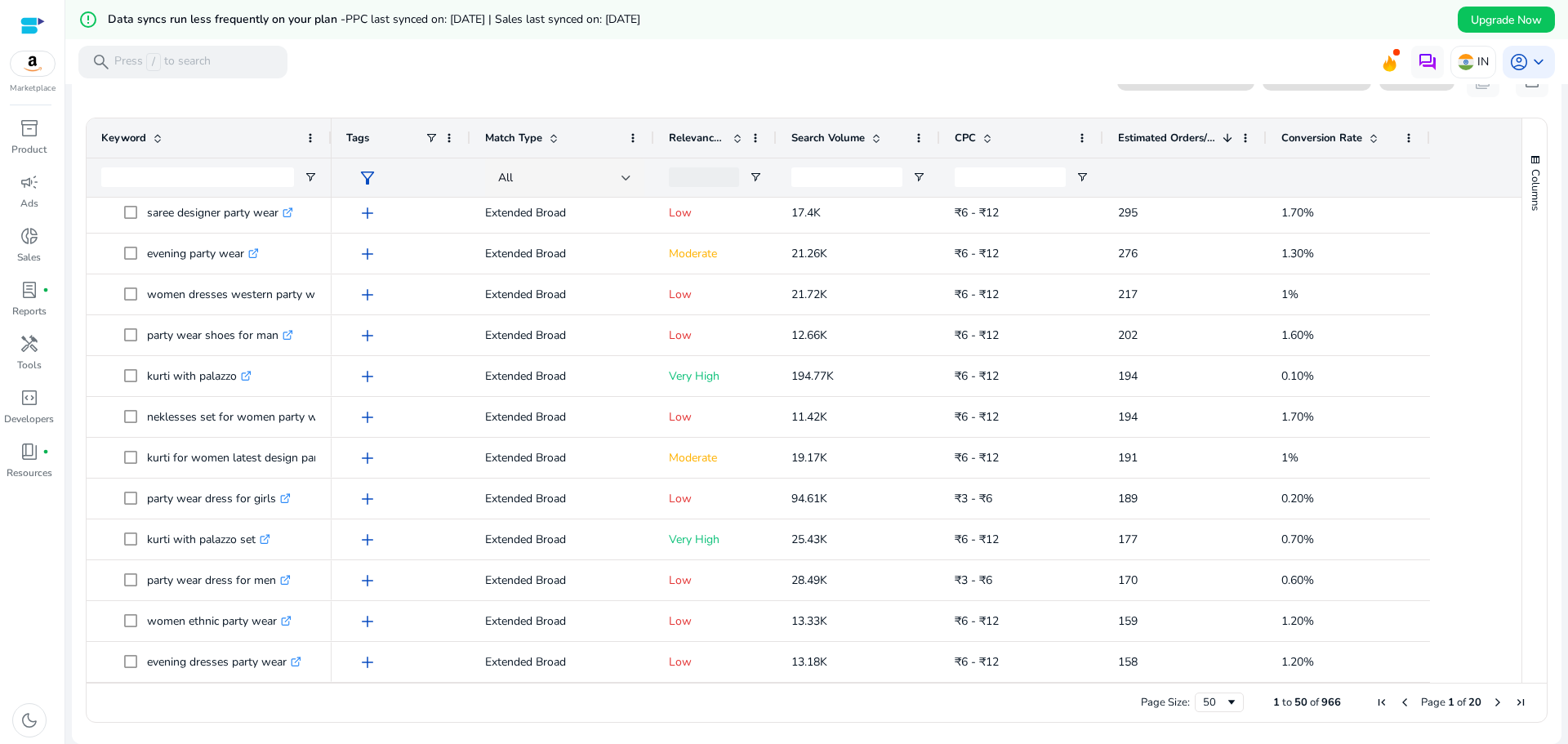
click at [1024, 73] on mat-toolbar "search Press / to search IN account_circle keyboard_arrow_down" at bounding box center [817, 61] width 1503 height 45
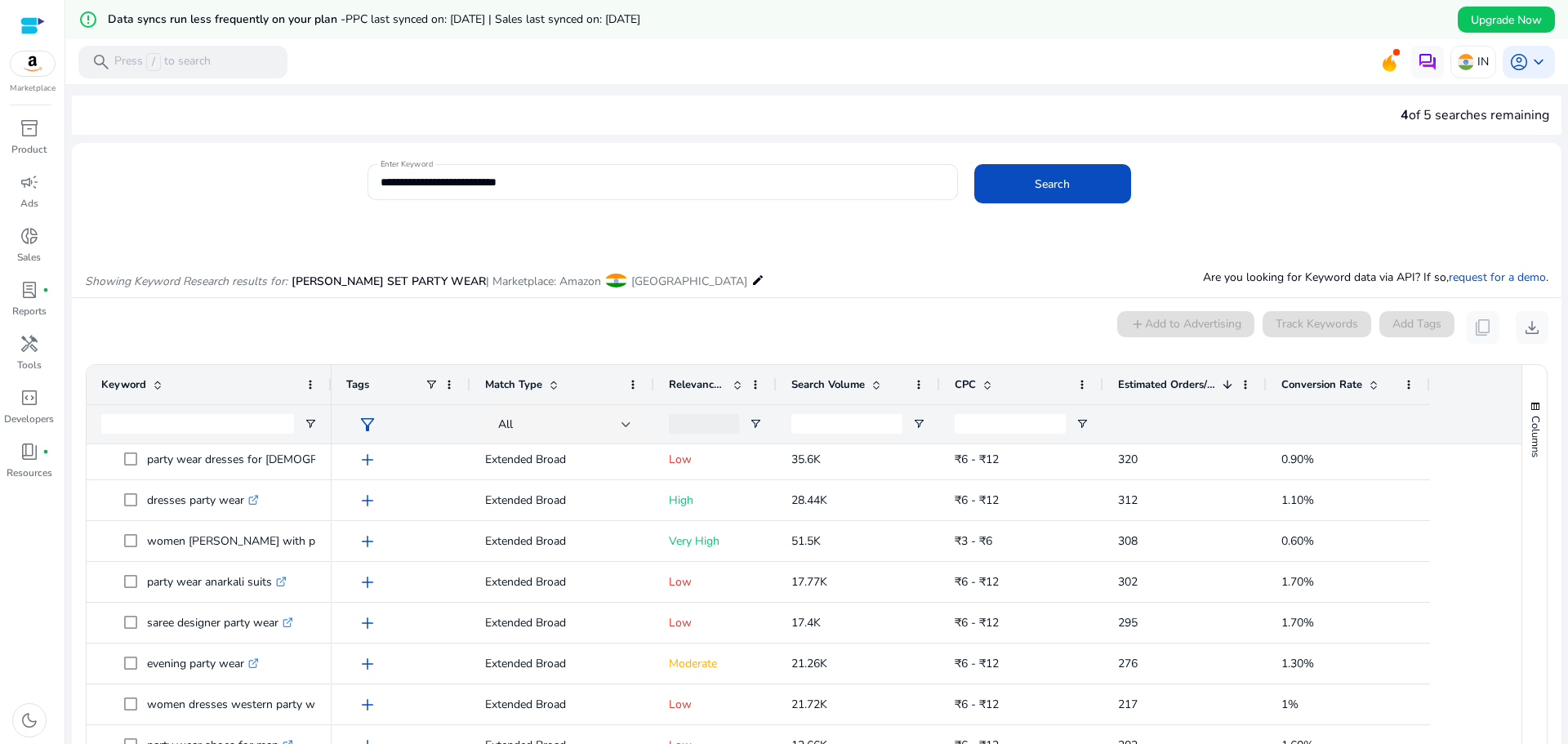
scroll to position [0, 0]
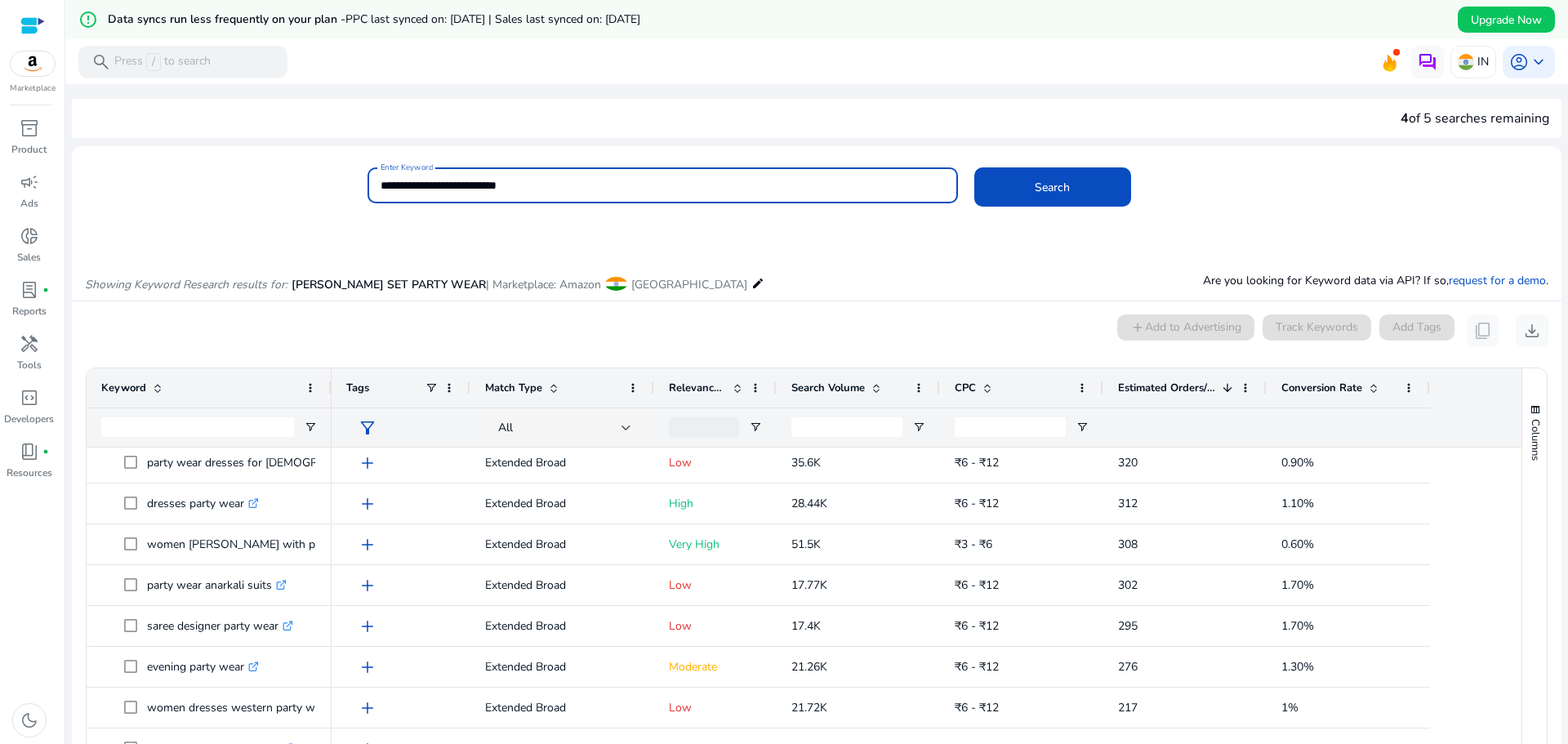
drag, startPoint x: 582, startPoint y: 179, endPoint x: 367, endPoint y: 198, distance: 215.8
click at [367, 198] on div "**********" at bounding box center [662, 185] width 591 height 36
type input "**********"
click at [1017, 184] on span at bounding box center [1053, 187] width 157 height 39
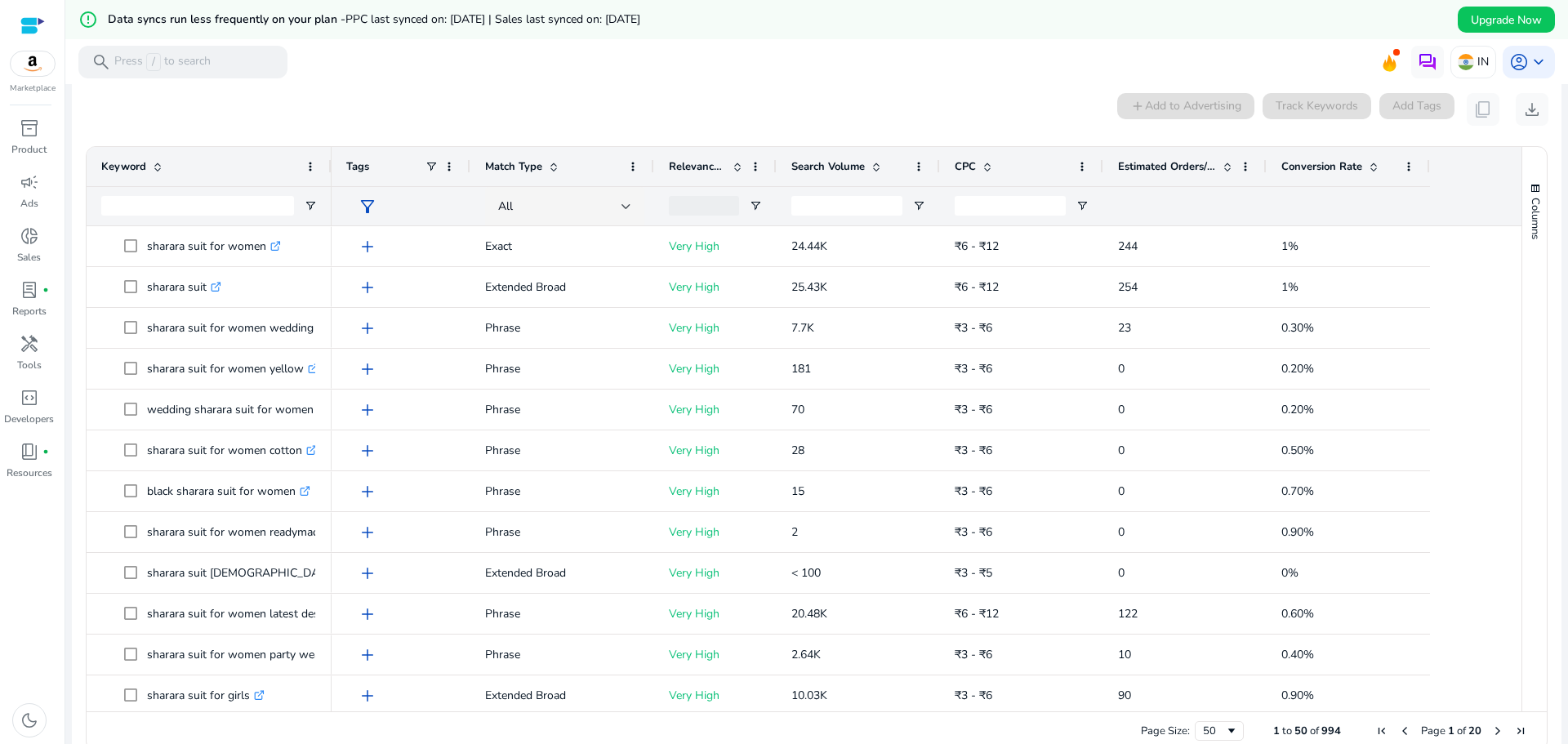
scroll to position [233, 0]
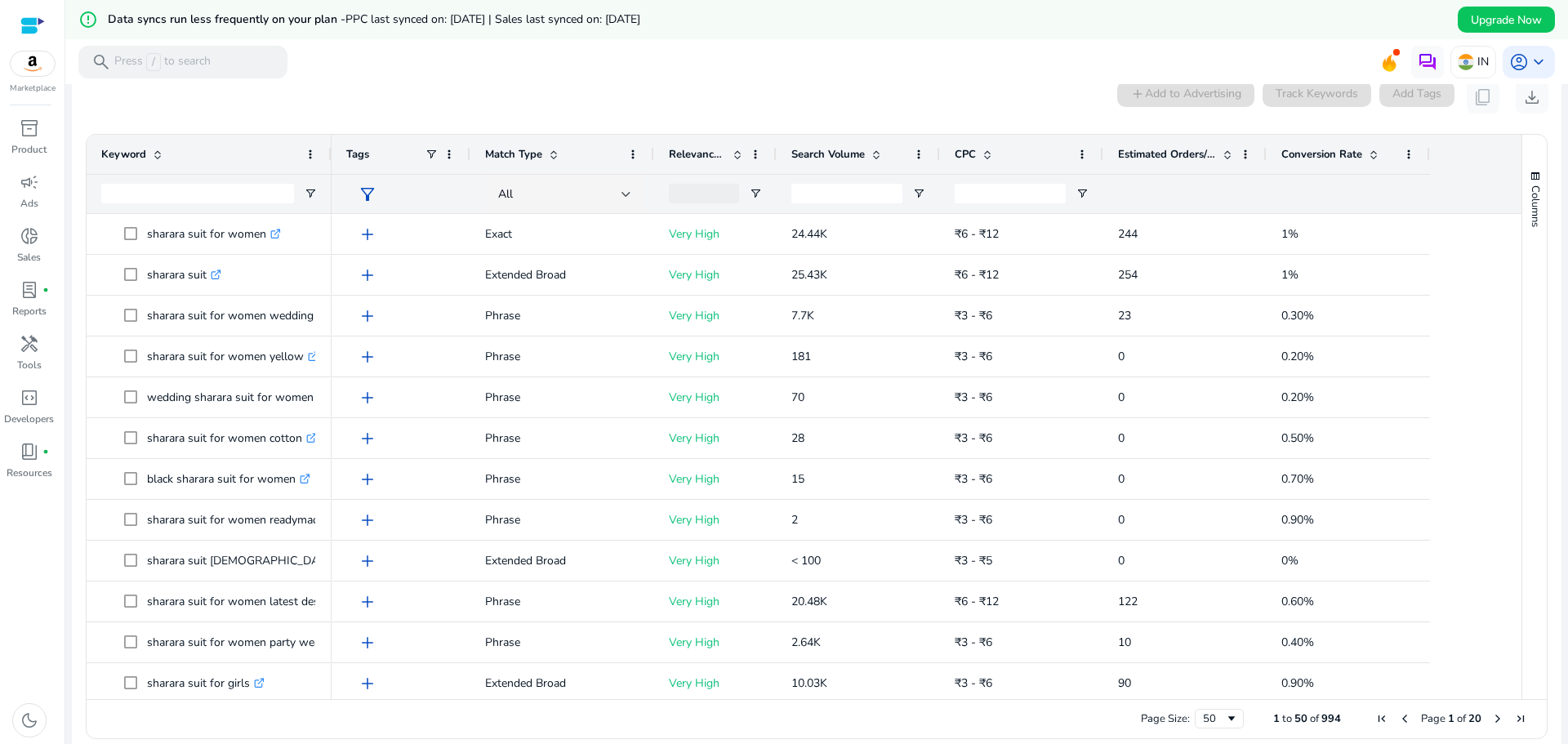
click at [1191, 152] on span "Estimated Orders/Month" at bounding box center [1166, 154] width 98 height 15
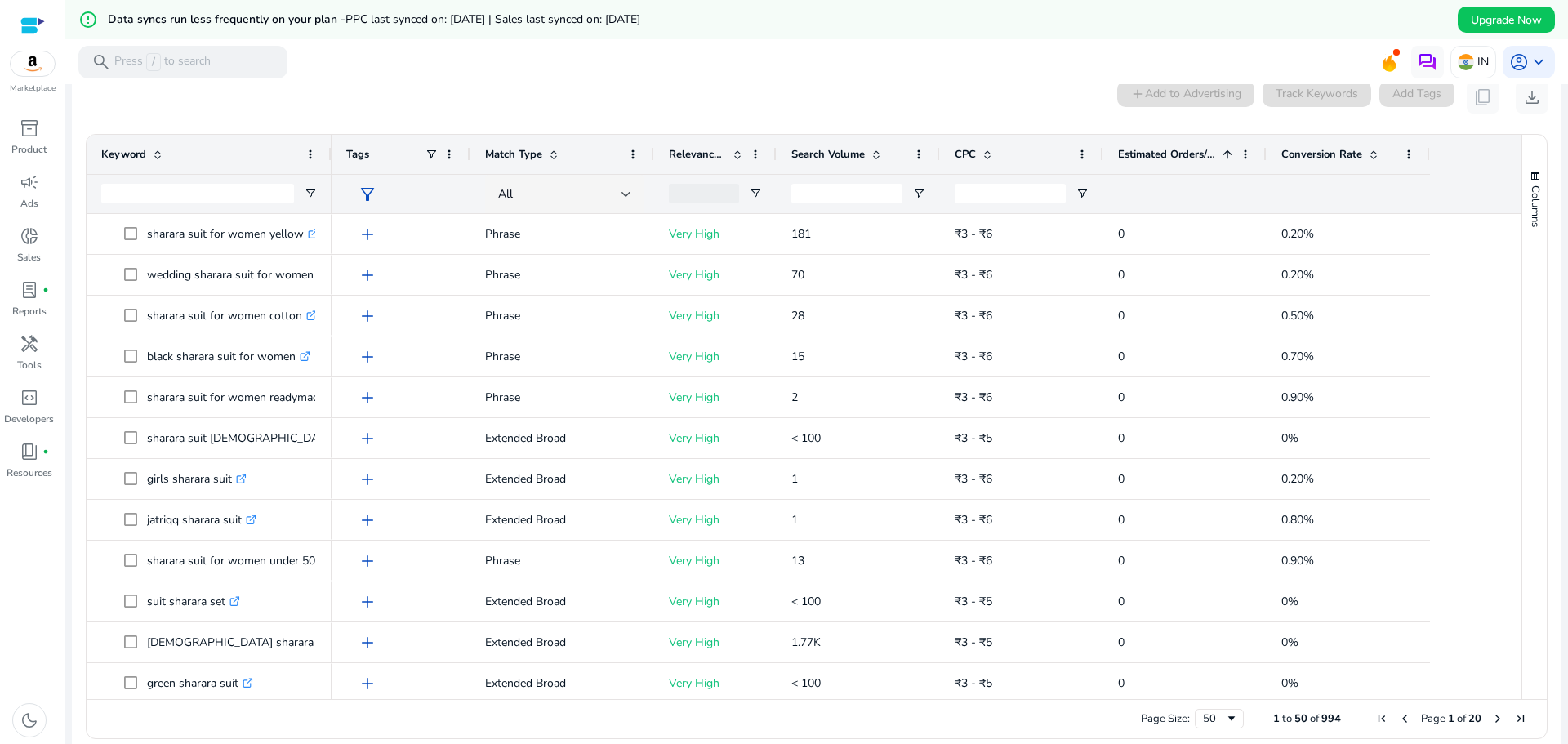
click at [1191, 152] on span "Estimated Orders/Month" at bounding box center [1166, 154] width 98 height 15
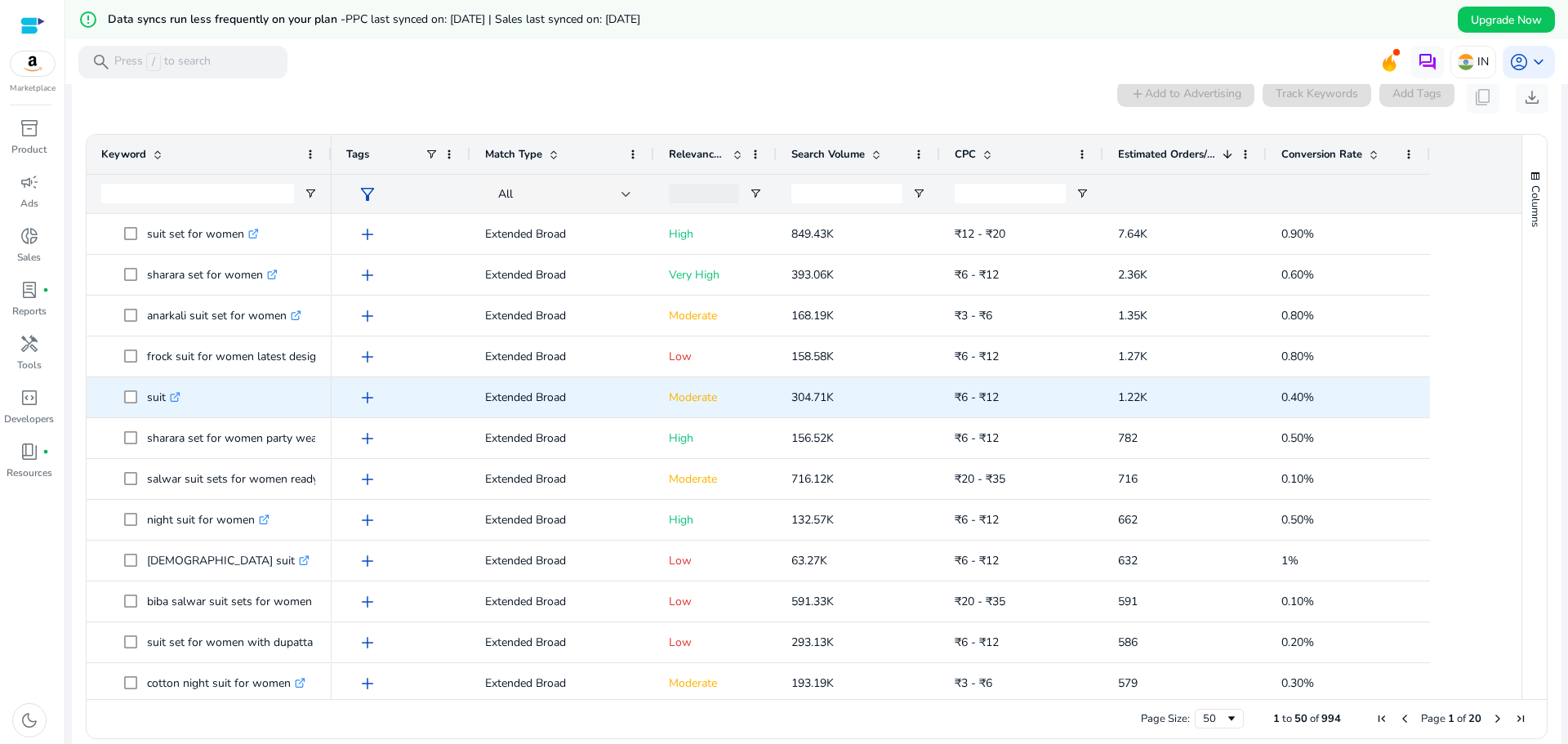
scroll to position [152, 0]
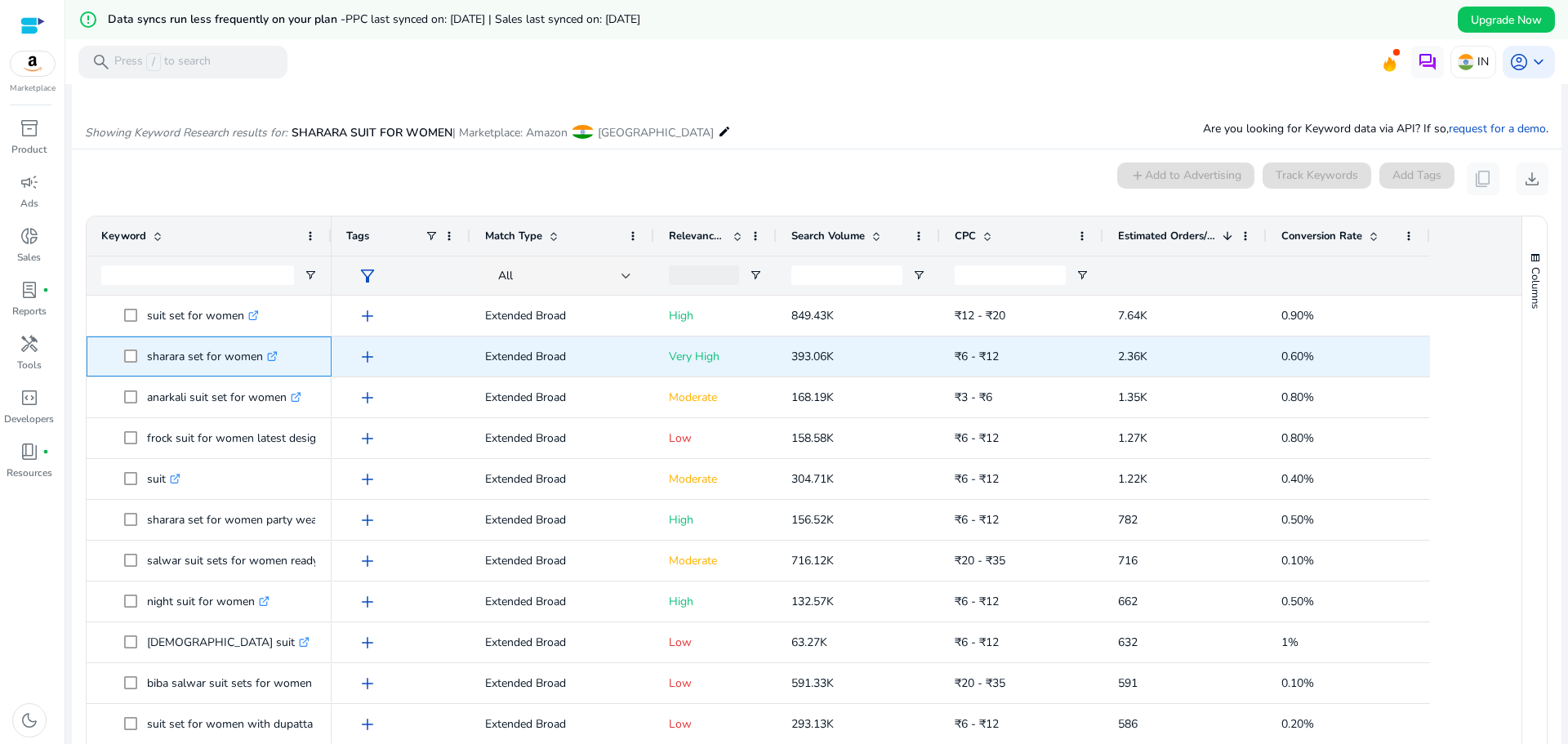
drag, startPoint x: 259, startPoint y: 364, endPoint x: 148, endPoint y: 361, distance: 111.0
click at [148, 361] on p "sharara set for women .st0{fill:#2c8af8}" at bounding box center [212, 356] width 130 height 33
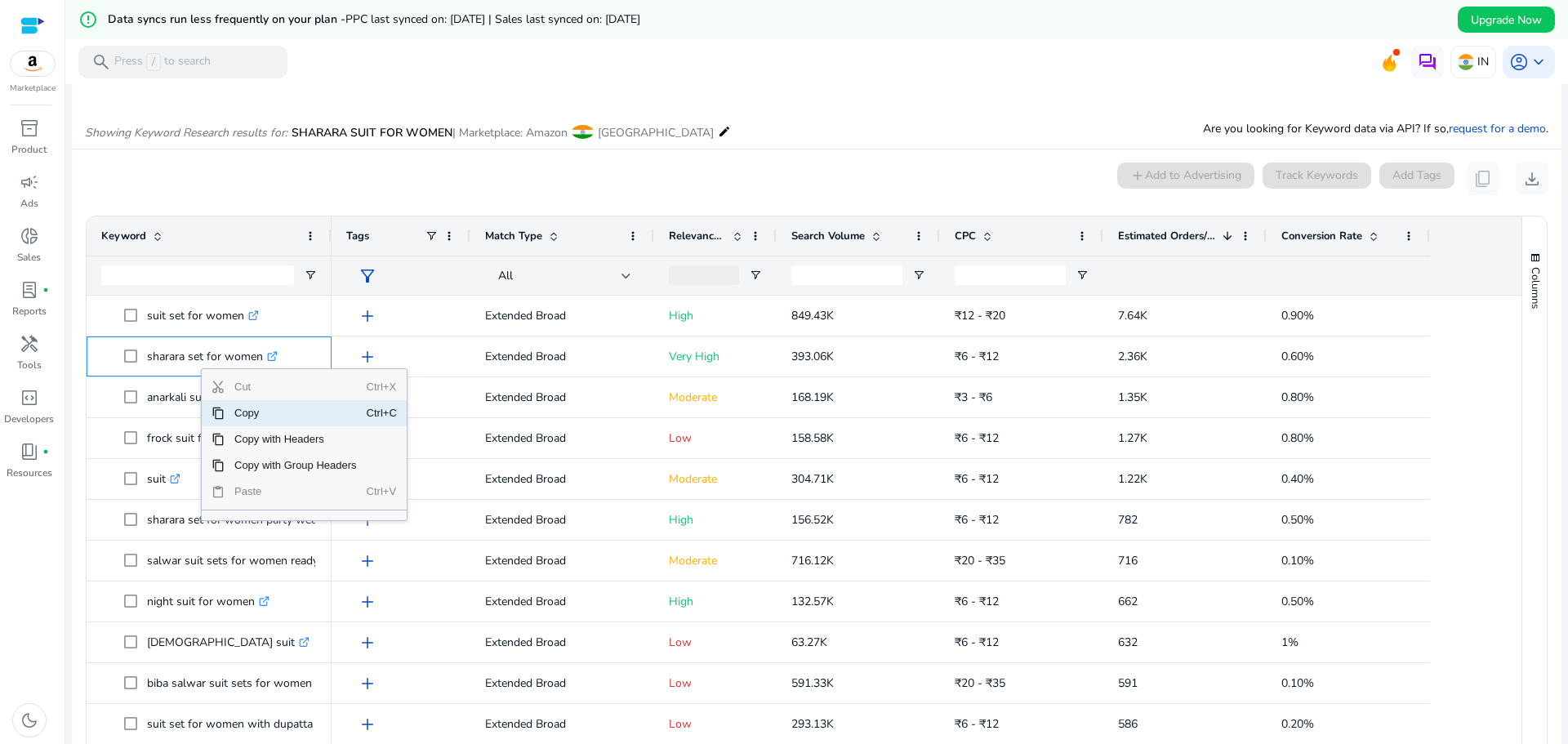
click at [243, 417] on span "Copy" at bounding box center [295, 413] width 142 height 26
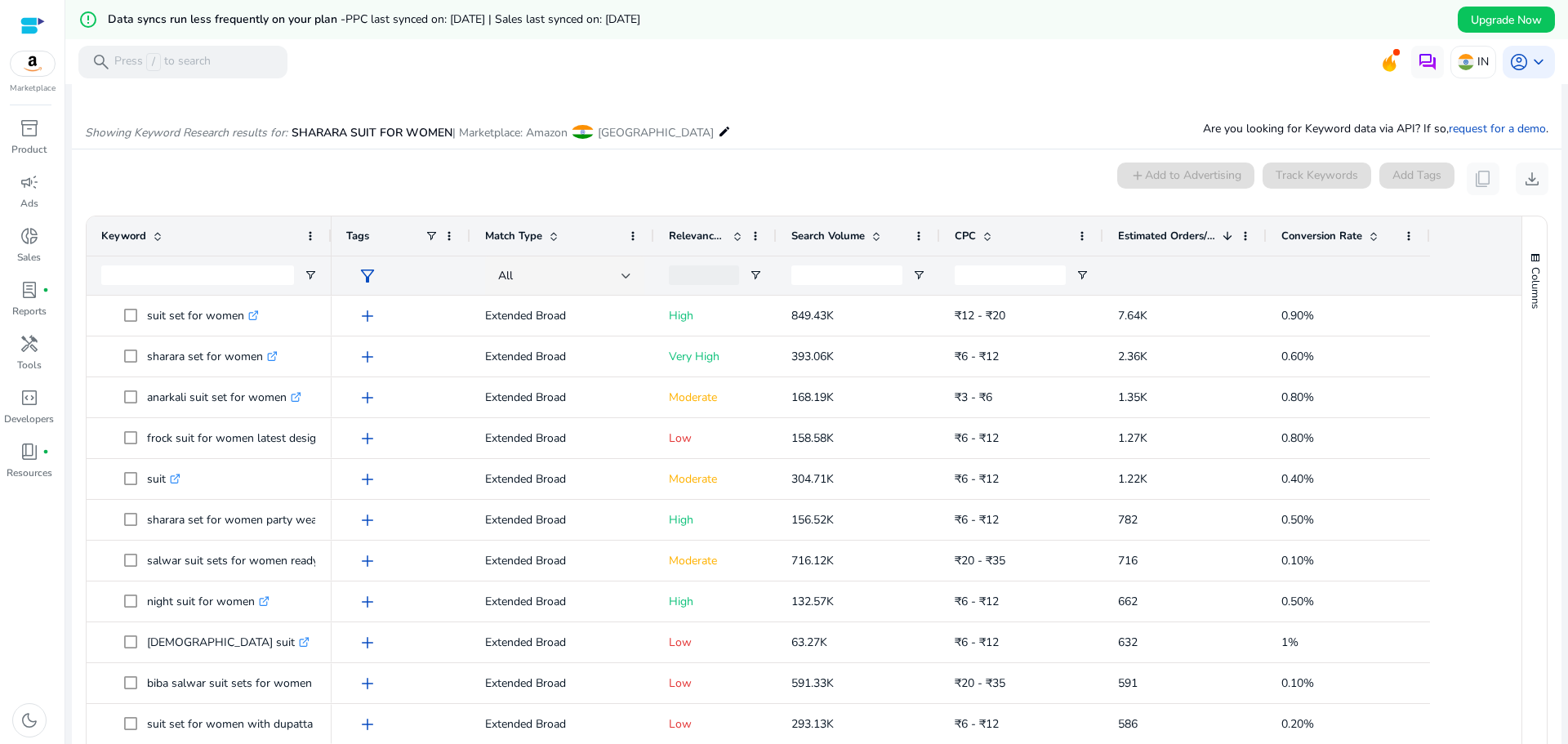
click at [833, 76] on mat-toolbar "search Press / to search IN account_circle keyboard_arrow_down" at bounding box center [817, 61] width 1503 height 45
click at [831, 109] on div "Showing Keyword Research results for: SHARARA SUIT FOR WOMEN | Marketplace: Ama…" at bounding box center [817, 115] width 1490 height 67
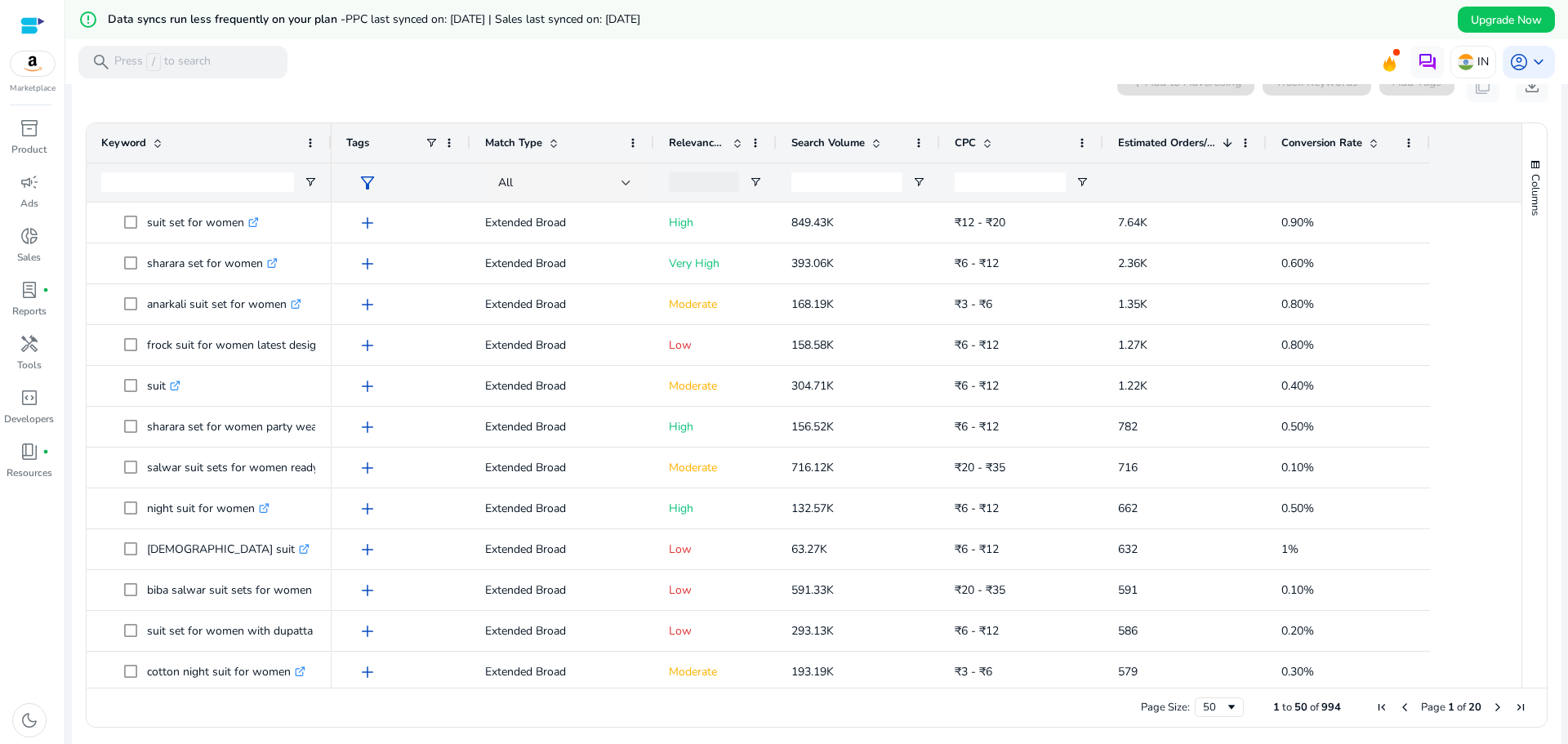
scroll to position [250, 0]
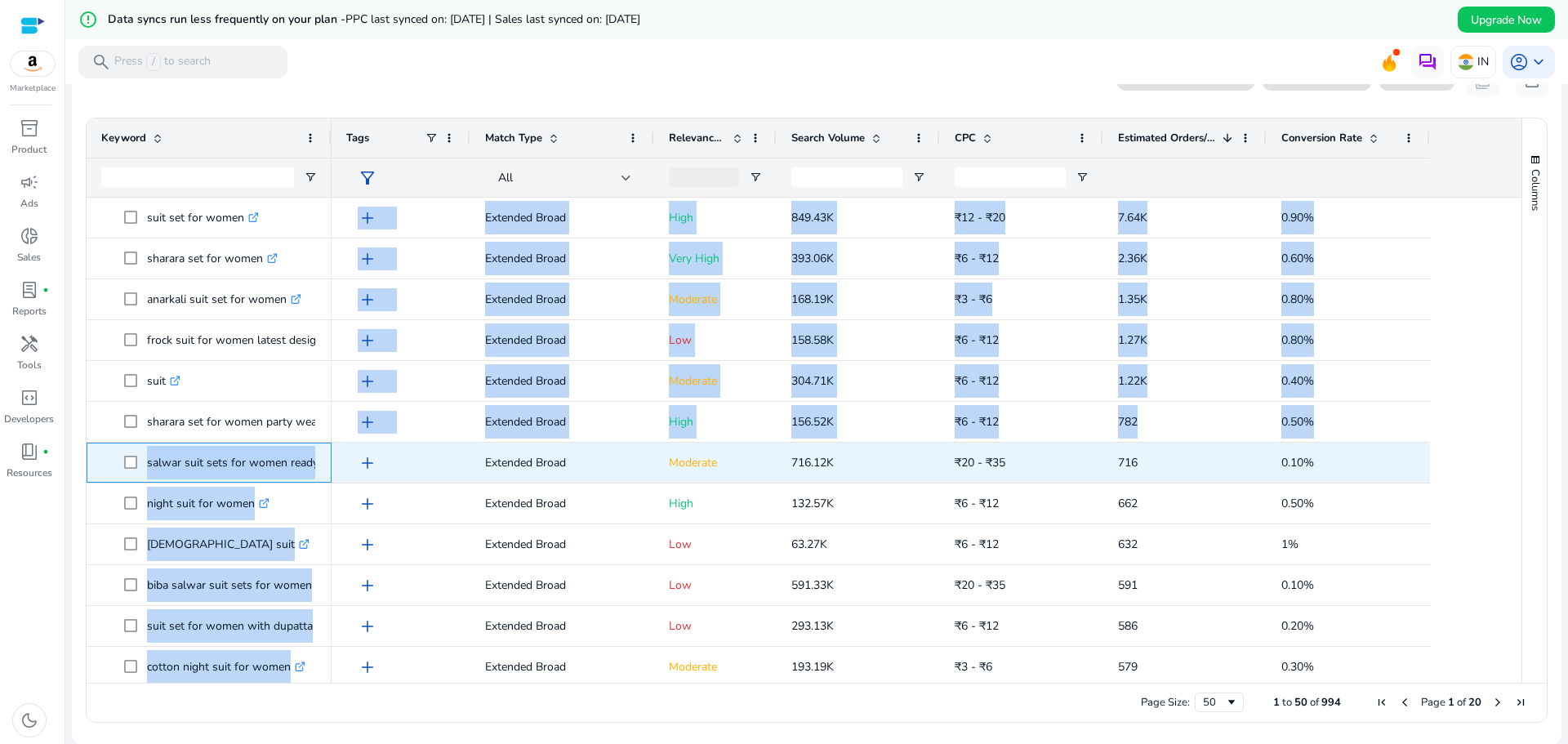
drag, startPoint x: 146, startPoint y: 461, endPoint x: 334, endPoint y: 467, distance: 188.1
click at [334, 467] on div "suit set for women .st0{fill:#2c8af8} sharara set for women .st0{fill:#2c8af8} …" at bounding box center [796, 440] width 1420 height 485
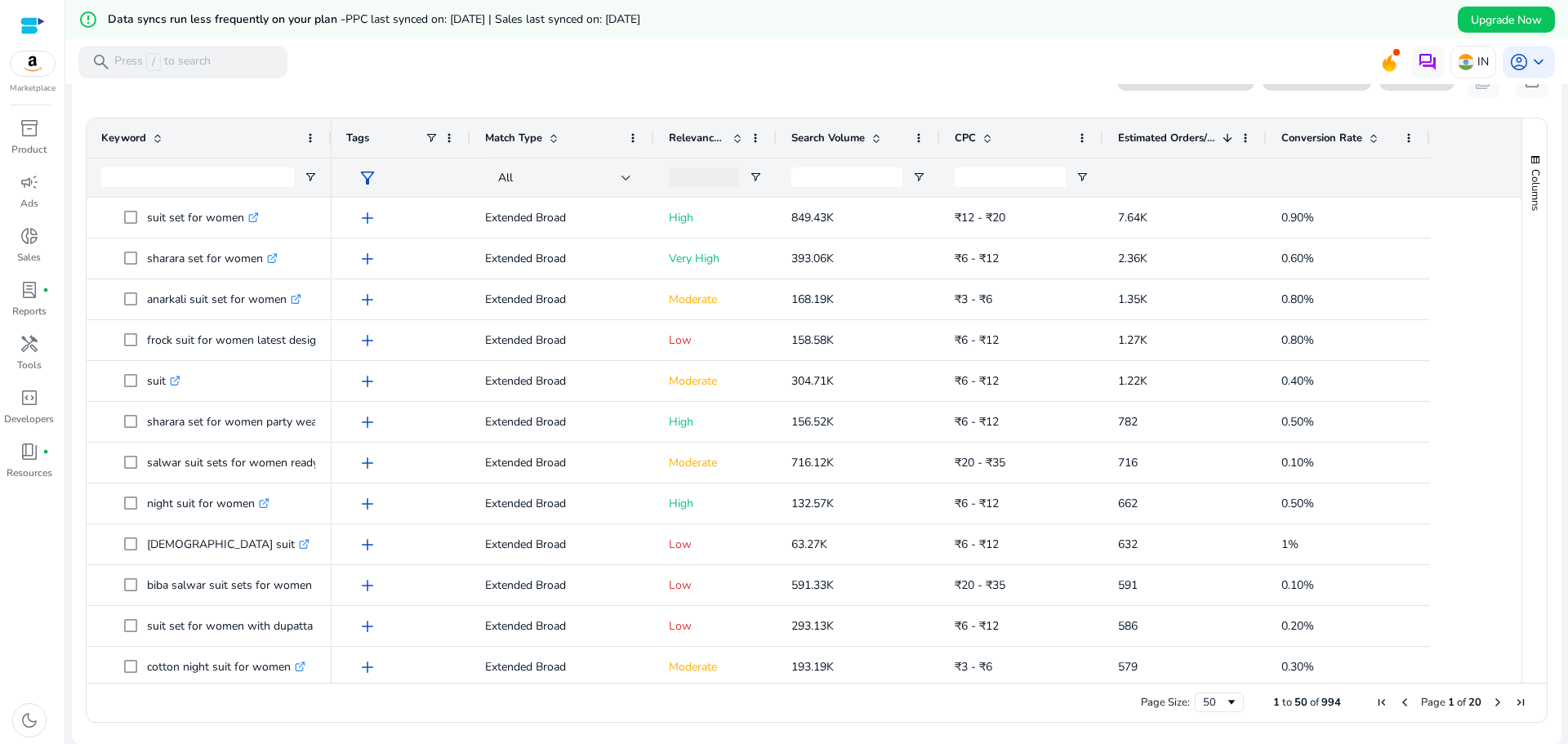
click at [38, 512] on div "inventory_2 Product campaign Ads donut_small Sales lab_profile fiber_manual_rec…" at bounding box center [32, 430] width 64 height 629
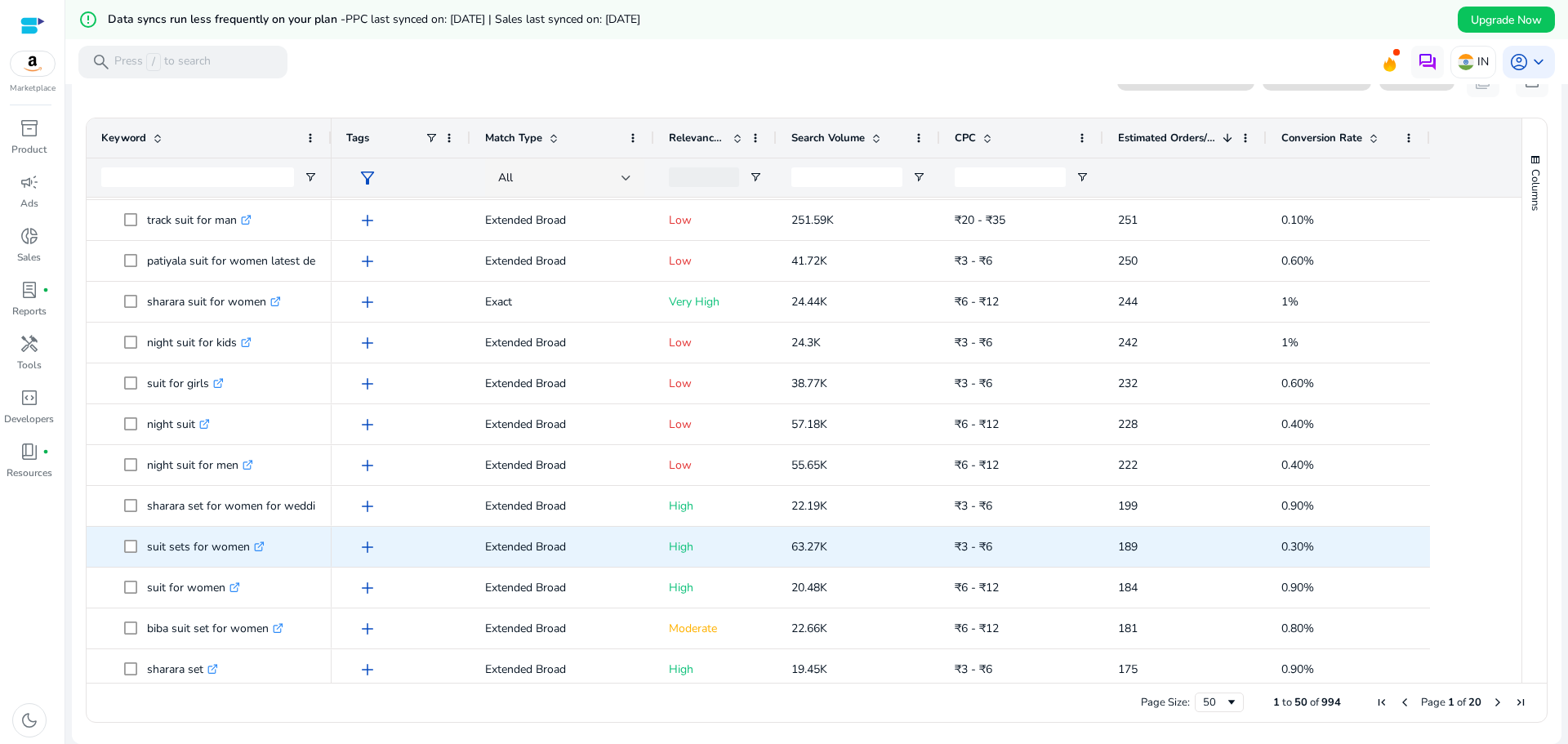
scroll to position [898, 0]
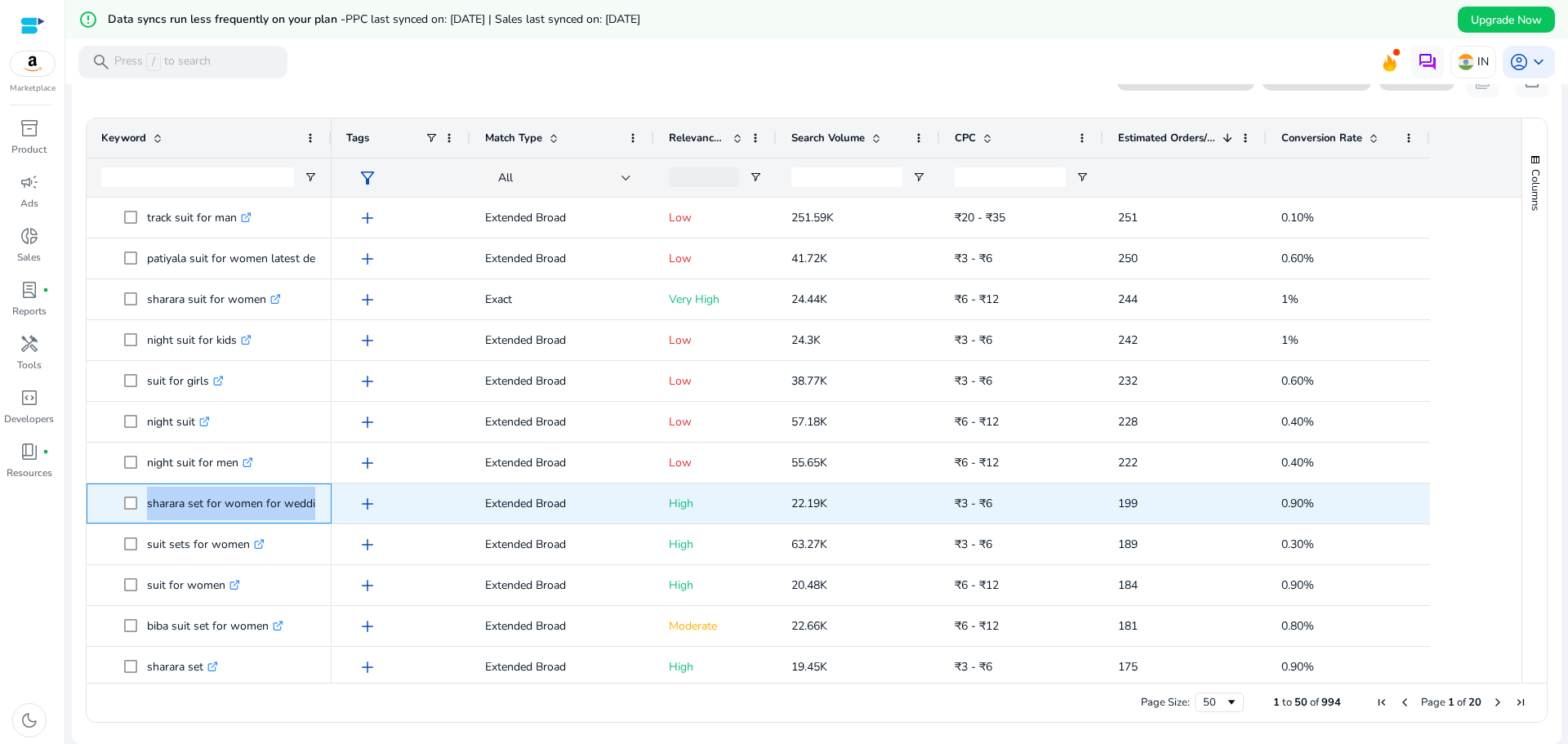
drag, startPoint x: 146, startPoint y: 507, endPoint x: 319, endPoint y: 508, distance: 173.0
click at [319, 508] on div "sharara set for women for wedding .st0{fill:#2c8af8}" at bounding box center [208, 503] width 245 height 40
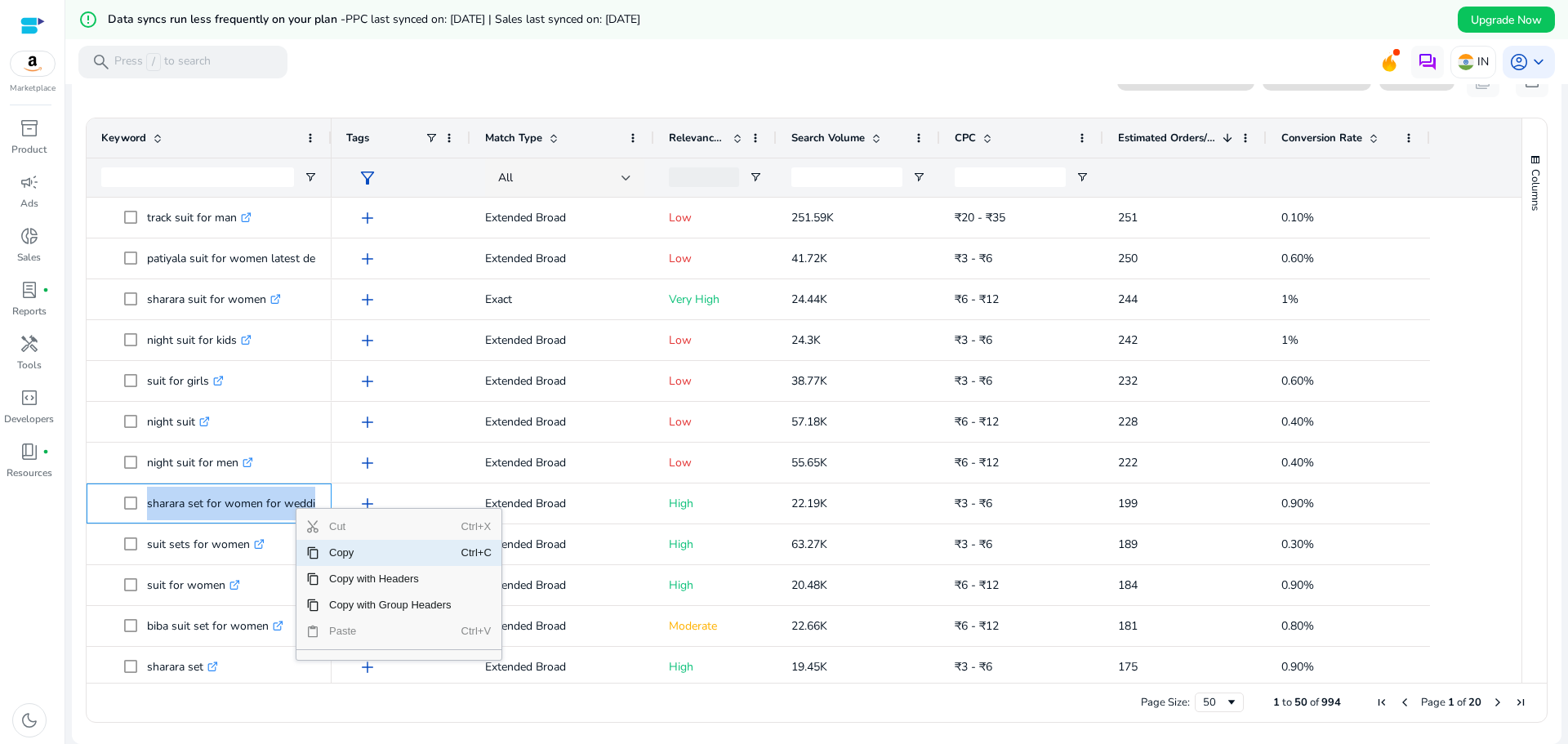
click at [333, 548] on span "Copy" at bounding box center [390, 552] width 142 height 26
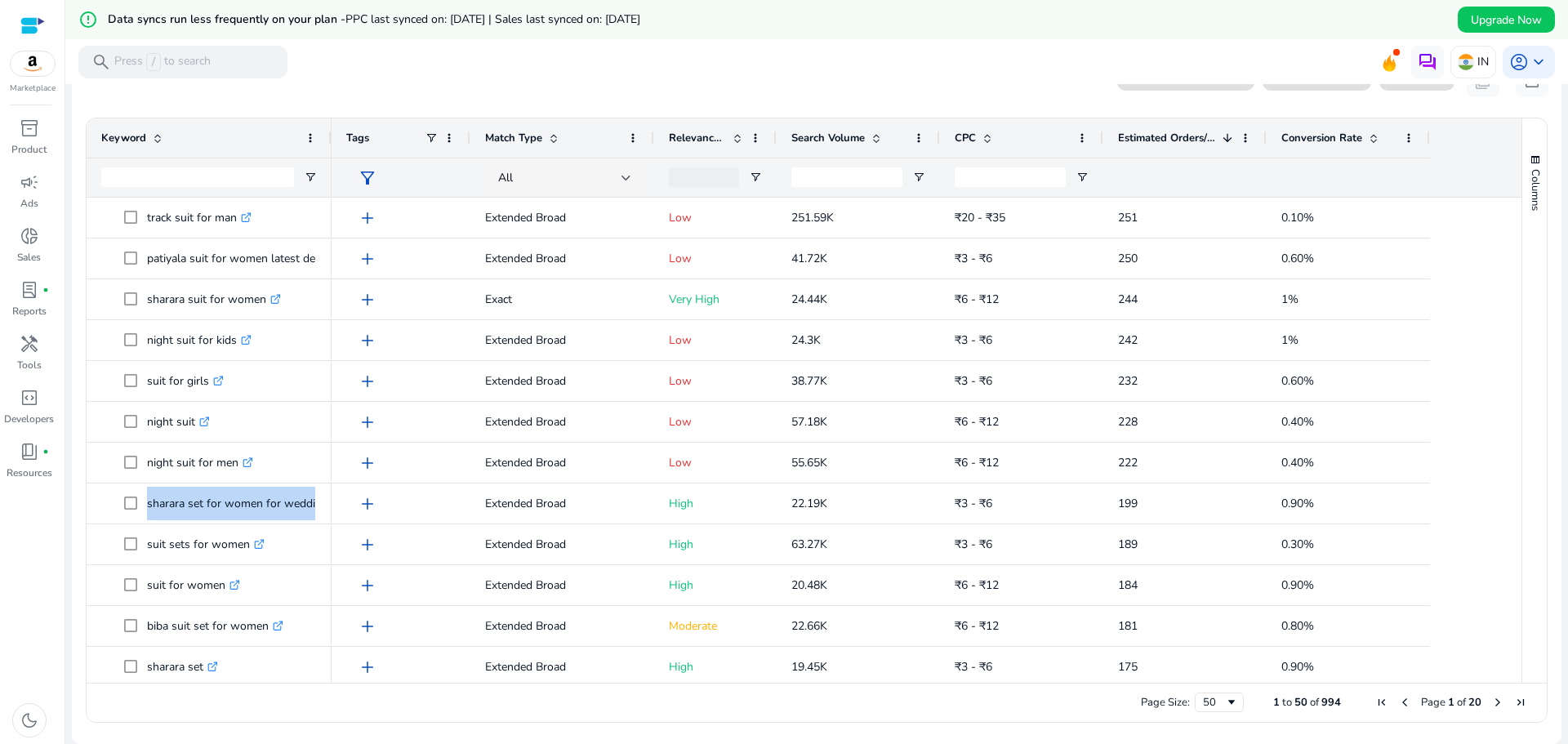
click at [425, 76] on mat-toolbar "search Press / to search IN account_circle keyboard_arrow_down" at bounding box center [817, 61] width 1503 height 45
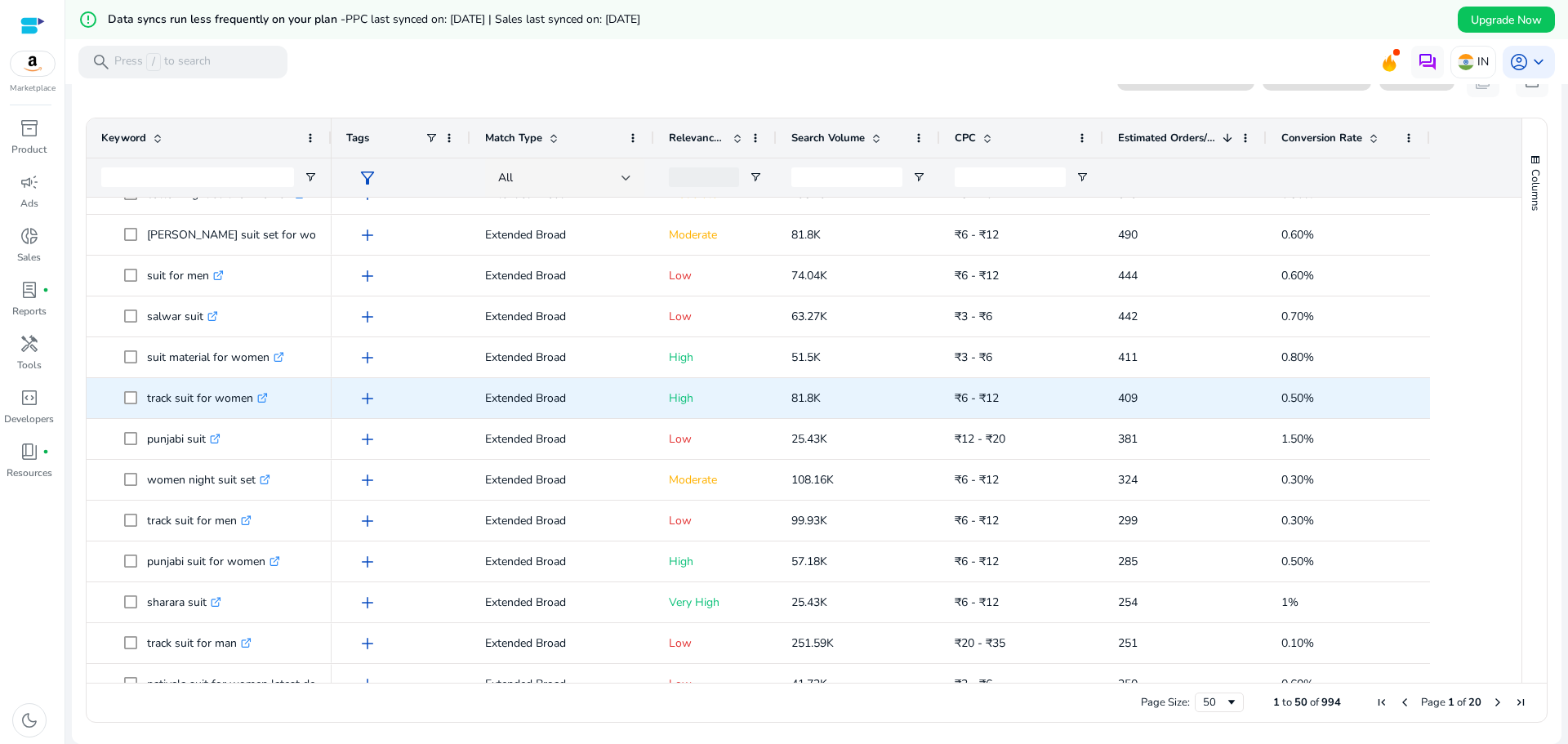
scroll to position [0, 0]
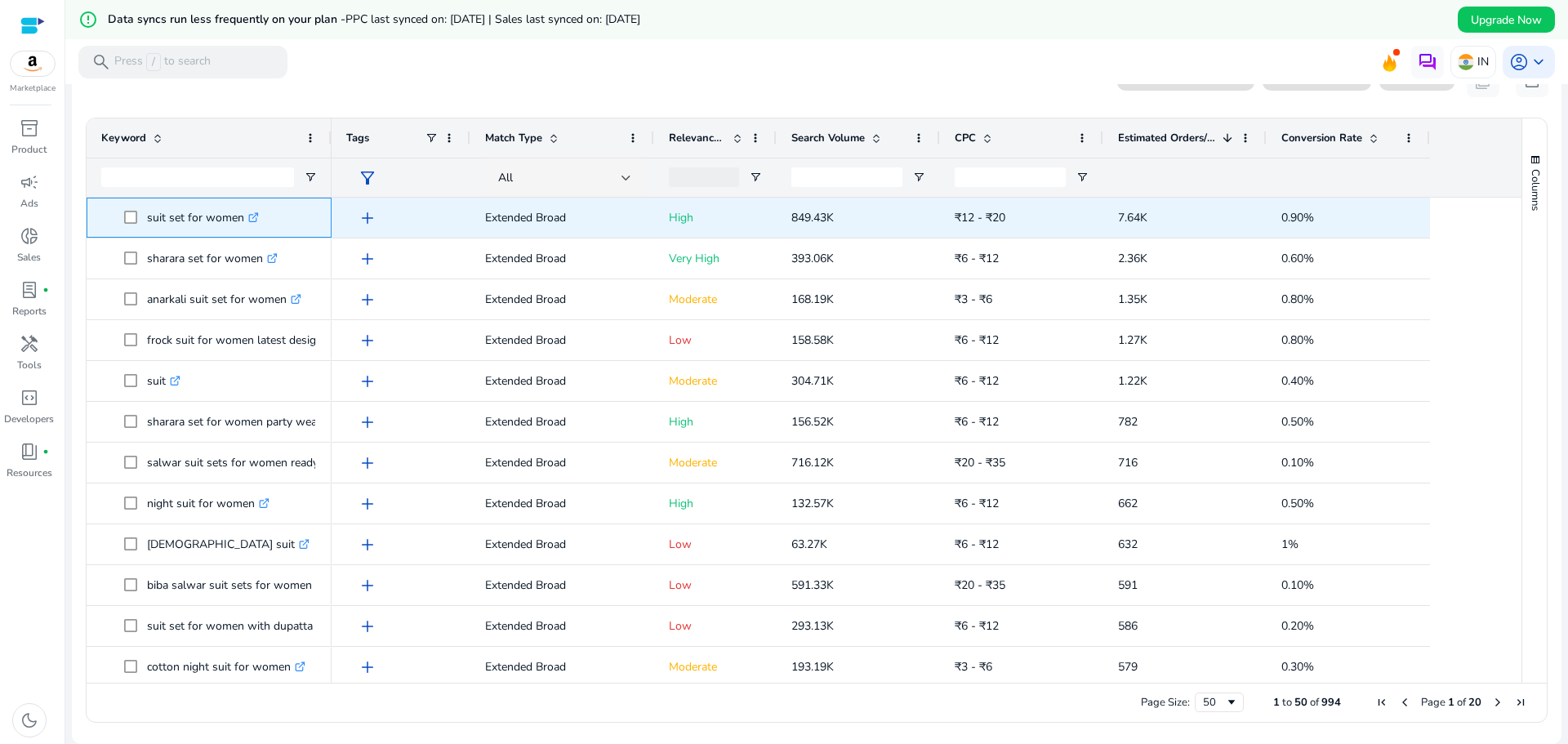
drag, startPoint x: 245, startPoint y: 219, endPoint x: 140, endPoint y: 221, distance: 105.0
click at [140, 221] on span "suit set for women .st0{fill:#2c8af8}" at bounding box center [219, 218] width 193 height 33
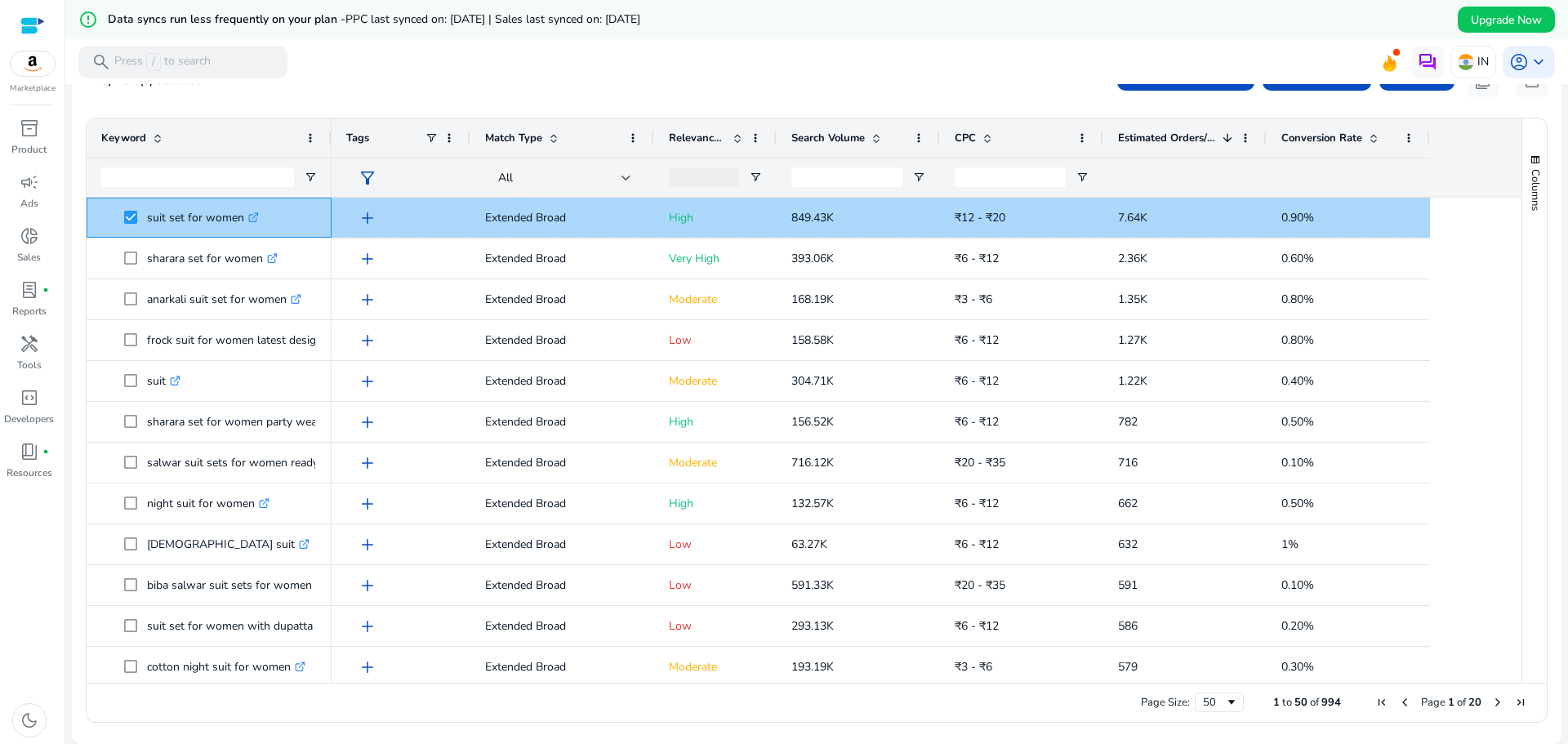
click at [138, 216] on span at bounding box center [135, 218] width 23 height 33
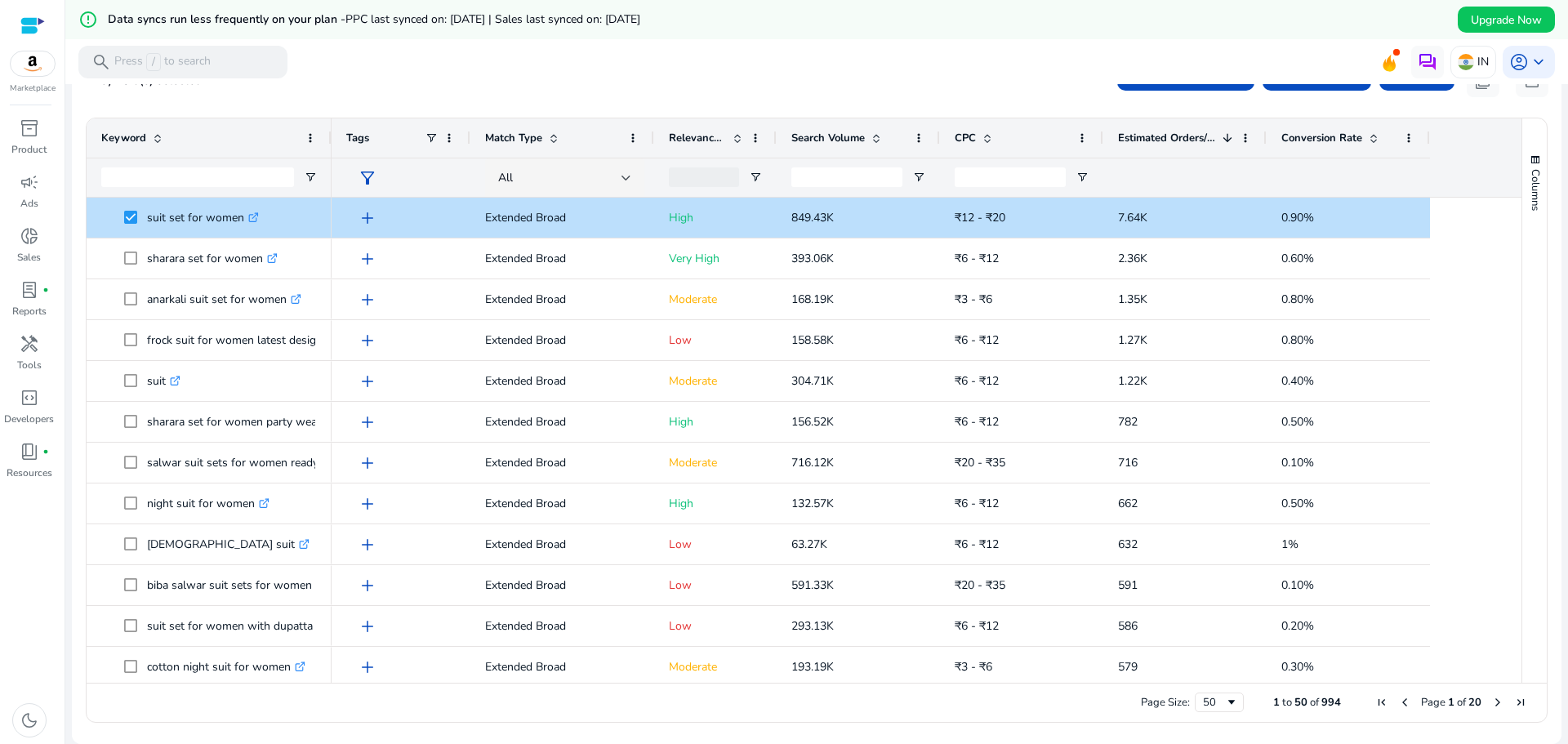
click at [448, 74] on mat-toolbar "search Press / to search IN account_circle keyboard_arrow_down" at bounding box center [817, 61] width 1503 height 45
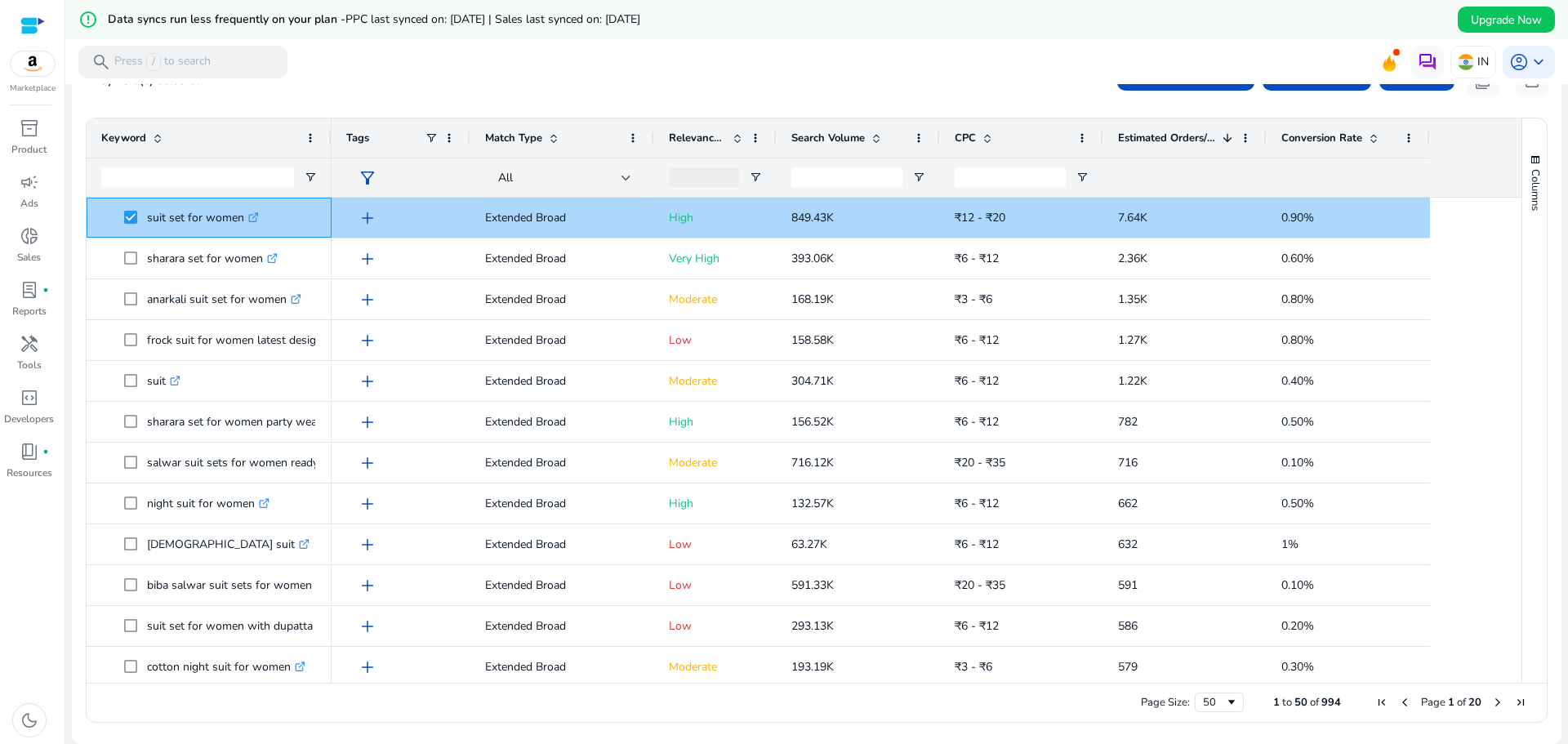
click at [191, 218] on p "suit set for women .st0{fill:#2c8af8}" at bounding box center [203, 218] width 112 height 33
click at [191, 258] on p "sharara set for women .st0{fill:#2c8af8}" at bounding box center [212, 259] width 130 height 33
click at [220, 222] on p "suit set for women .st0{fill:#2c8af8}" at bounding box center [203, 218] width 112 height 33
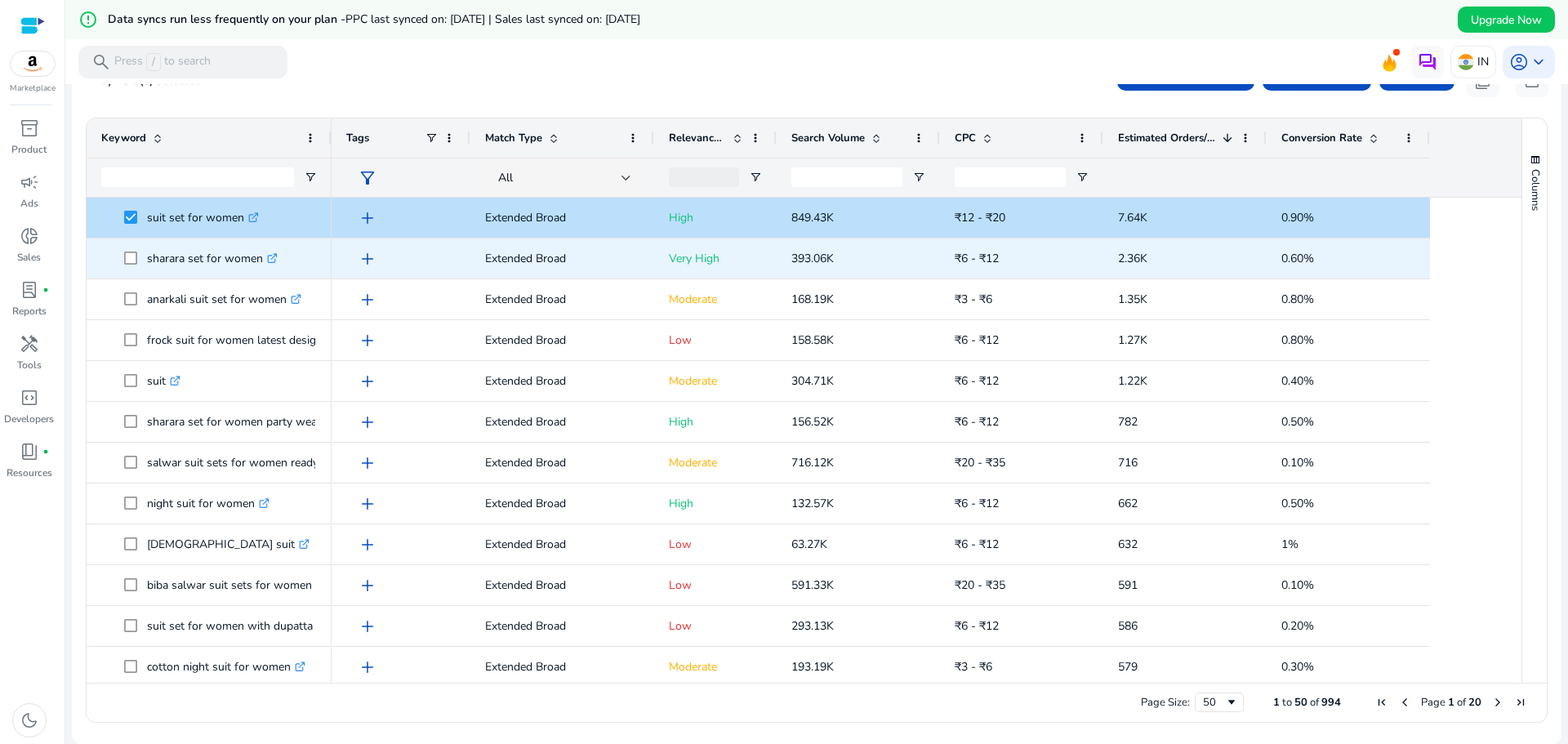
click at [271, 253] on icon ".st0{fill:#2c8af8}" at bounding box center [272, 258] width 10 height 10
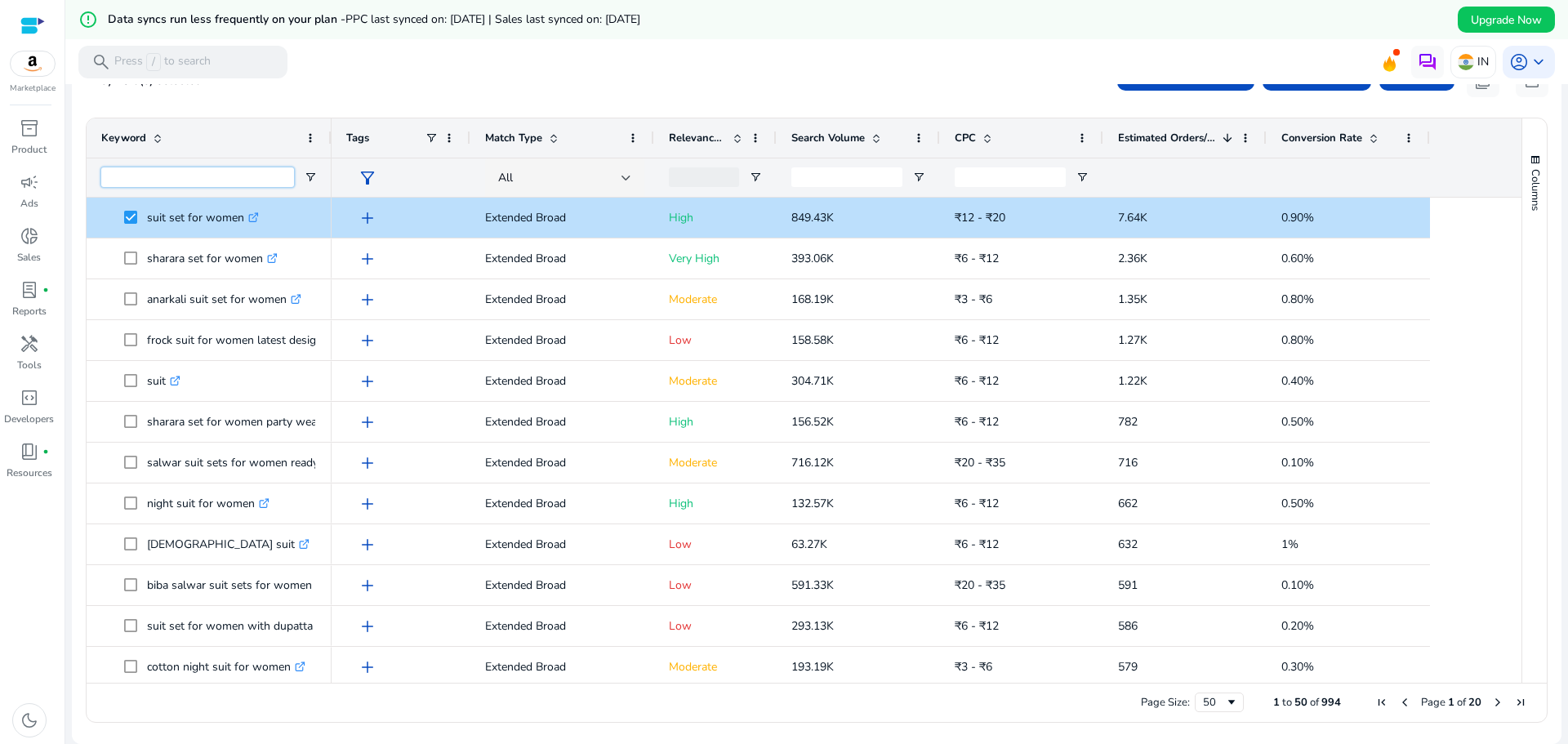
click at [234, 178] on input "Keyword Filter Input" at bounding box center [197, 177] width 193 height 20
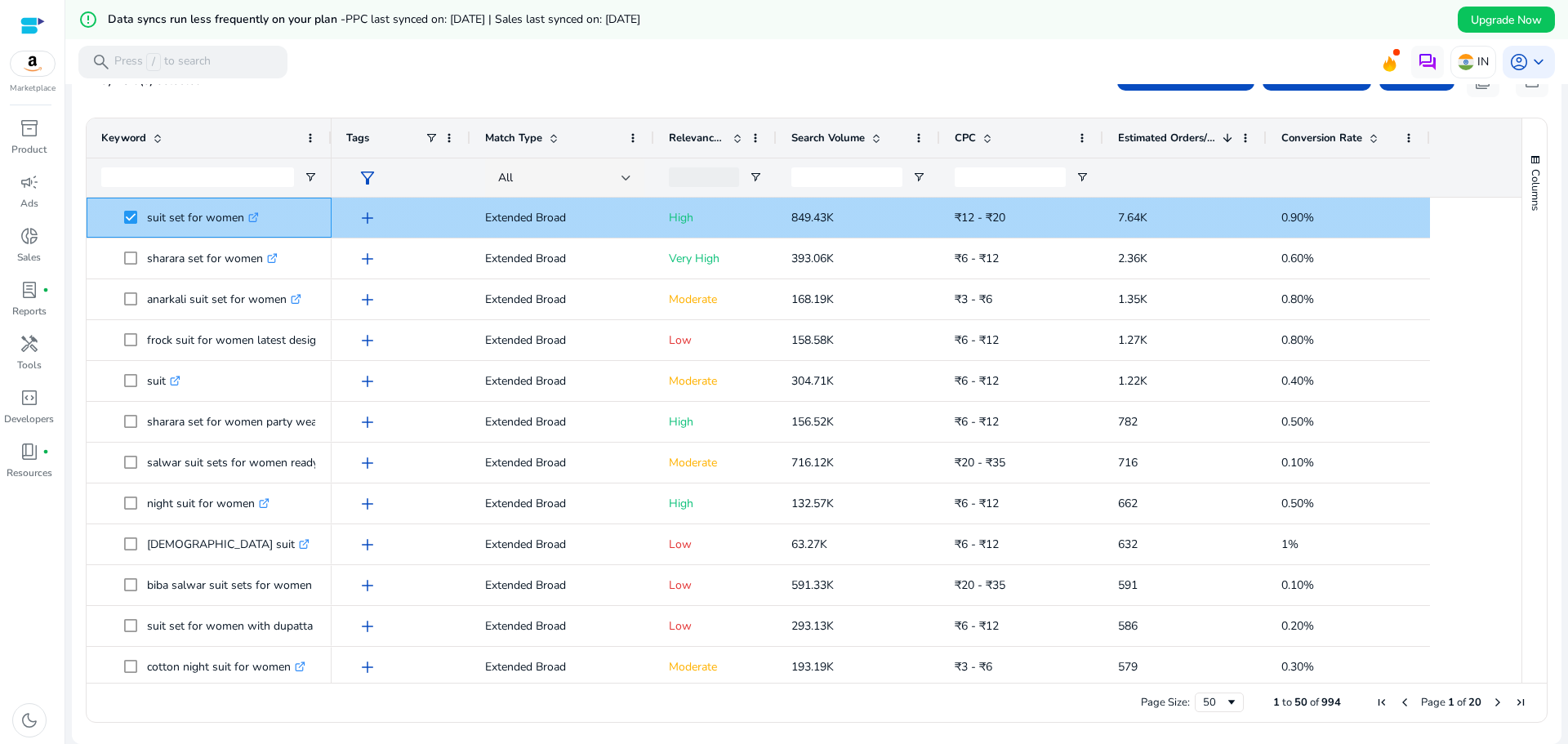
drag, startPoint x: 245, startPoint y: 221, endPoint x: 147, endPoint y: 231, distance: 98.5
click at [147, 231] on p "suit set for women .st0{fill:#2c8af8}" at bounding box center [203, 218] width 112 height 33
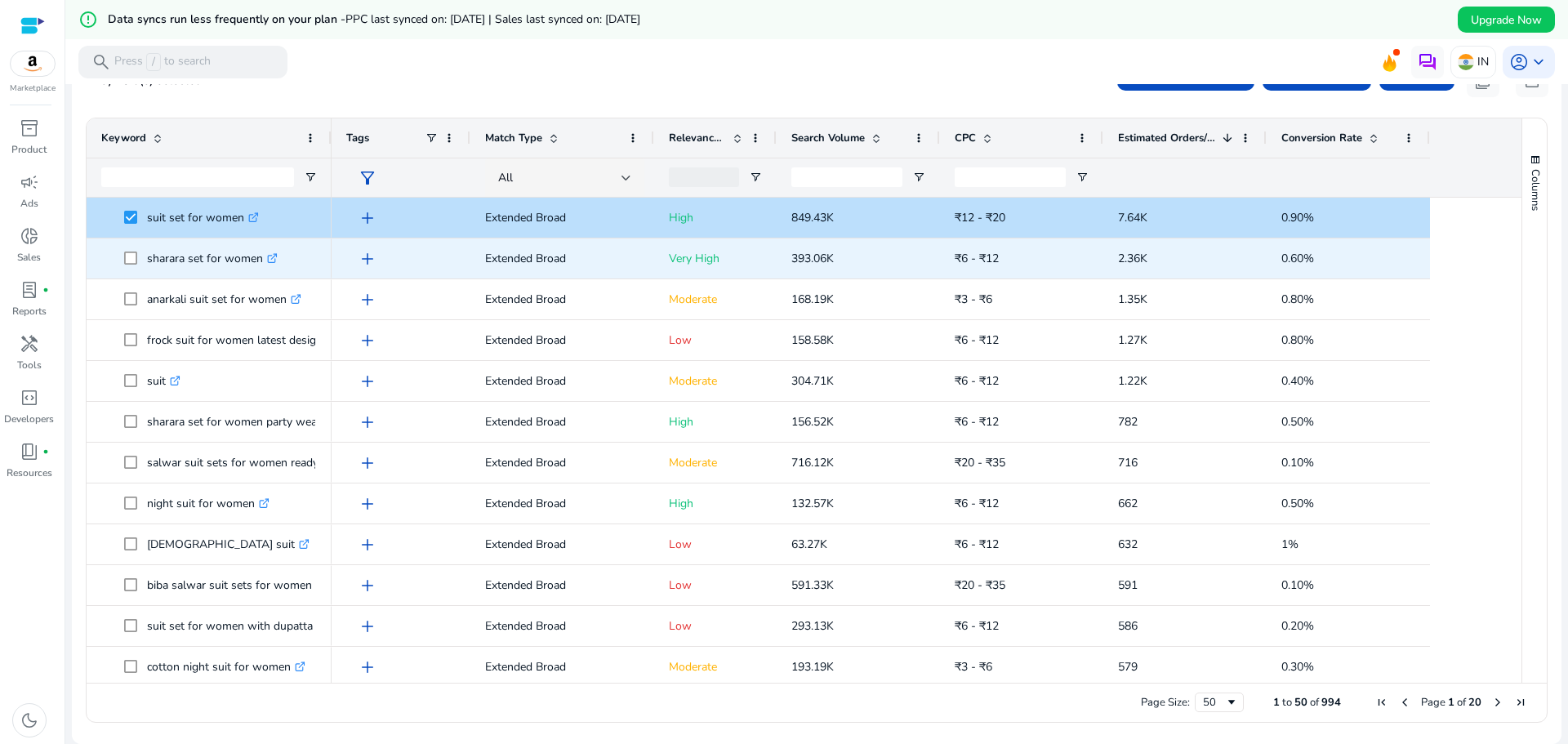
click at [138, 259] on span at bounding box center [135, 259] width 23 height 33
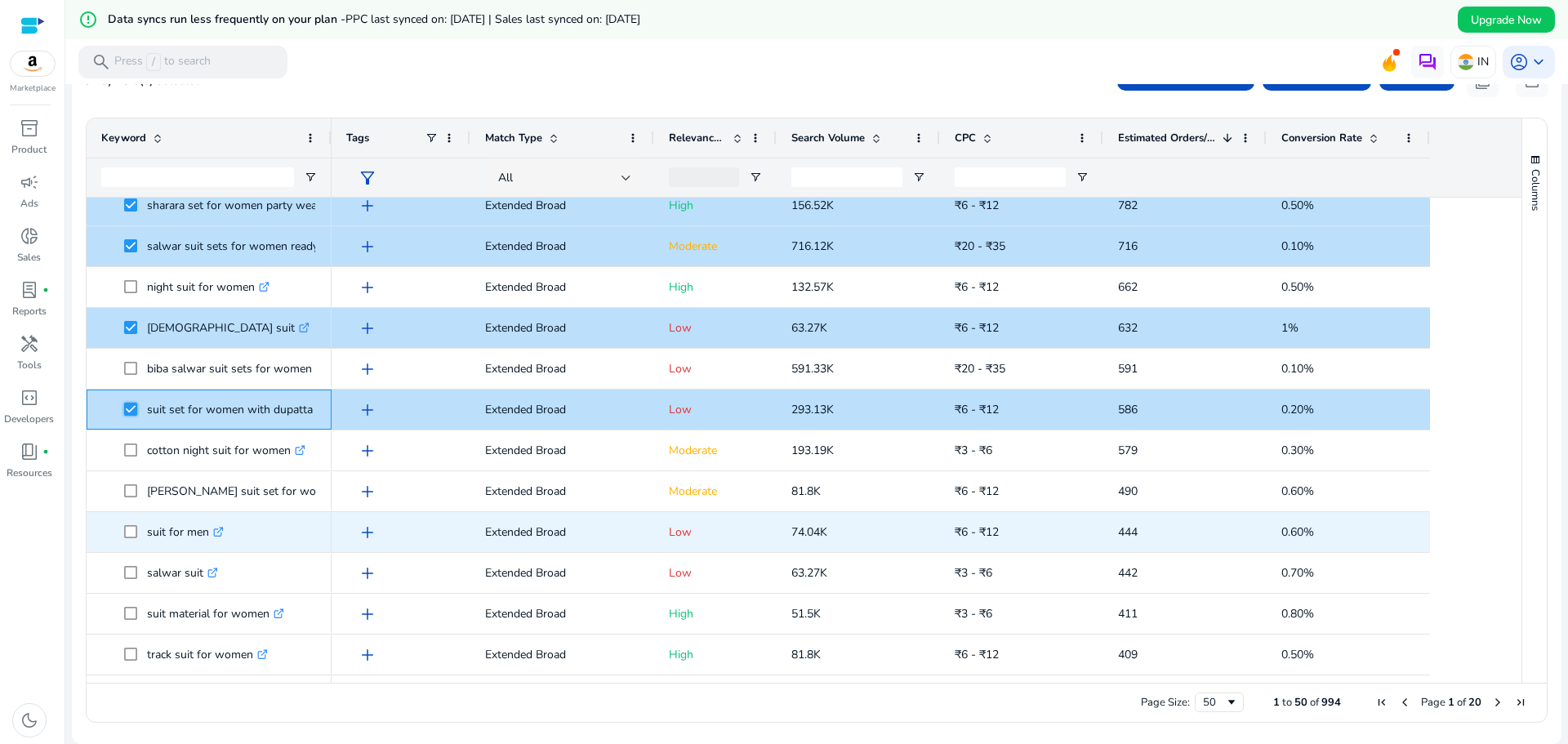
scroll to position [245, 0]
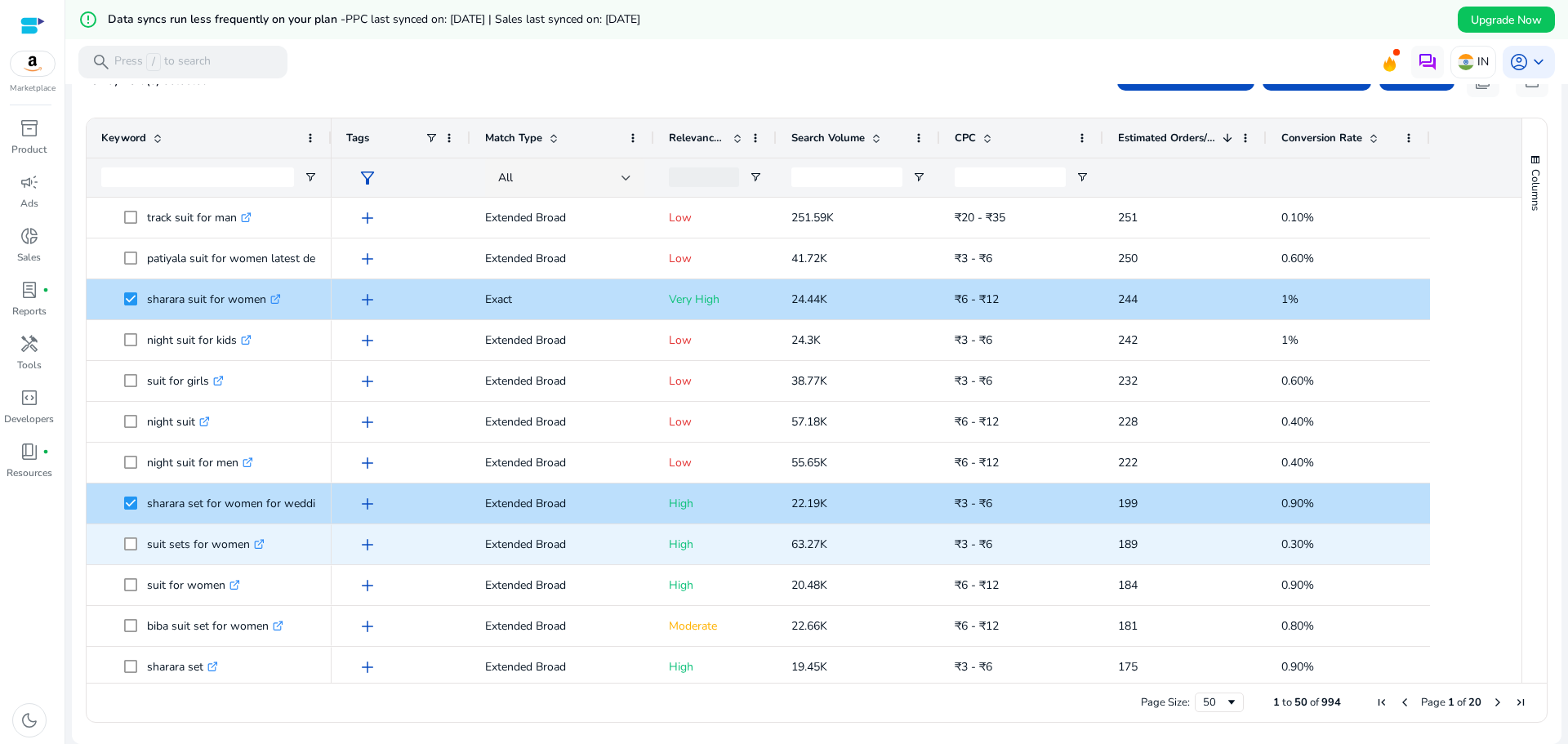
click at [124, 539] on span "suit sets for women .st0{fill:#2c8af8}" at bounding box center [209, 544] width 216 height 33
click at [138, 546] on span at bounding box center [135, 544] width 23 height 33
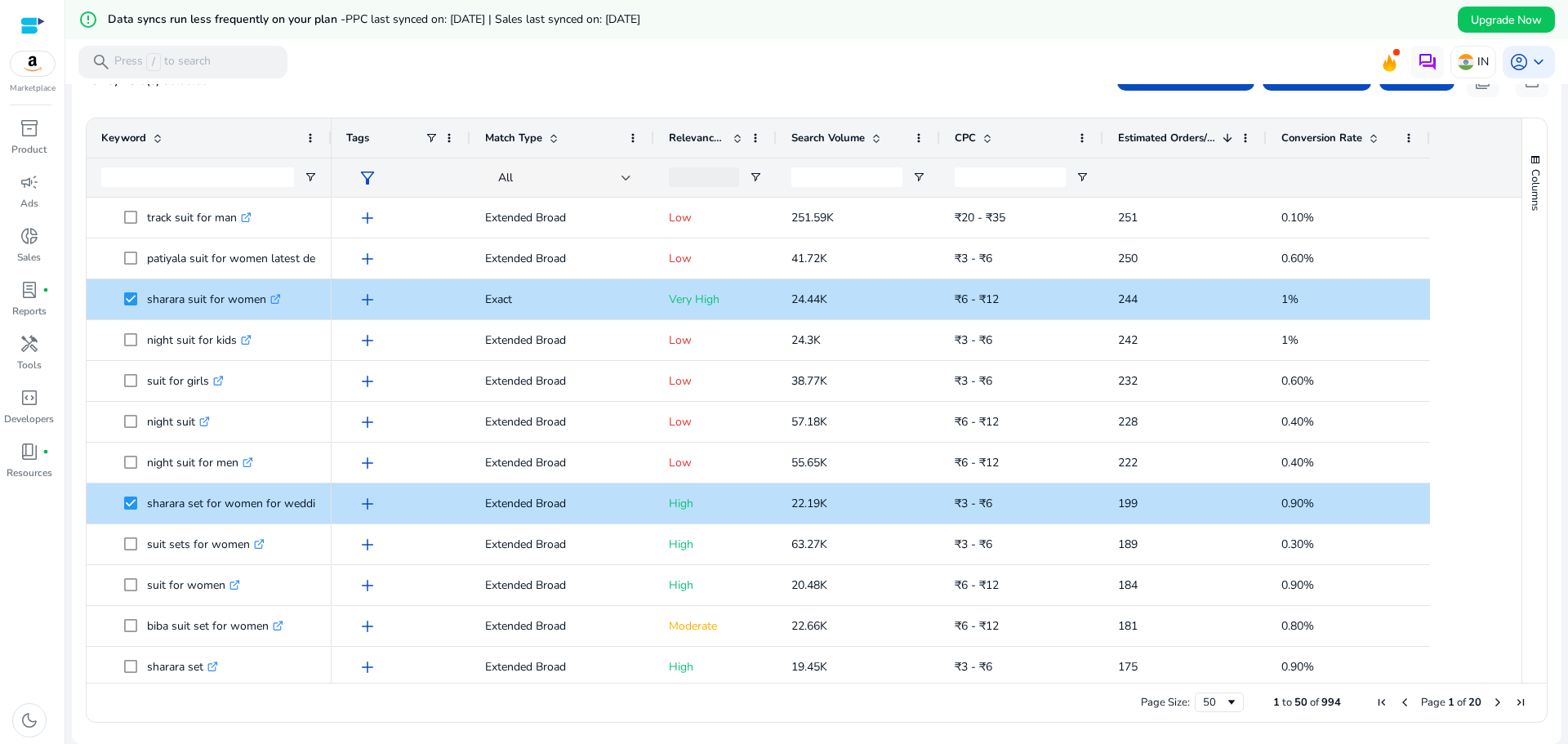
click at [44, 560] on div "inventory_2 Product campaign Ads donut_small Sales lab_profile fiber_manual_rec…" at bounding box center [32, 430] width 64 height 629
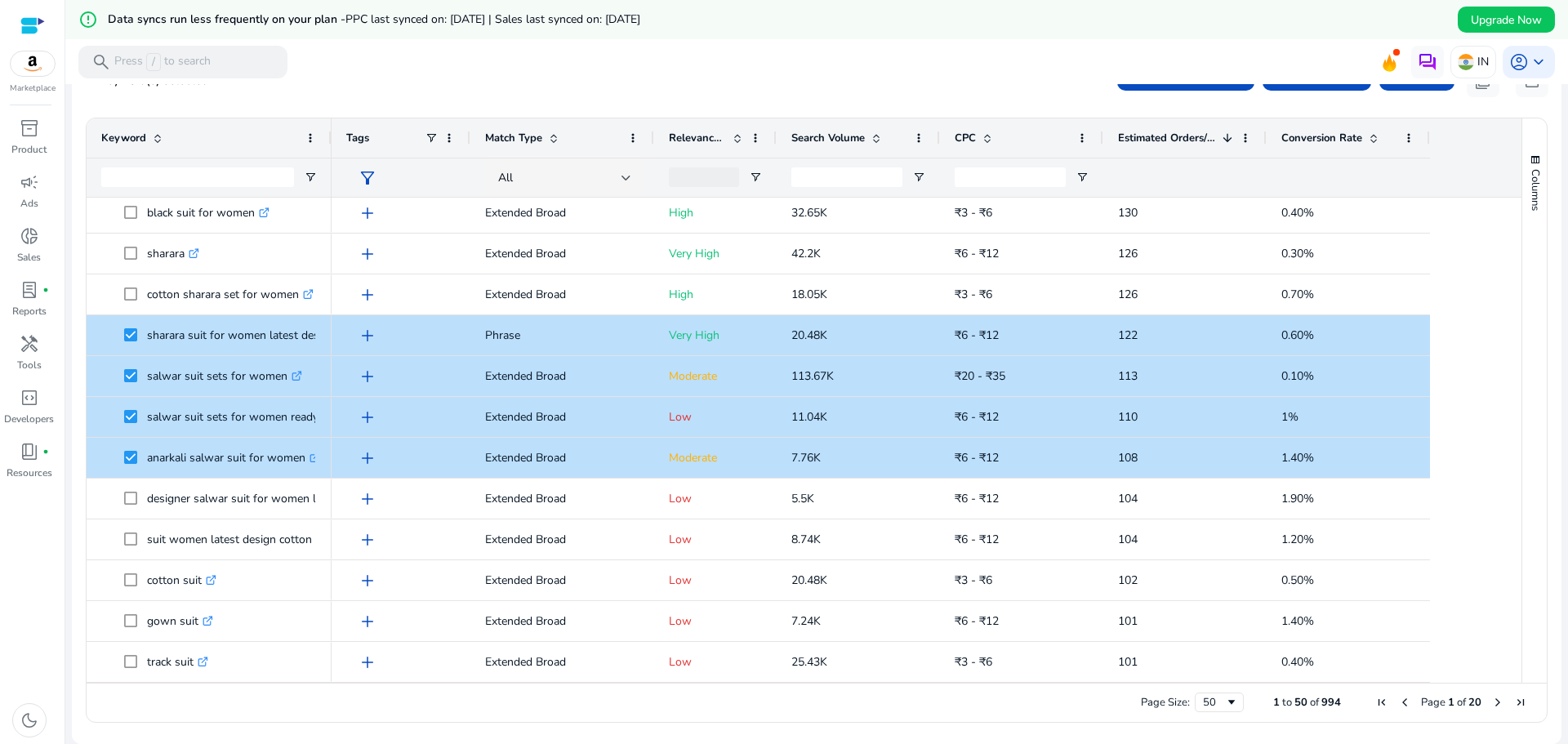
click at [63, 540] on div "inventory_2 Product campaign Ads donut_small Sales lab_profile fiber_manual_rec…" at bounding box center [32, 430] width 64 height 629
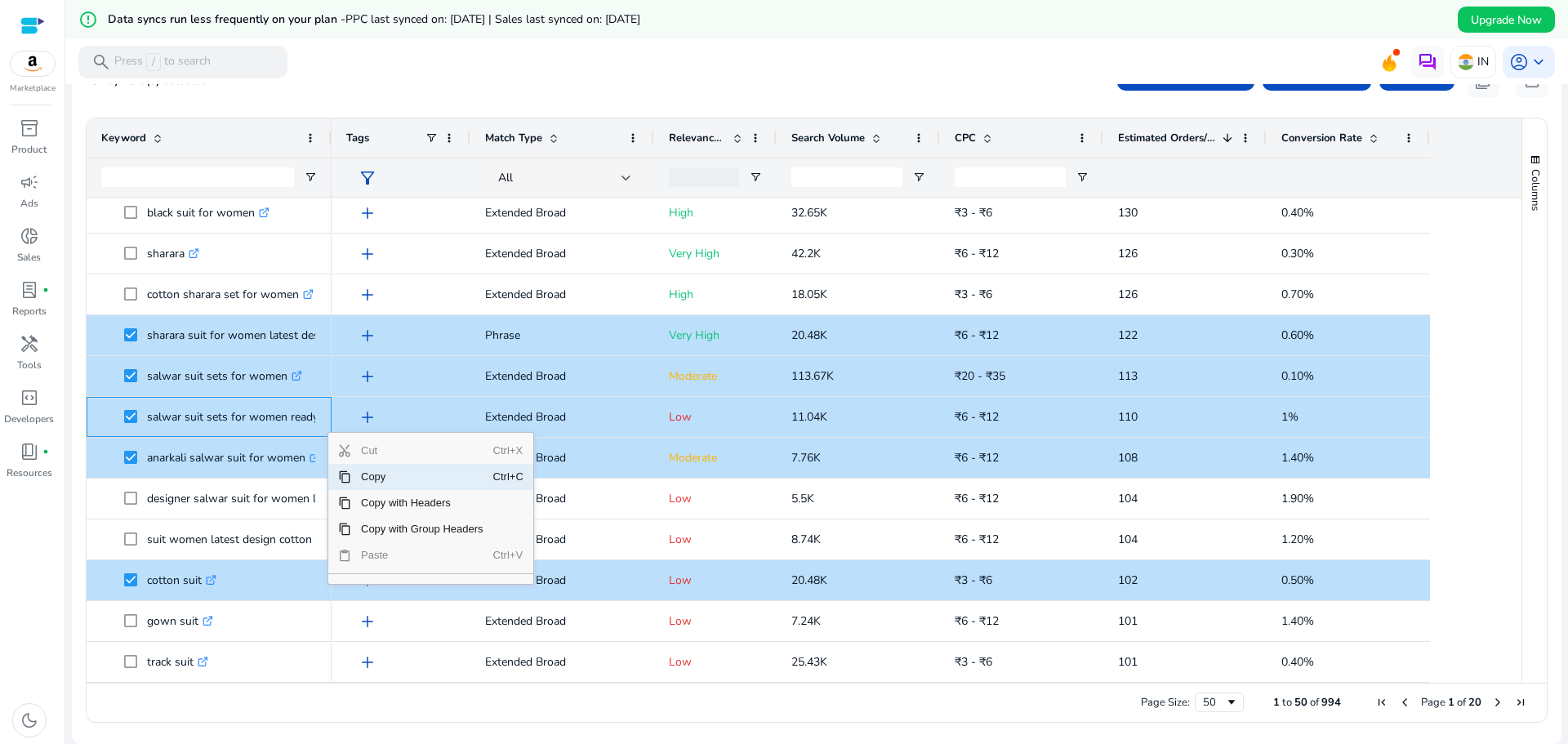
click at [368, 473] on span "Copy" at bounding box center [422, 477] width 142 height 26
